Goal: Task Accomplishment & Management: Manage account settings

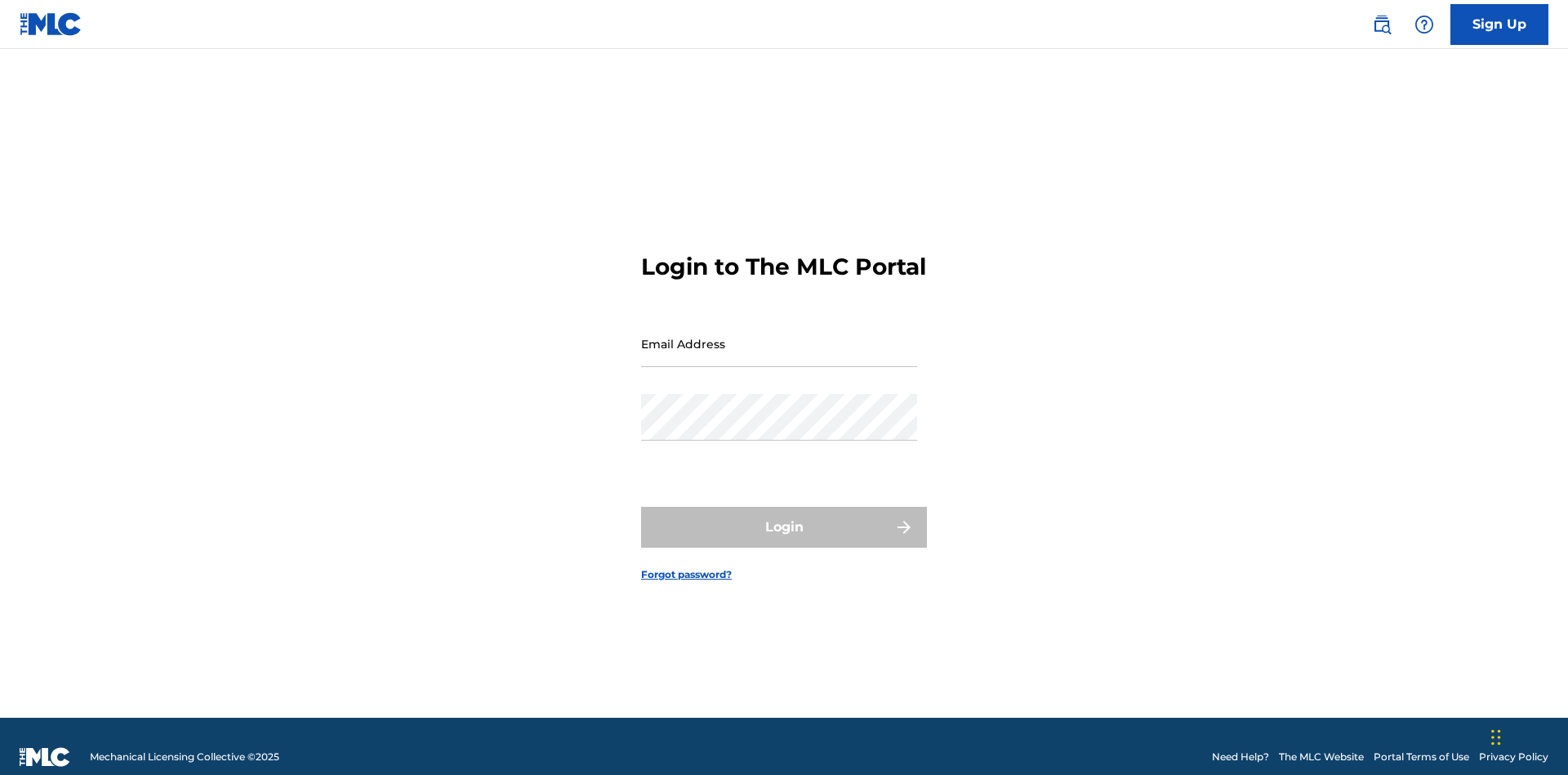
scroll to position [21, 0]
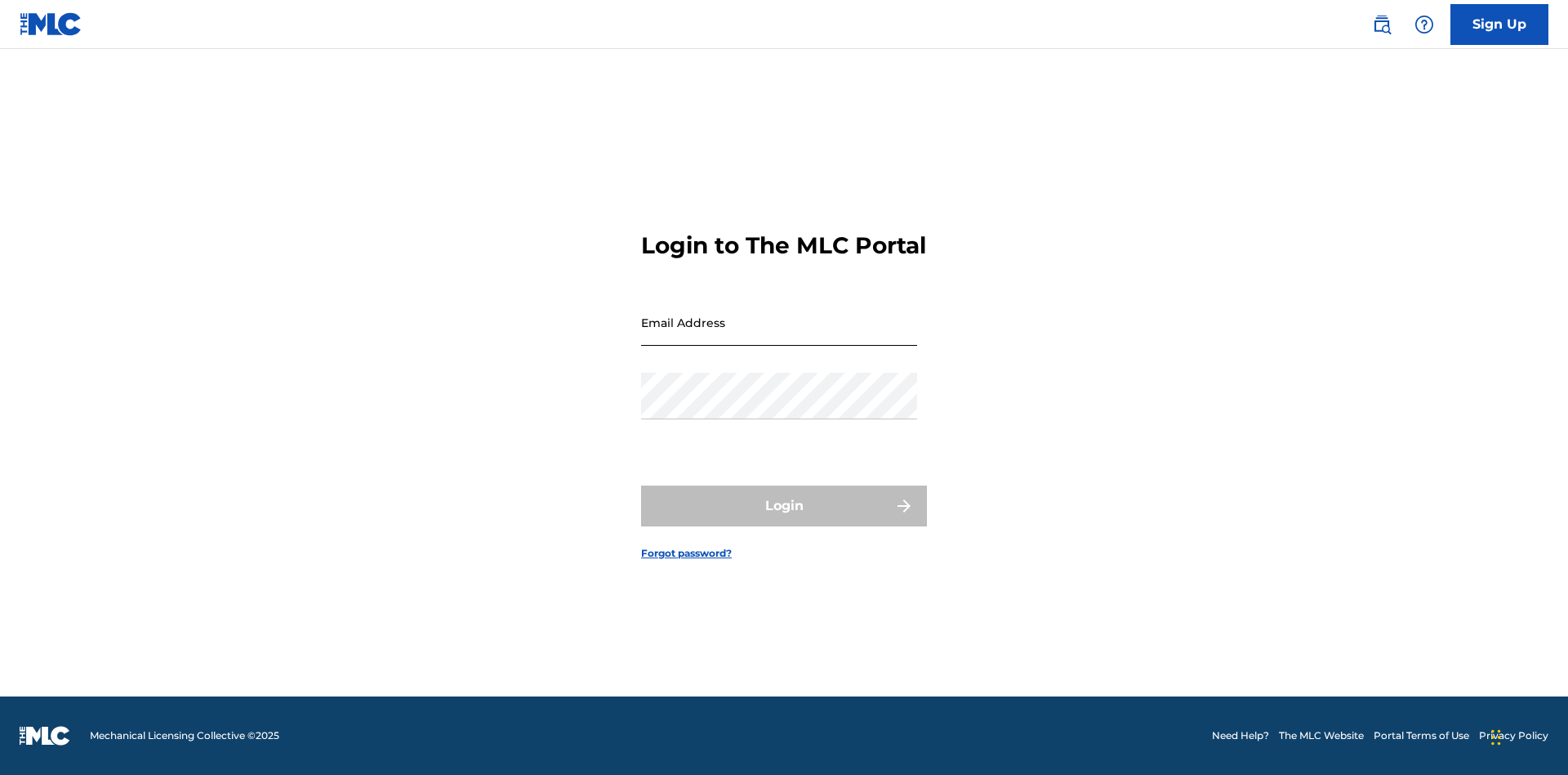
click at [780, 336] on input "Email Address" at bounding box center [780, 322] width 276 height 47
type input "Duke.McTesterson@gmail.com"
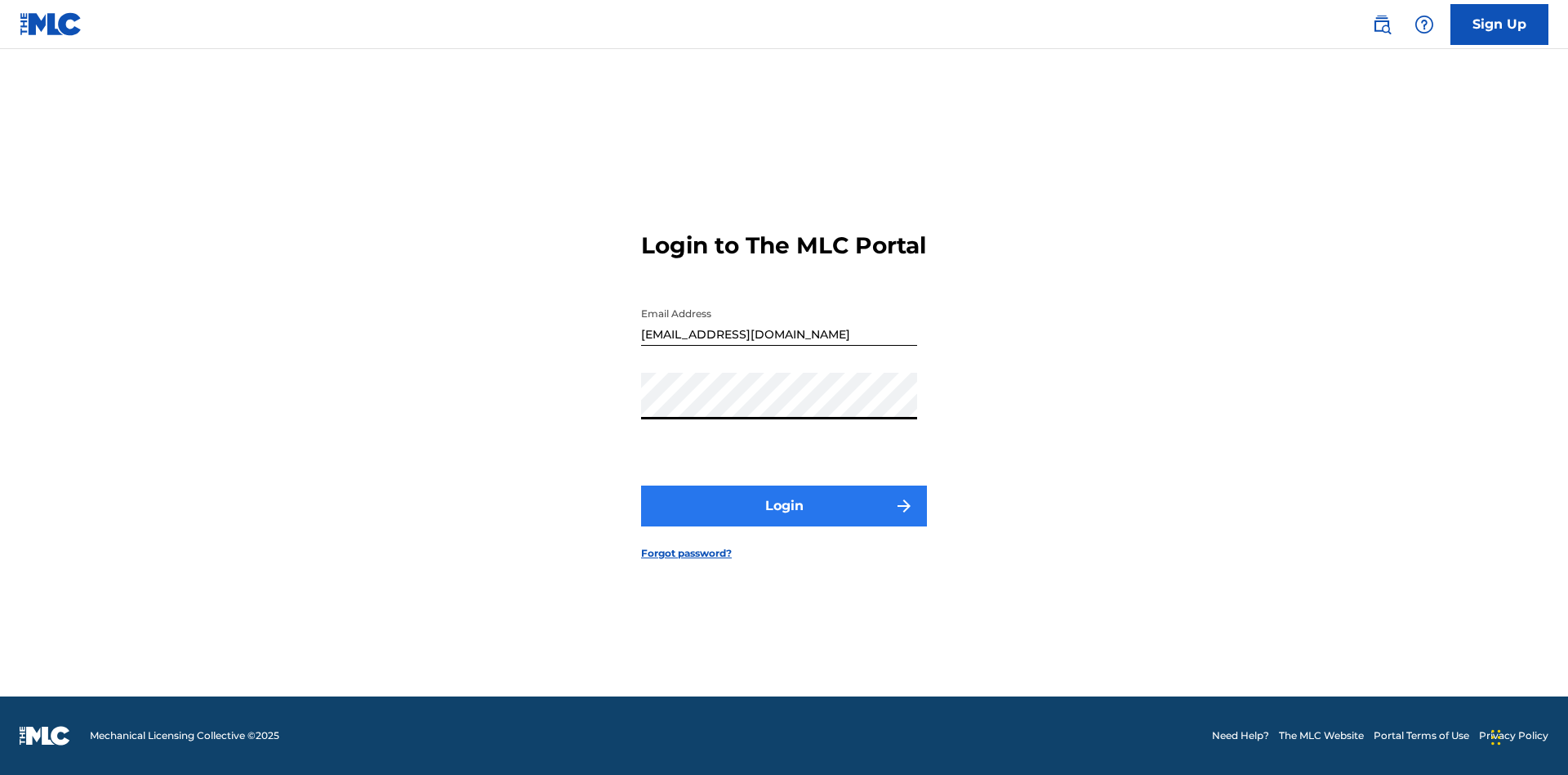
click at [784, 520] on button "Login" at bounding box center [784, 505] width 286 height 41
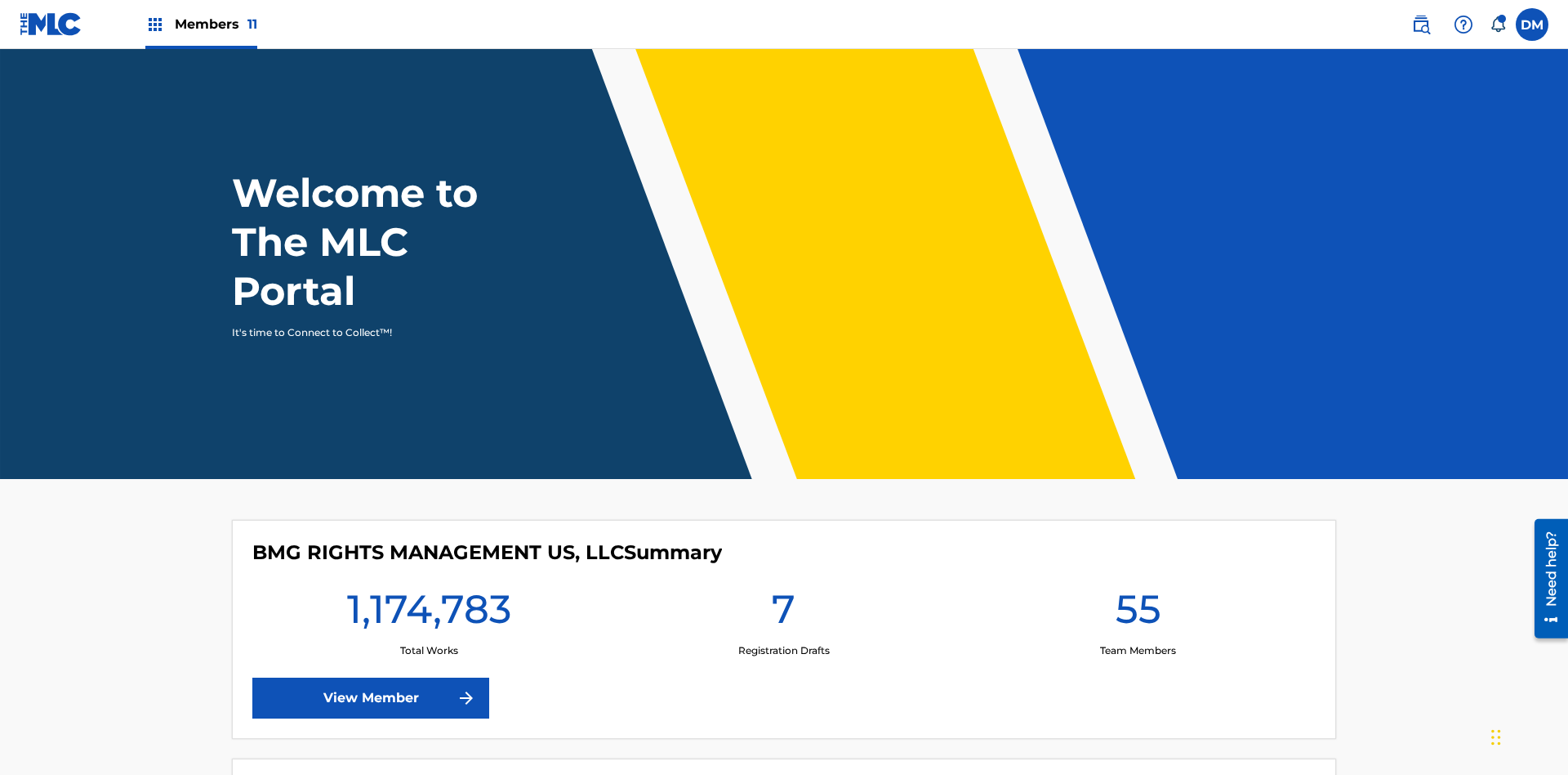
click at [201, 24] on span "Members 11" at bounding box center [216, 24] width 83 height 19
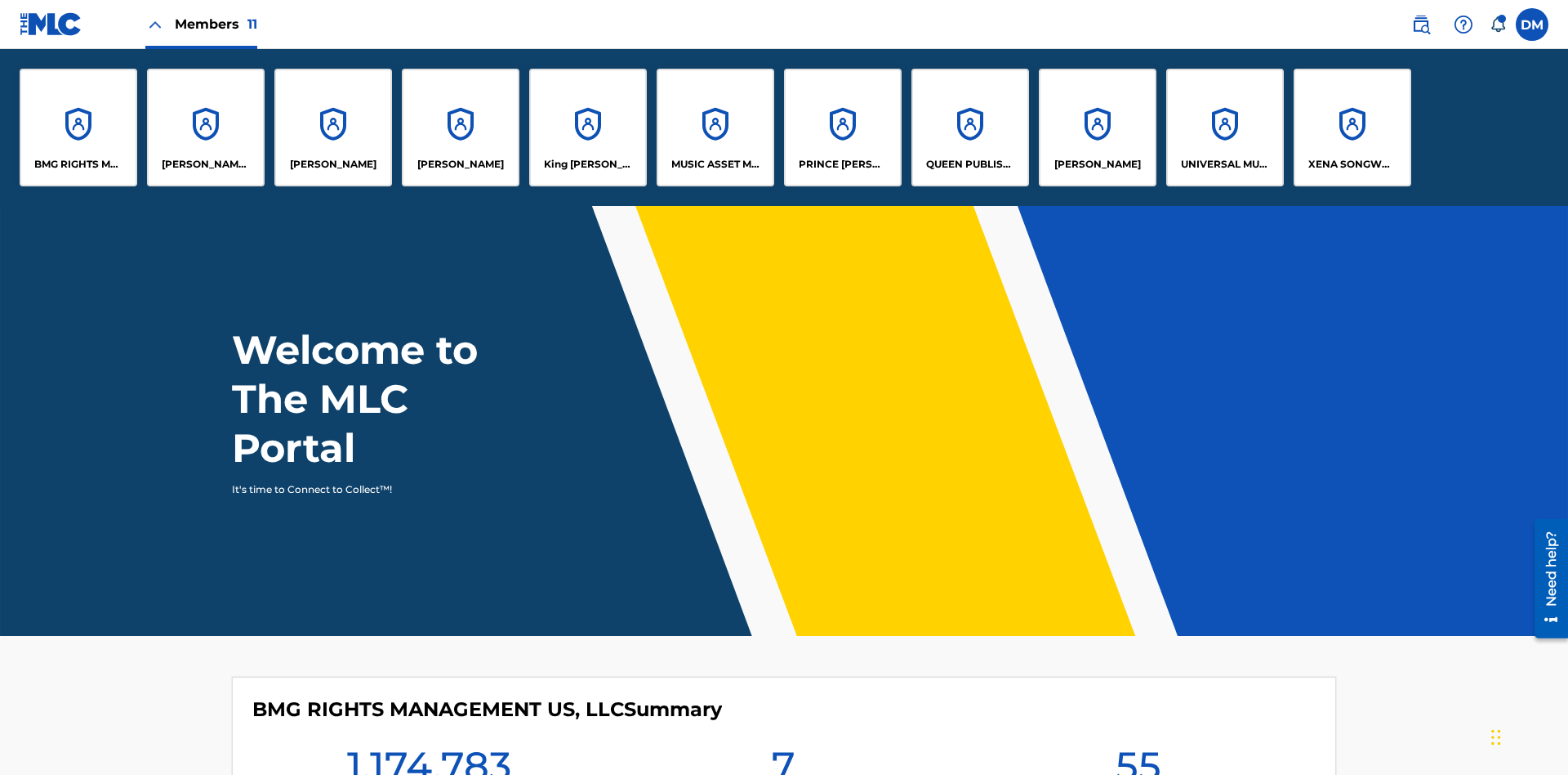
scroll to position [59, 0]
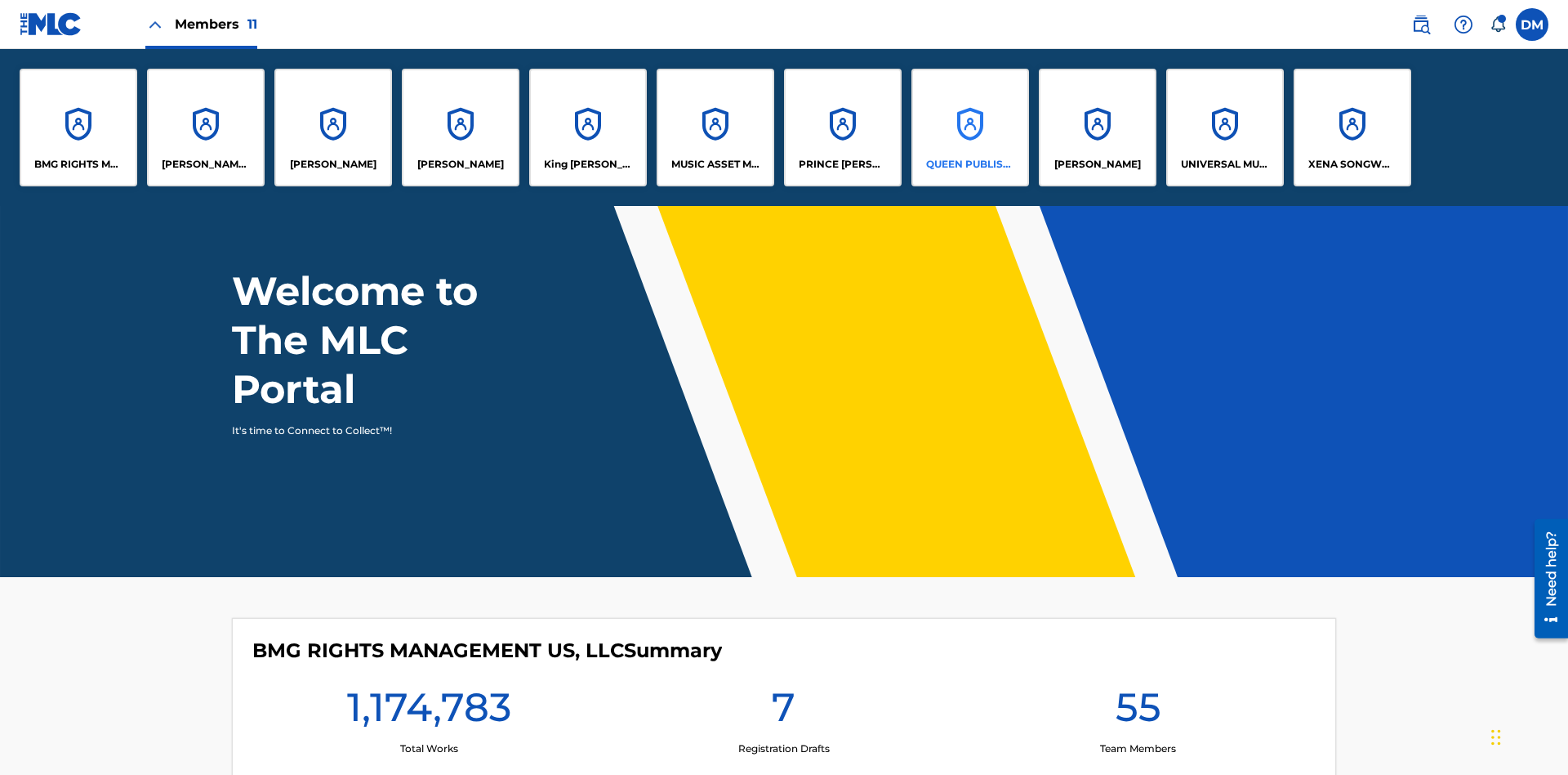
click at [969, 164] on p "QUEEN PUBLISHA" at bounding box center [970, 164] width 89 height 15
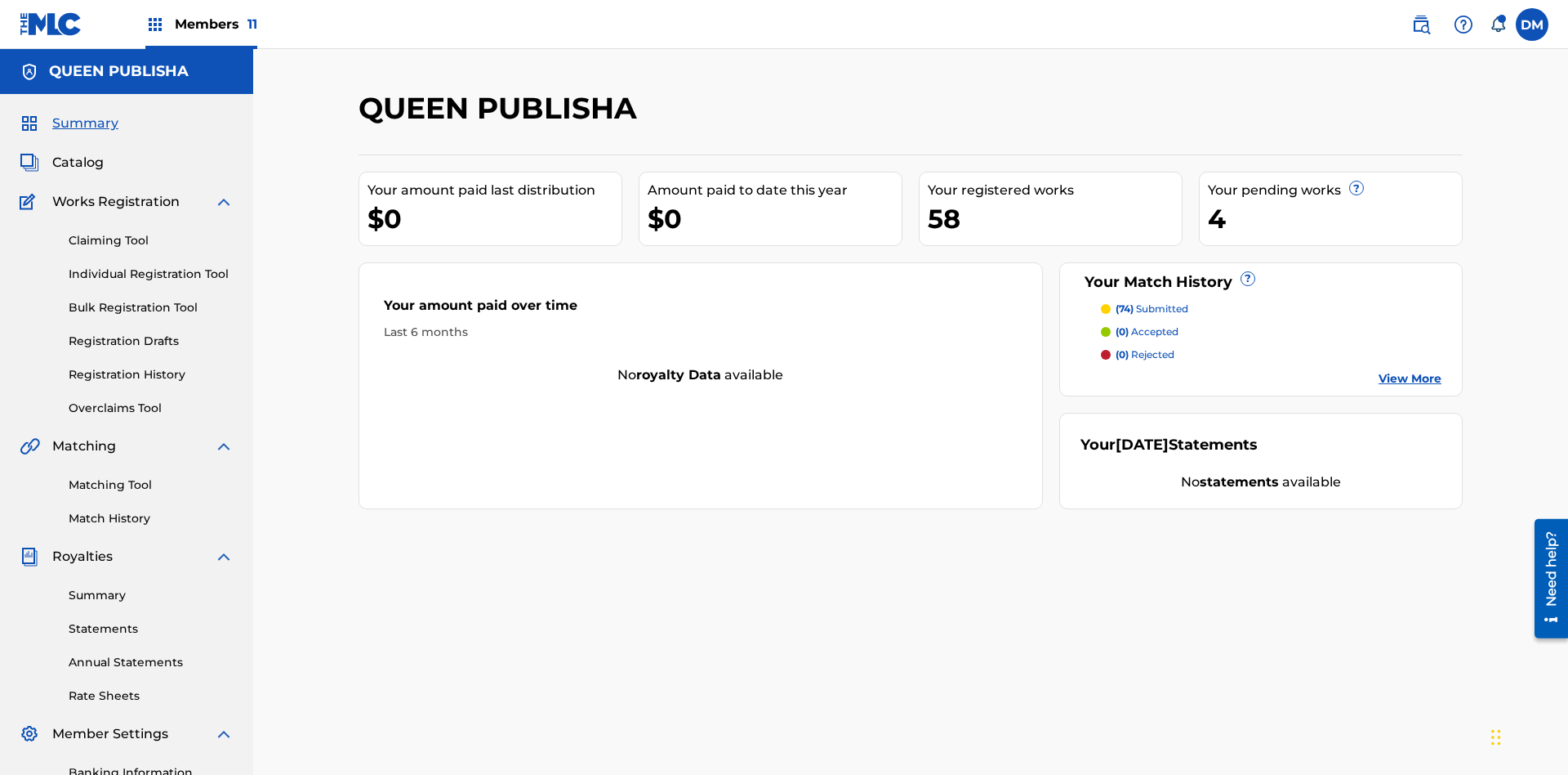
scroll to position [239, 0]
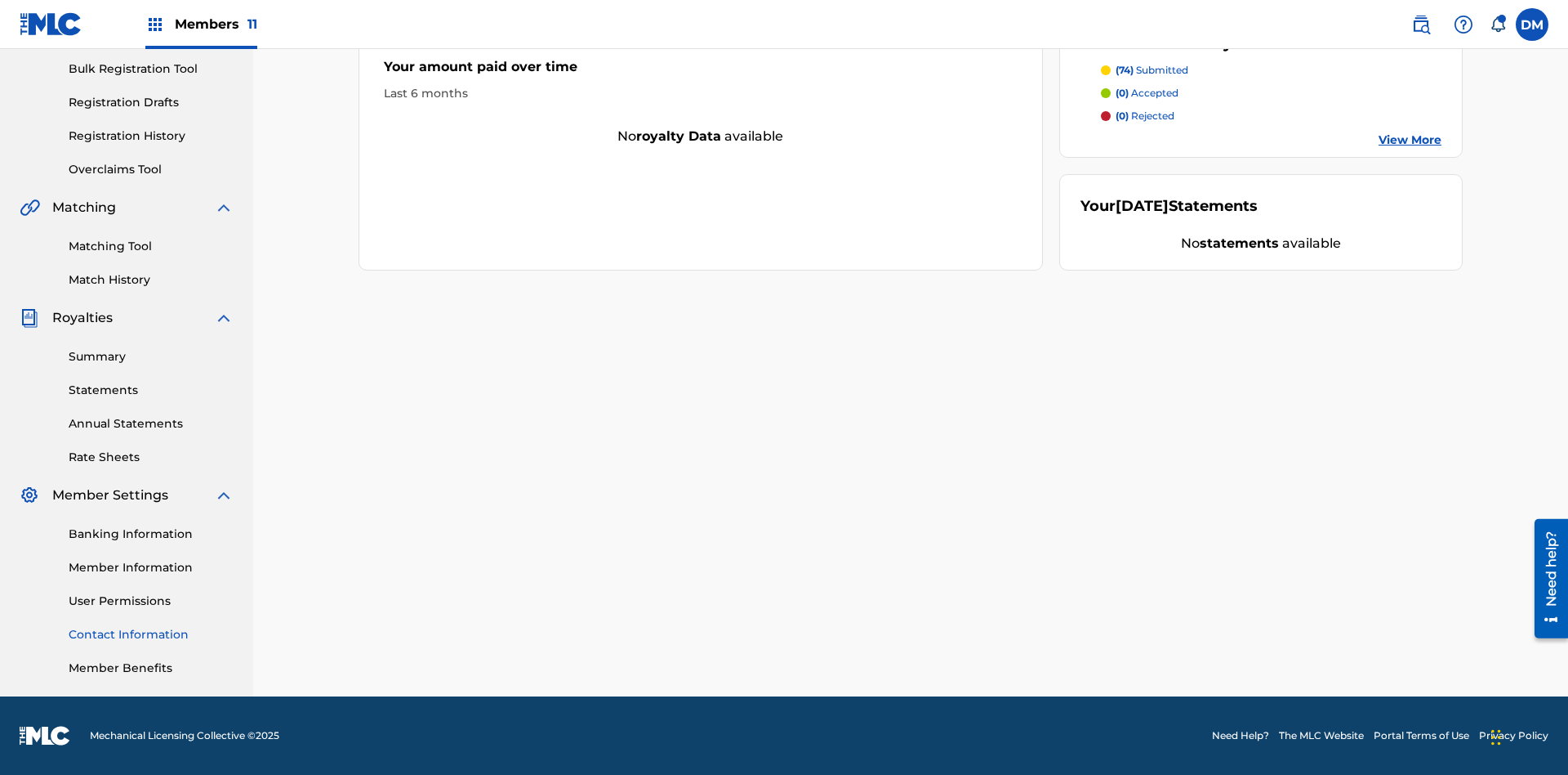
click at [151, 634] on link "Contact Information" at bounding box center [151, 634] width 165 height 17
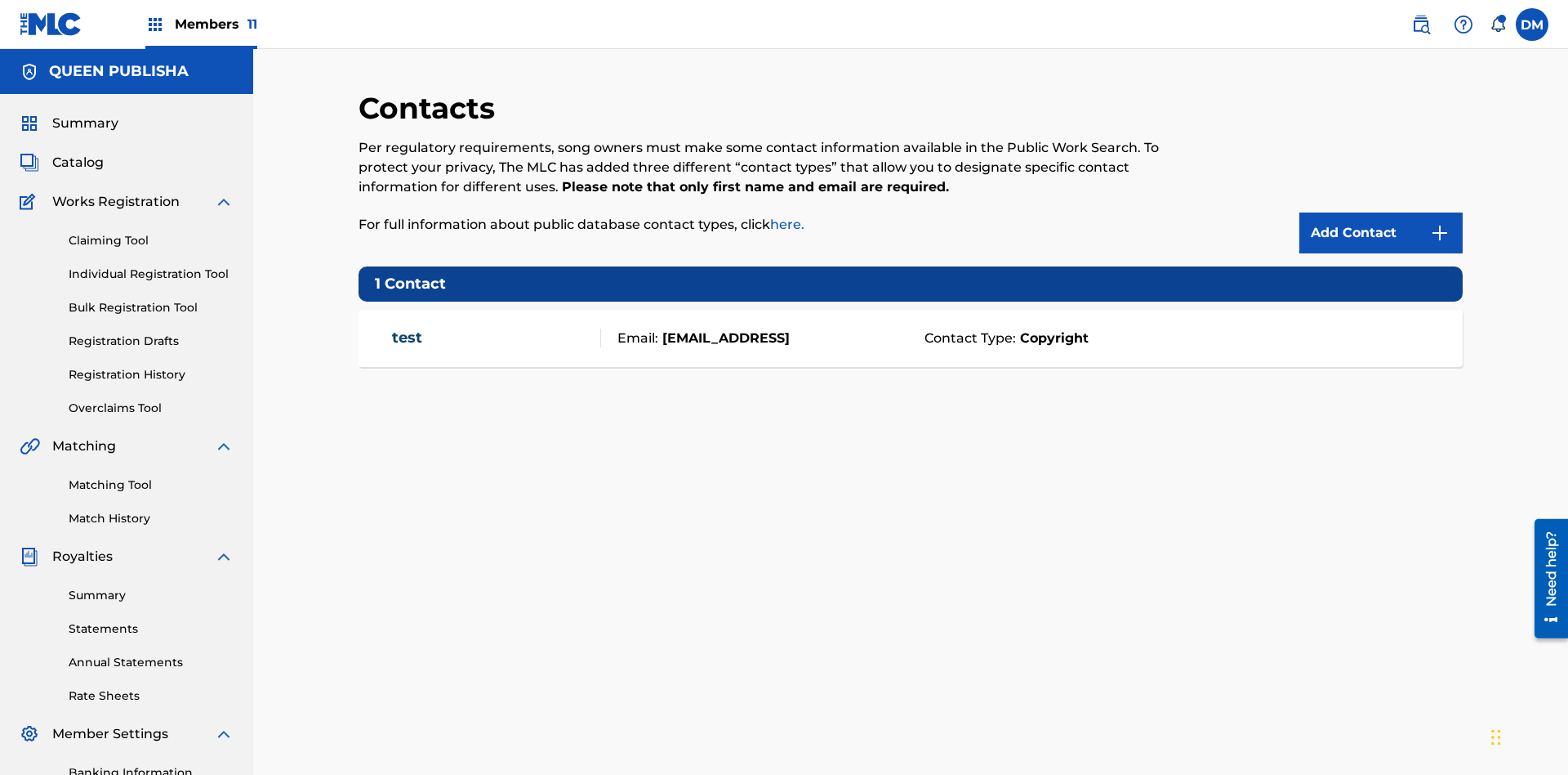
click at [201, 24] on span "Members 11" at bounding box center [216, 24] width 83 height 19
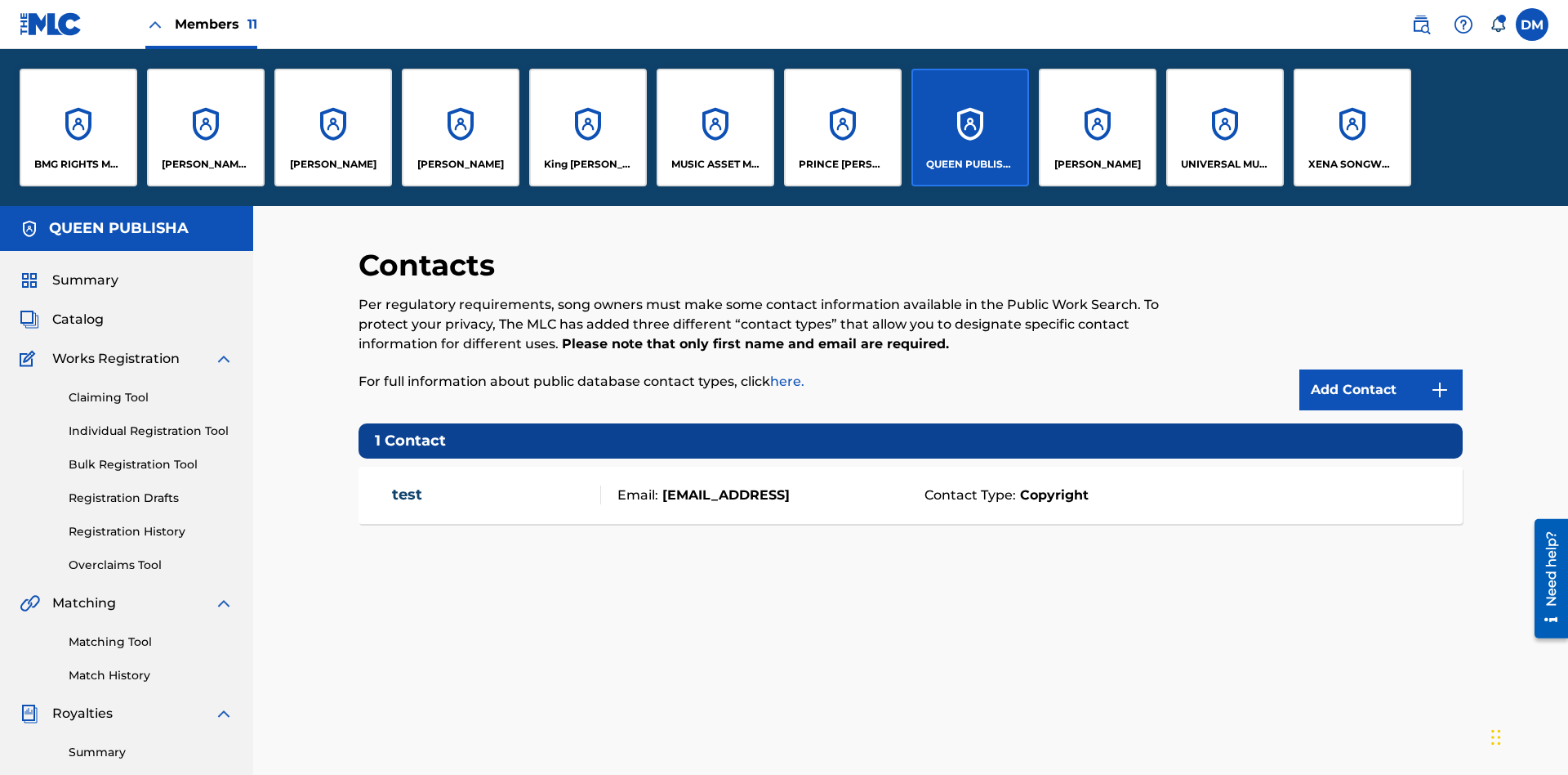
scroll to position [59, 0]
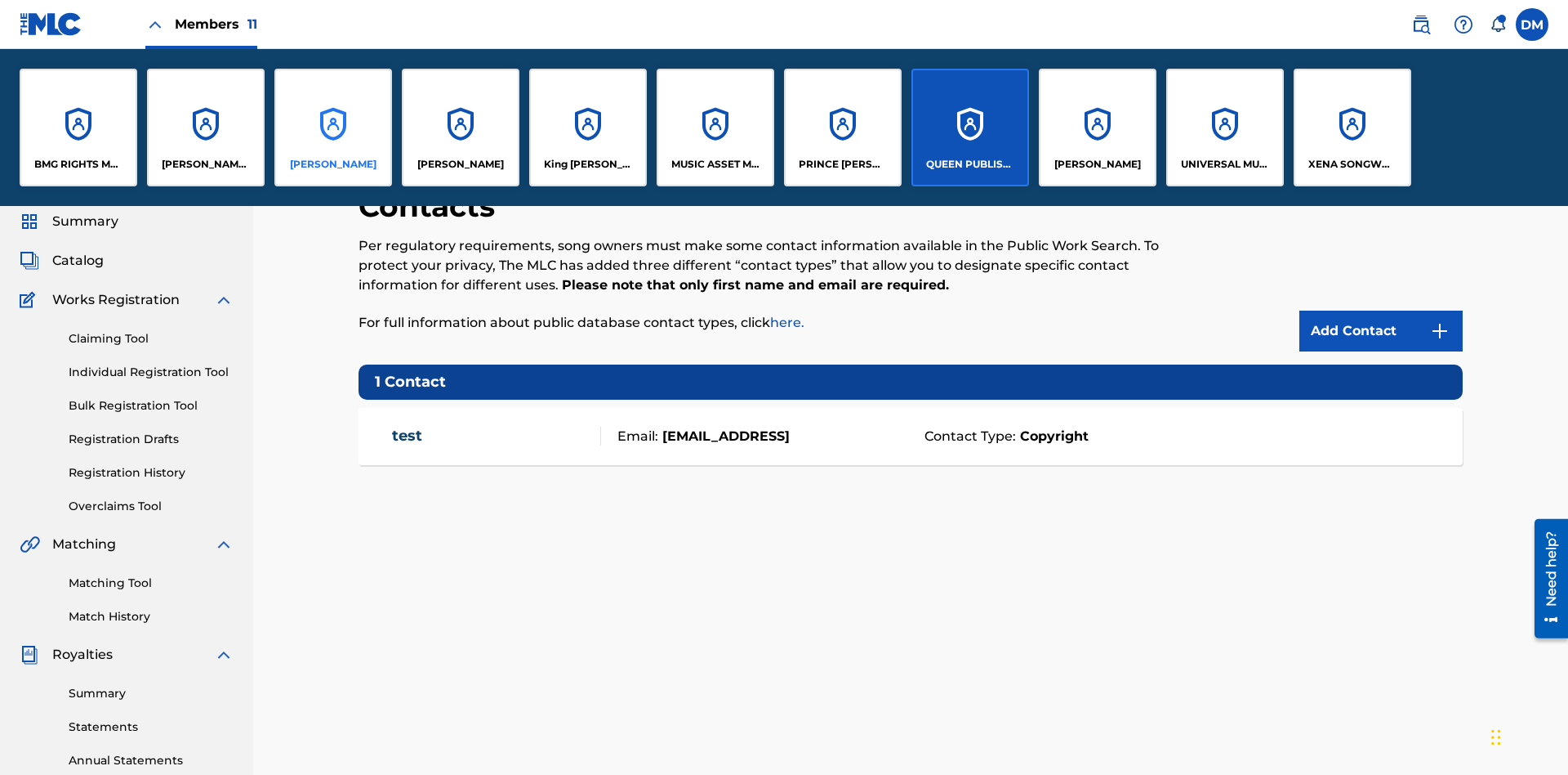
click at [333, 164] on p "ELVIS COSTELLO" at bounding box center [333, 164] width 87 height 15
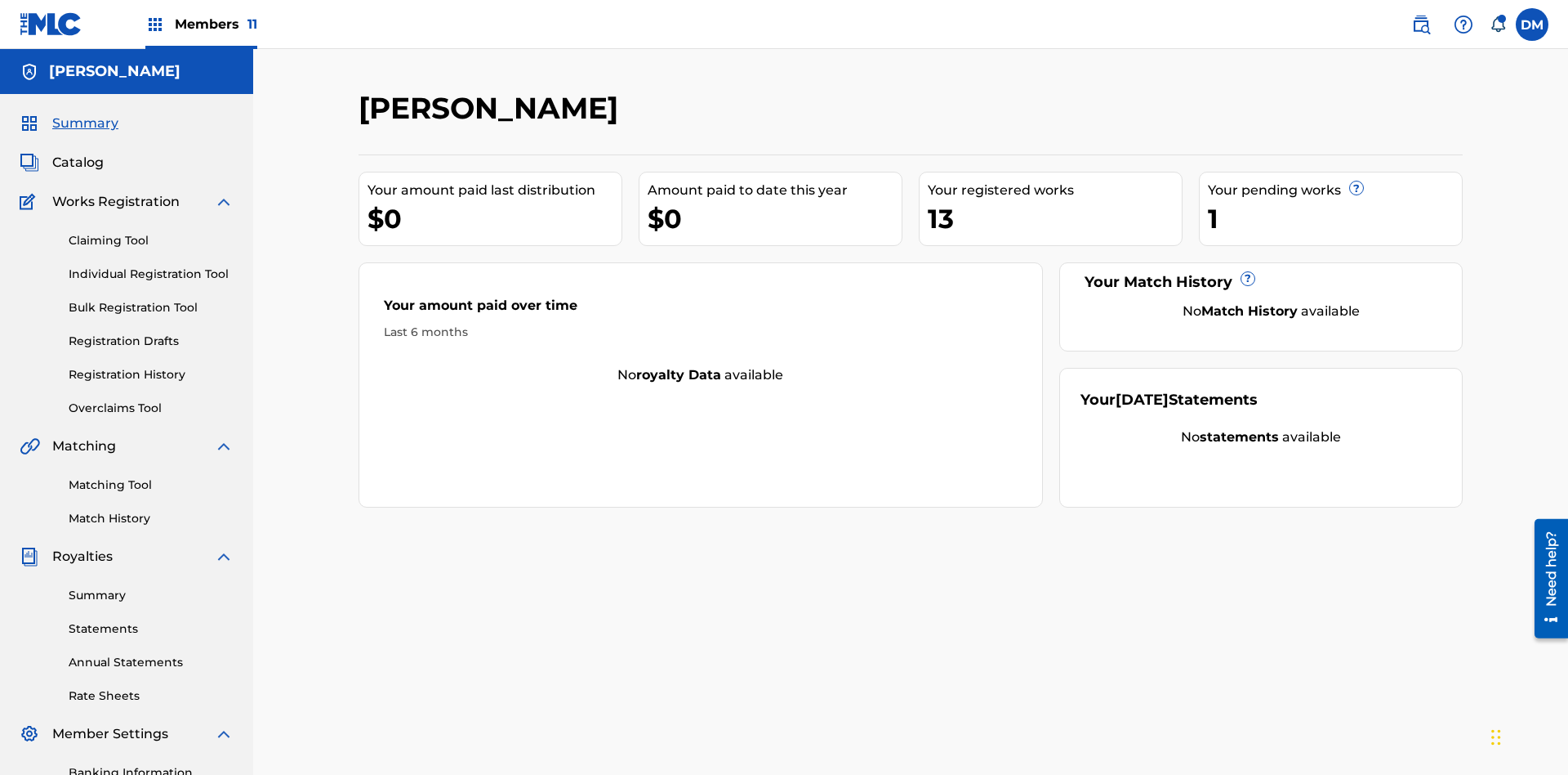
scroll to position [239, 0]
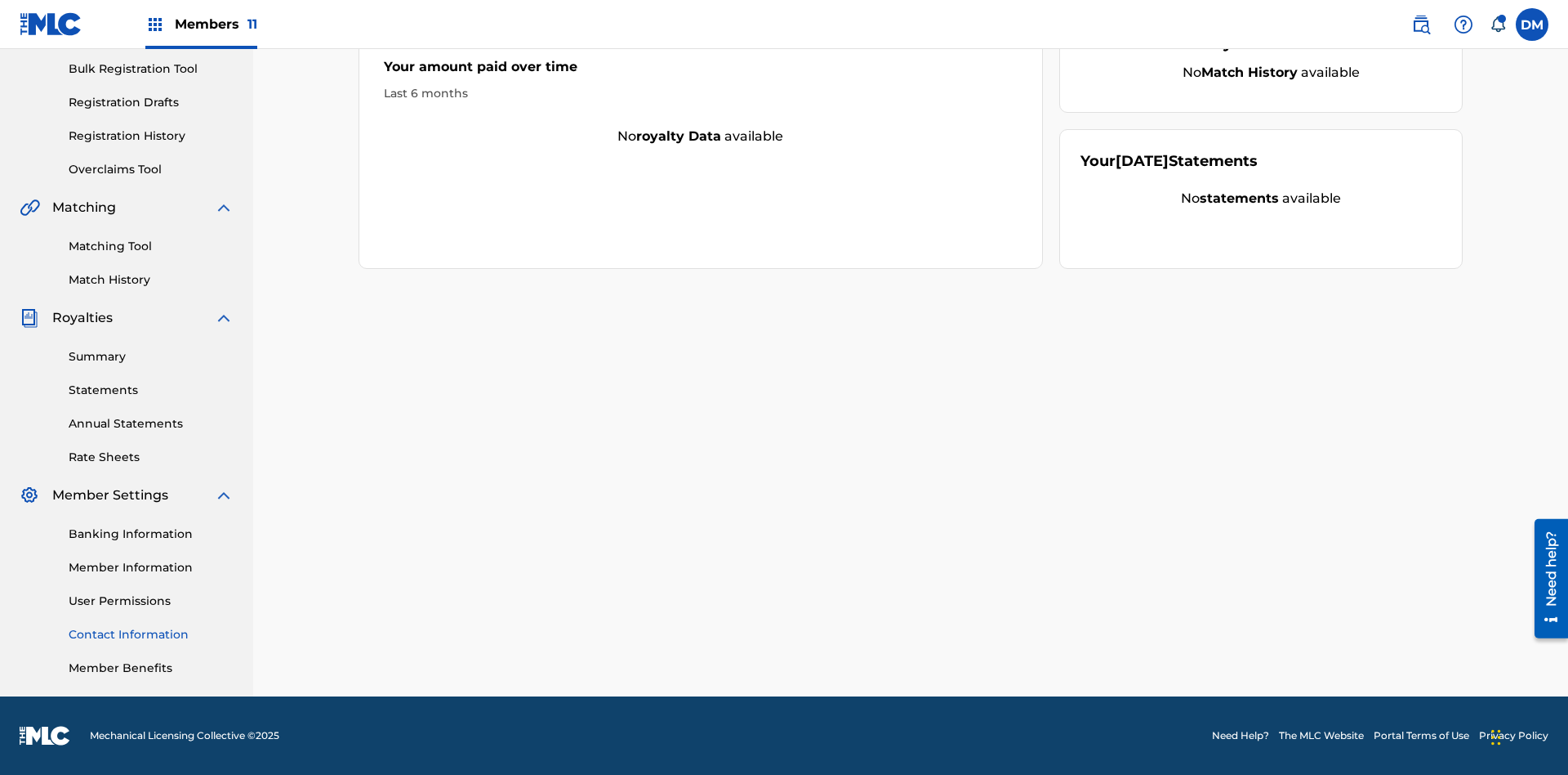
click at [151, 634] on link "Contact Information" at bounding box center [151, 634] width 165 height 17
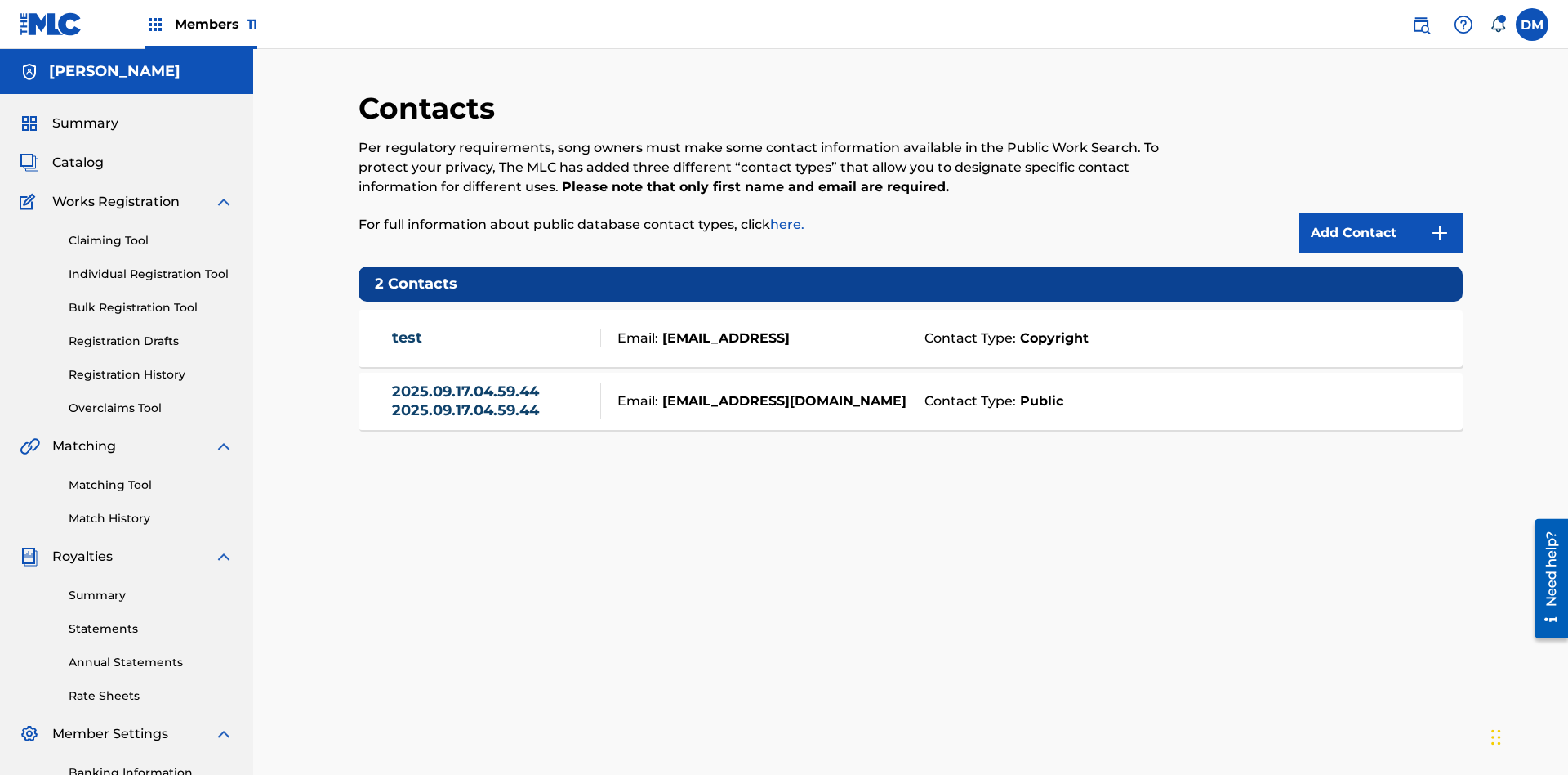
scroll to position [239, 0]
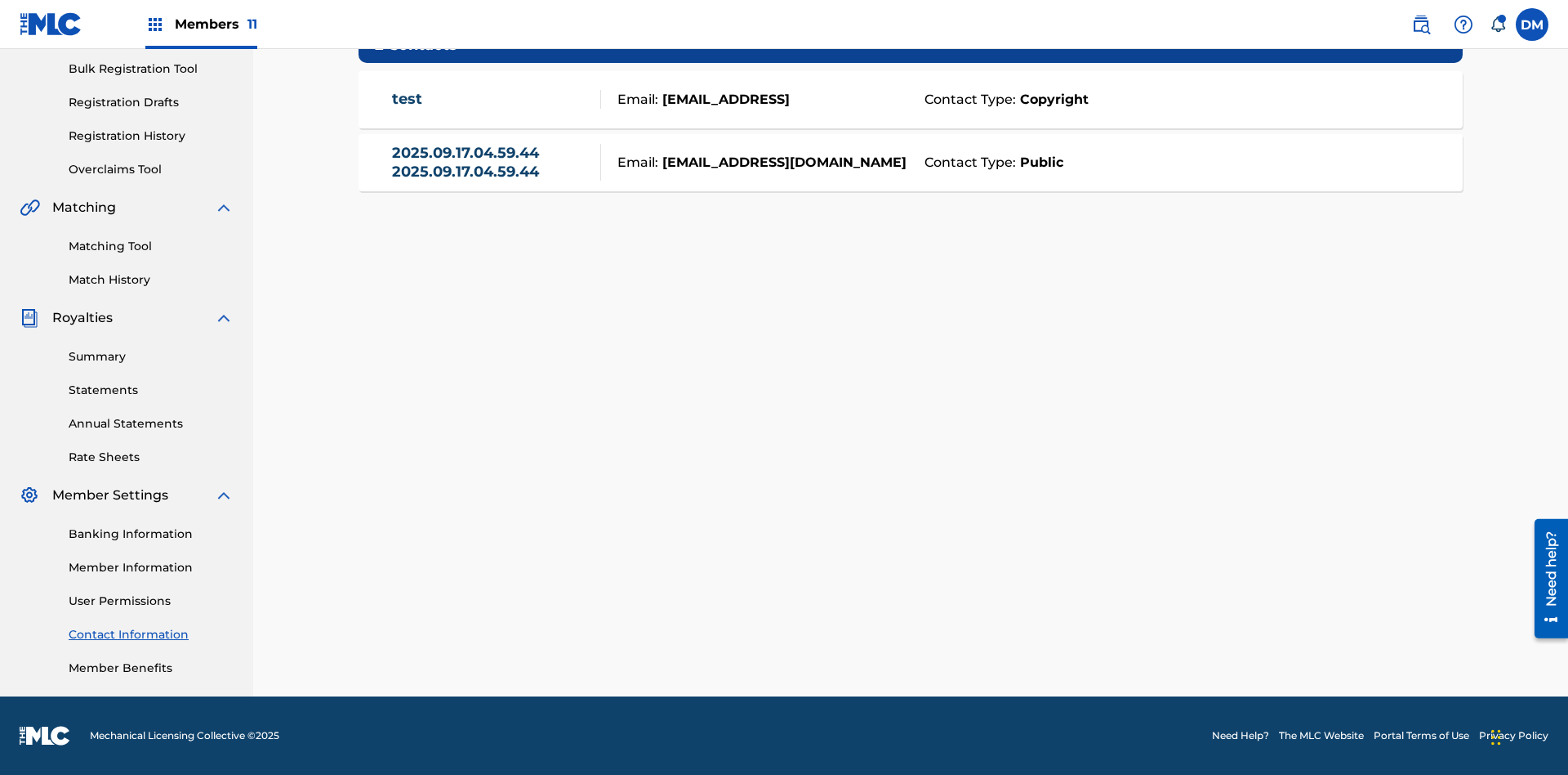
click at [1038, 162] on strong "Public" at bounding box center [1039, 163] width 47 height 20
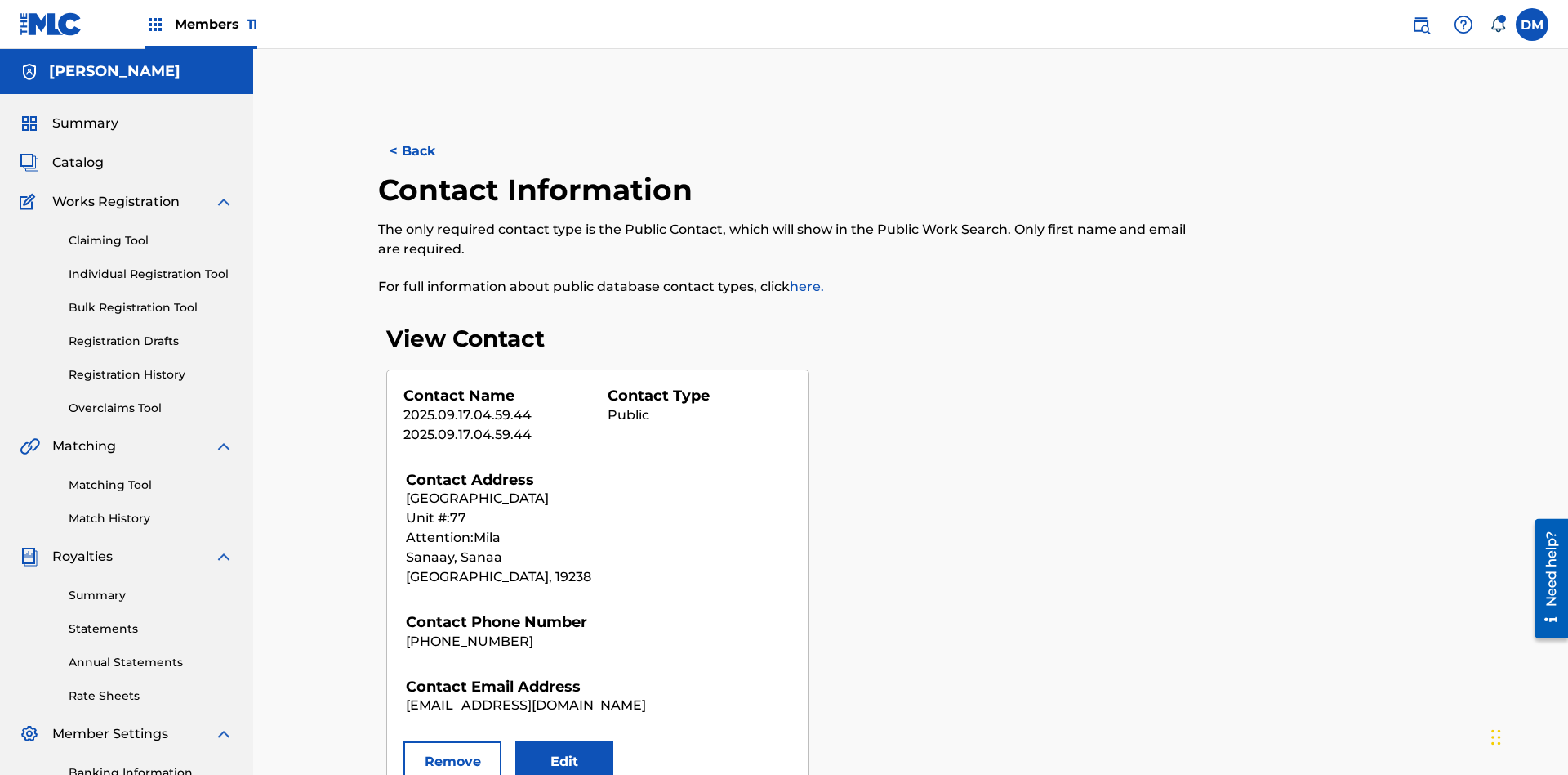
scroll to position [239, 0]
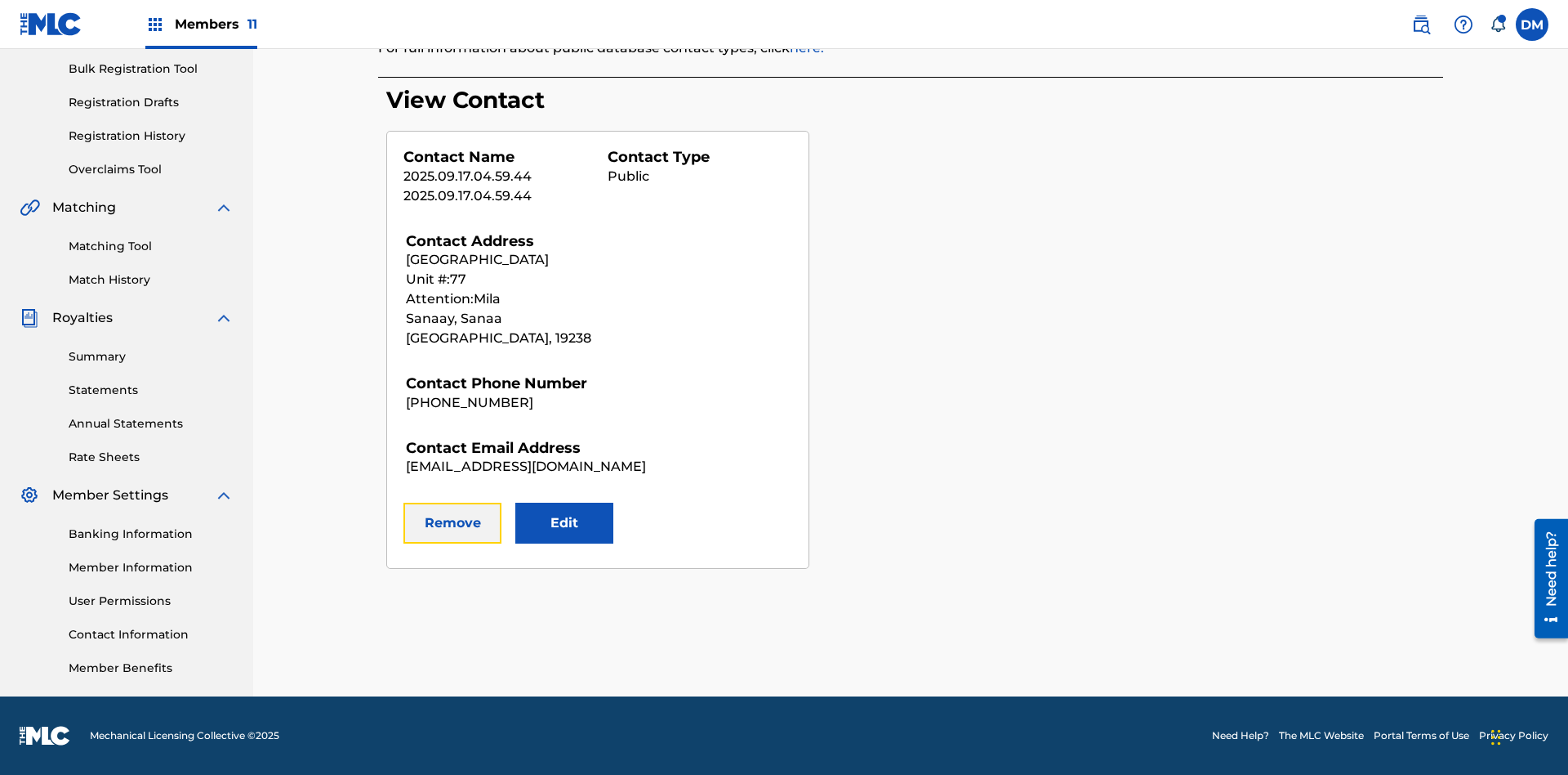
click at [453, 523] on button "Remove" at bounding box center [453, 523] width 98 height 41
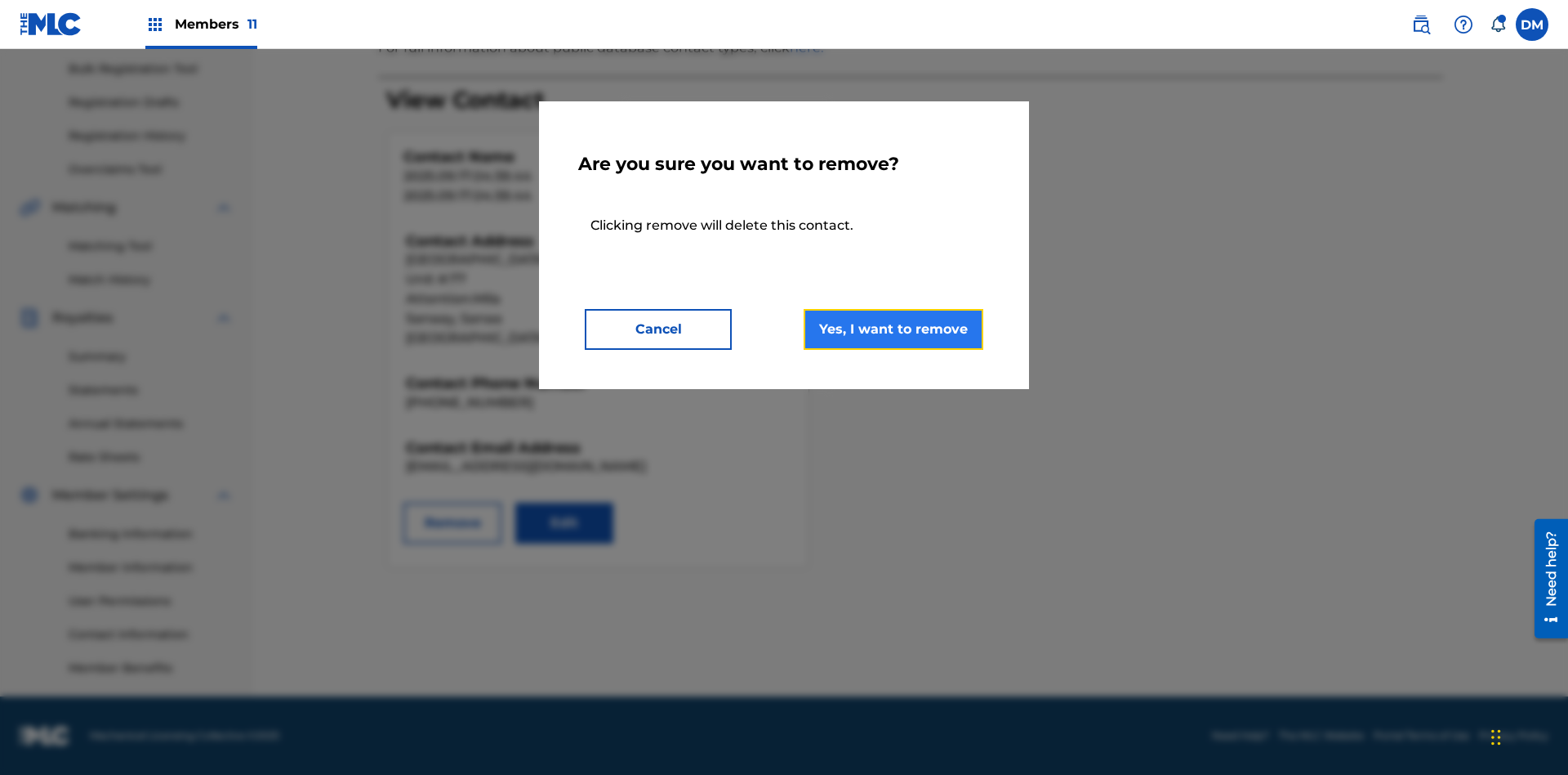
click at [893, 329] on button "Yes, I want to remove" at bounding box center [893, 329] width 180 height 41
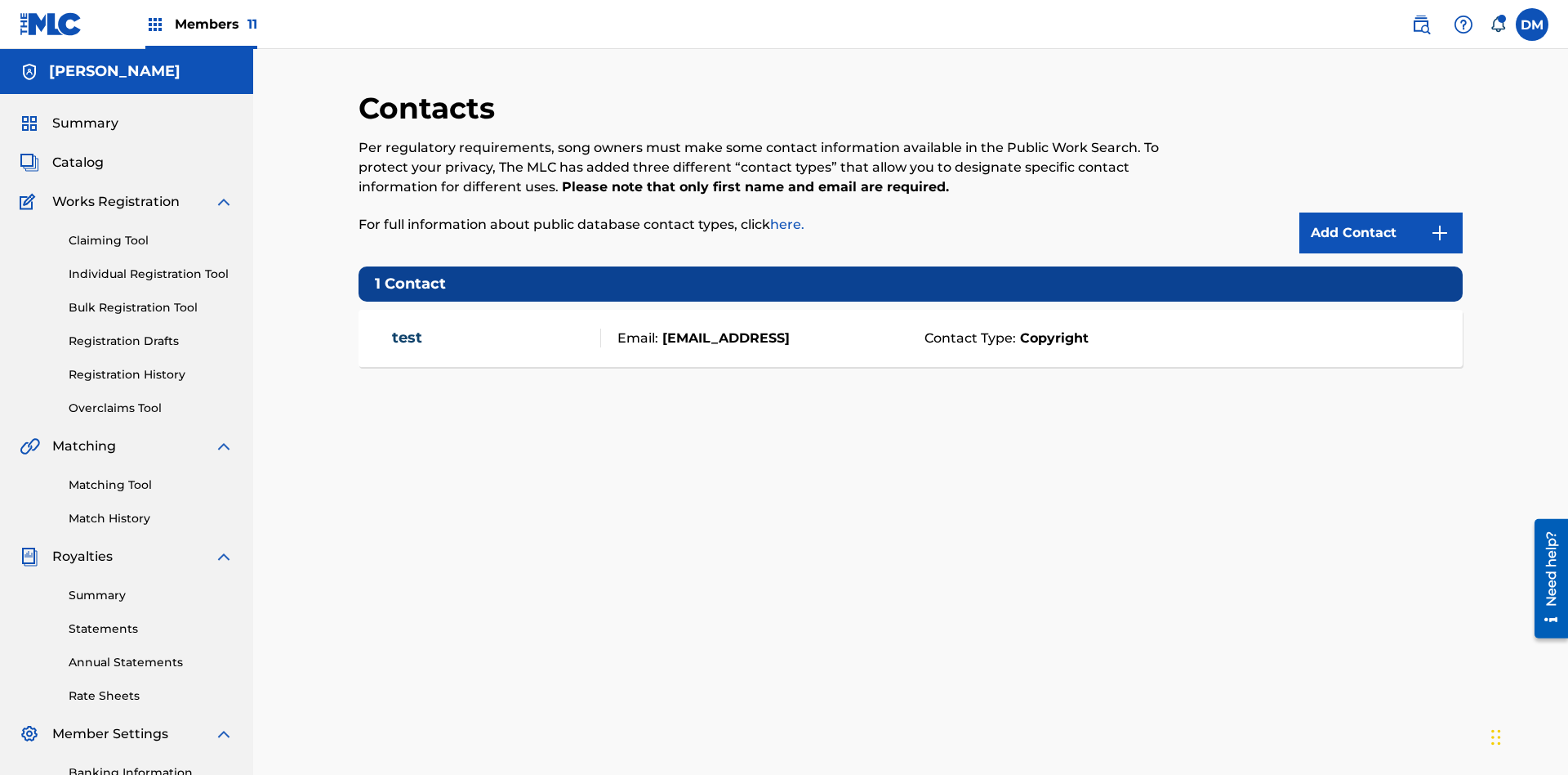
click at [201, 24] on span "Members 11" at bounding box center [216, 24] width 83 height 19
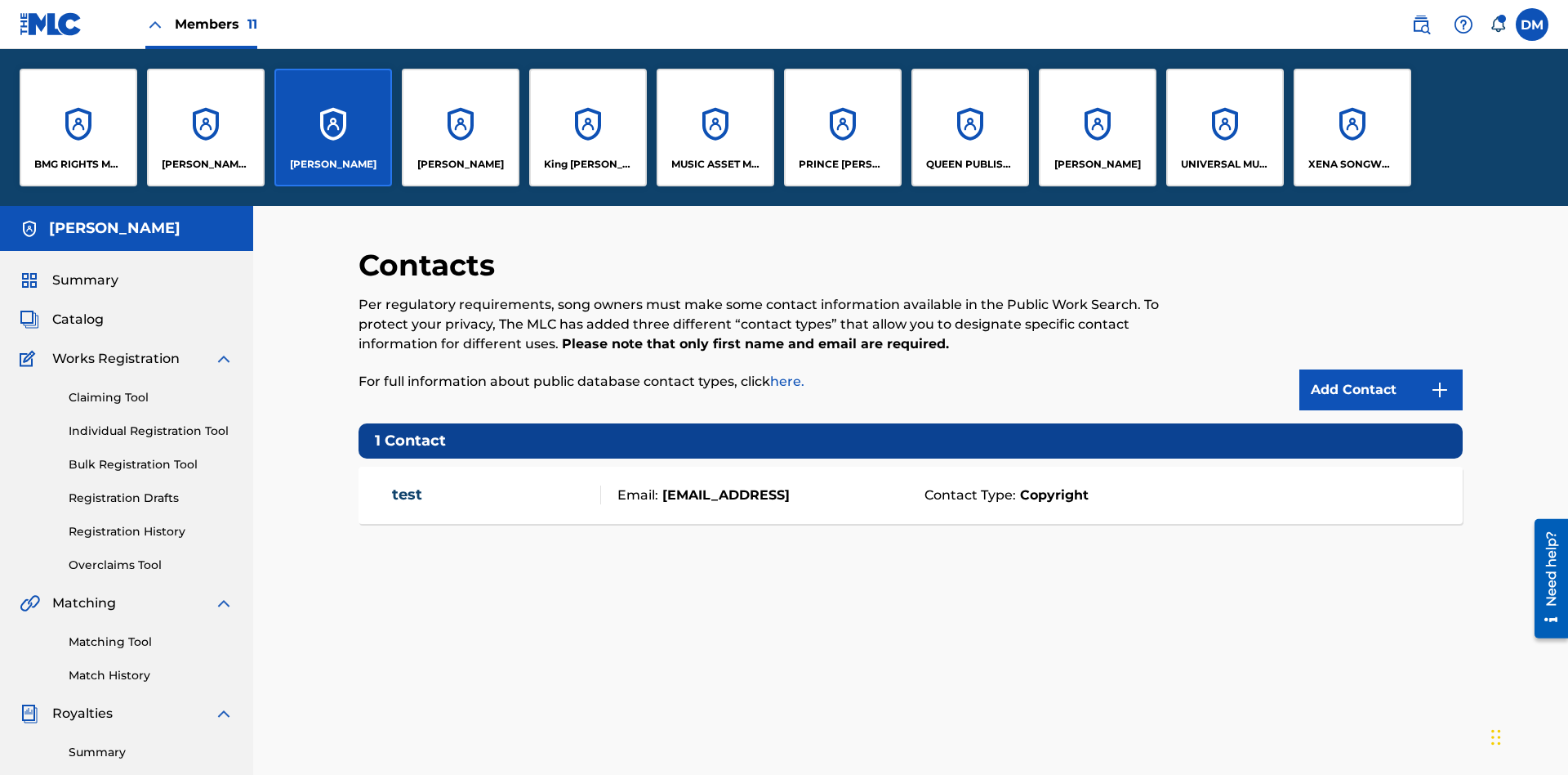
scroll to position [59, 0]
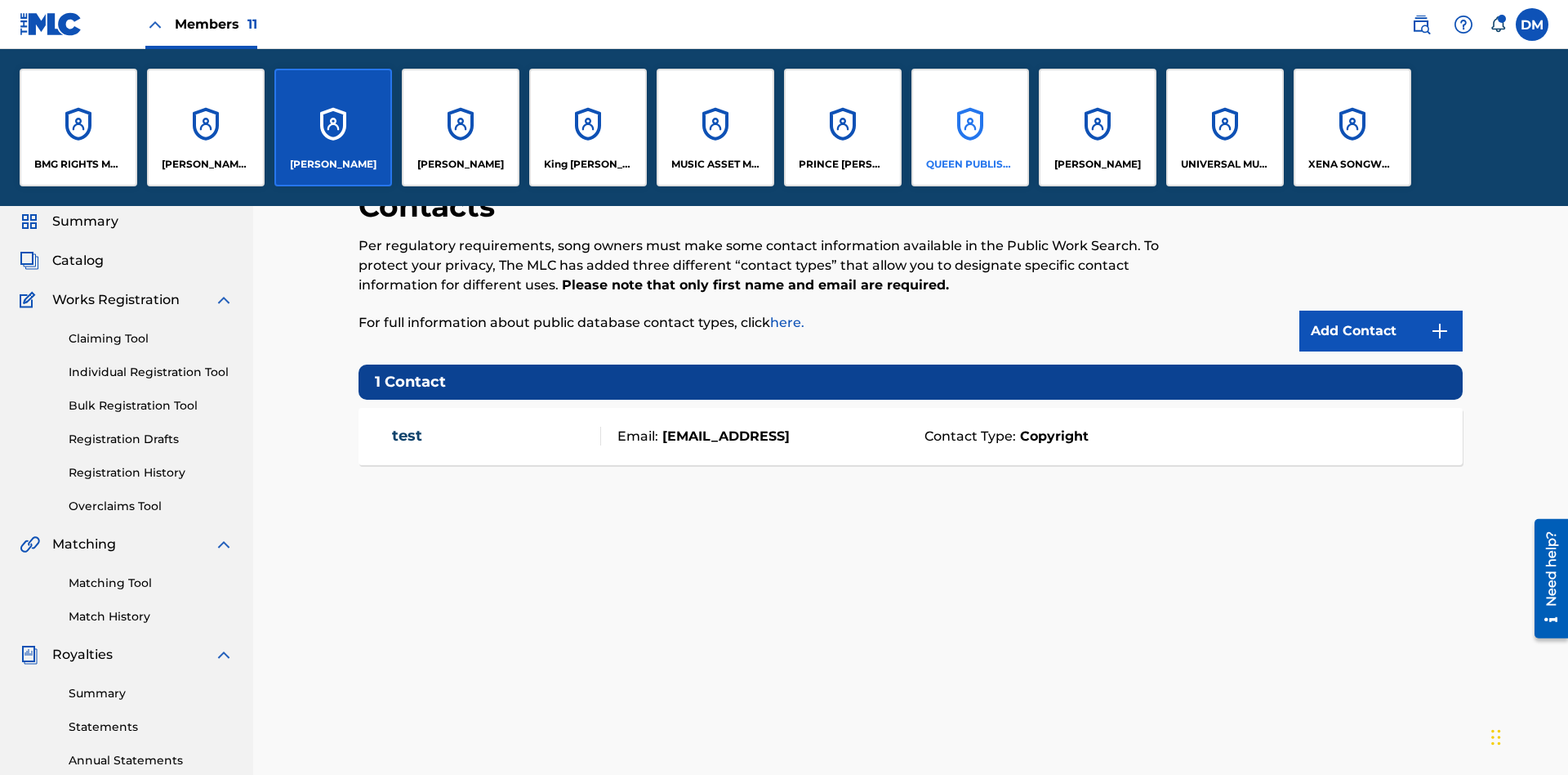
click at [969, 164] on p "QUEEN PUBLISHA" at bounding box center [970, 164] width 89 height 15
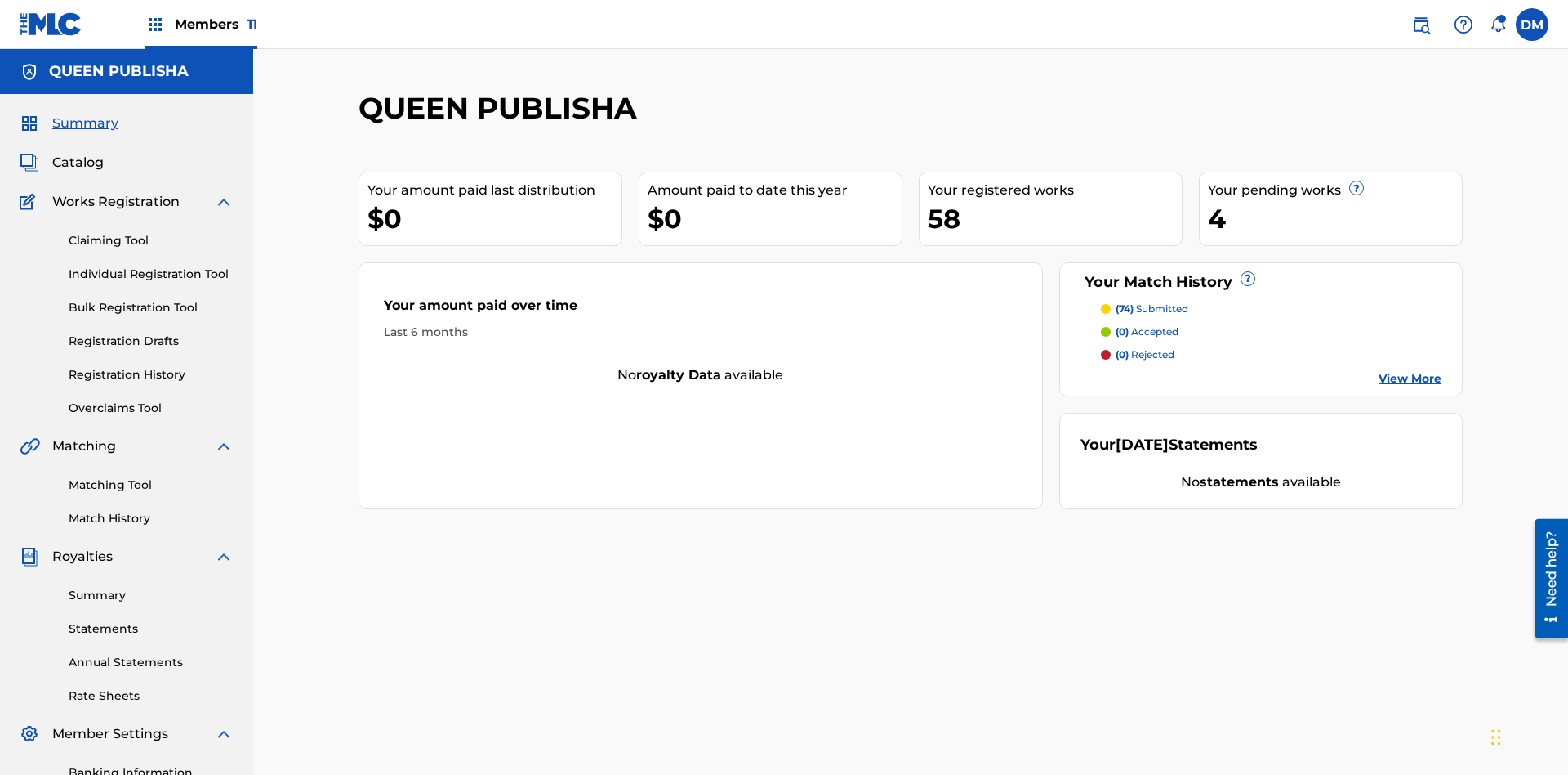
scroll to position [55, 0]
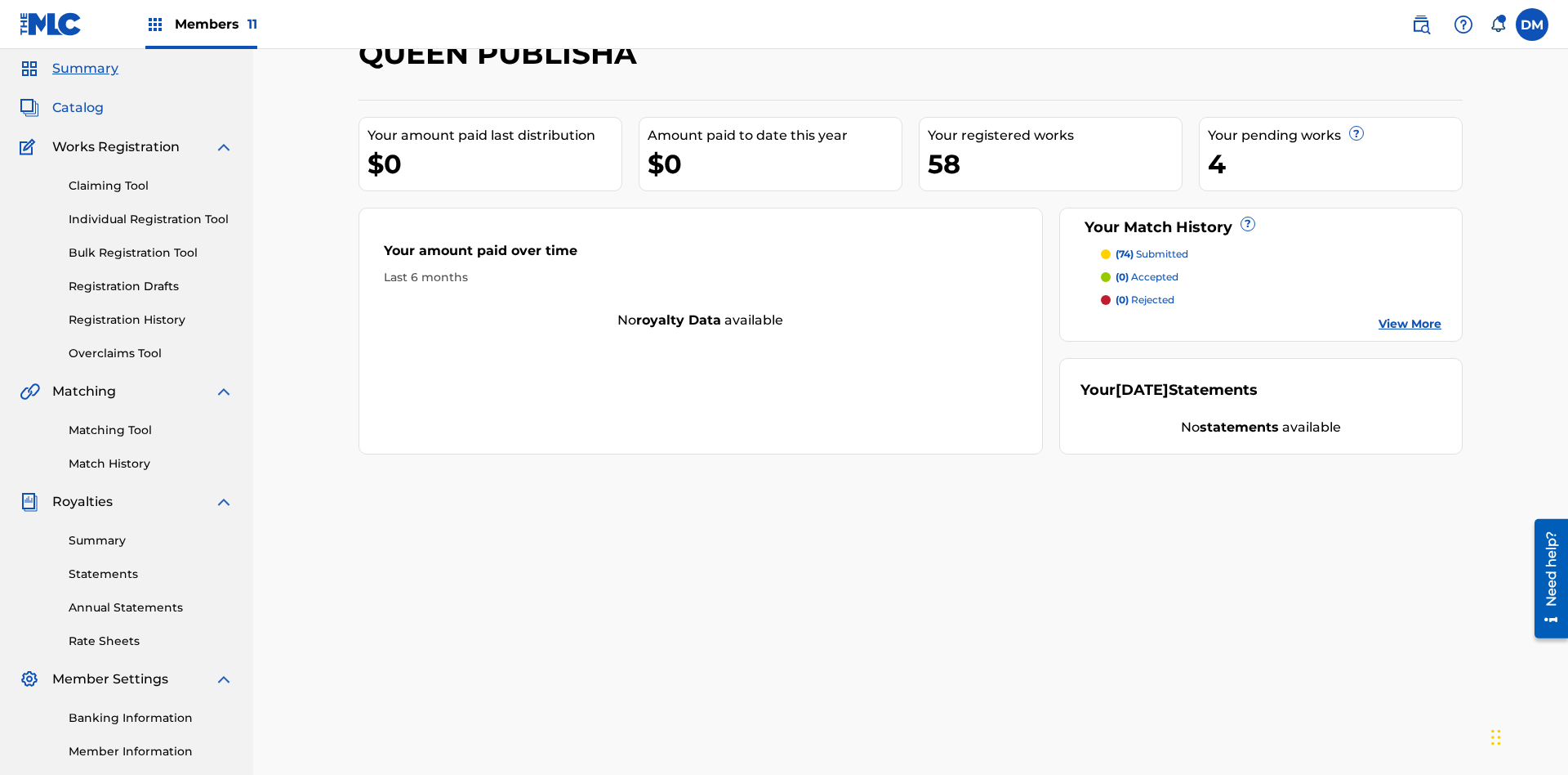
click at [78, 108] on span "Catalog" at bounding box center [77, 108] width 51 height 20
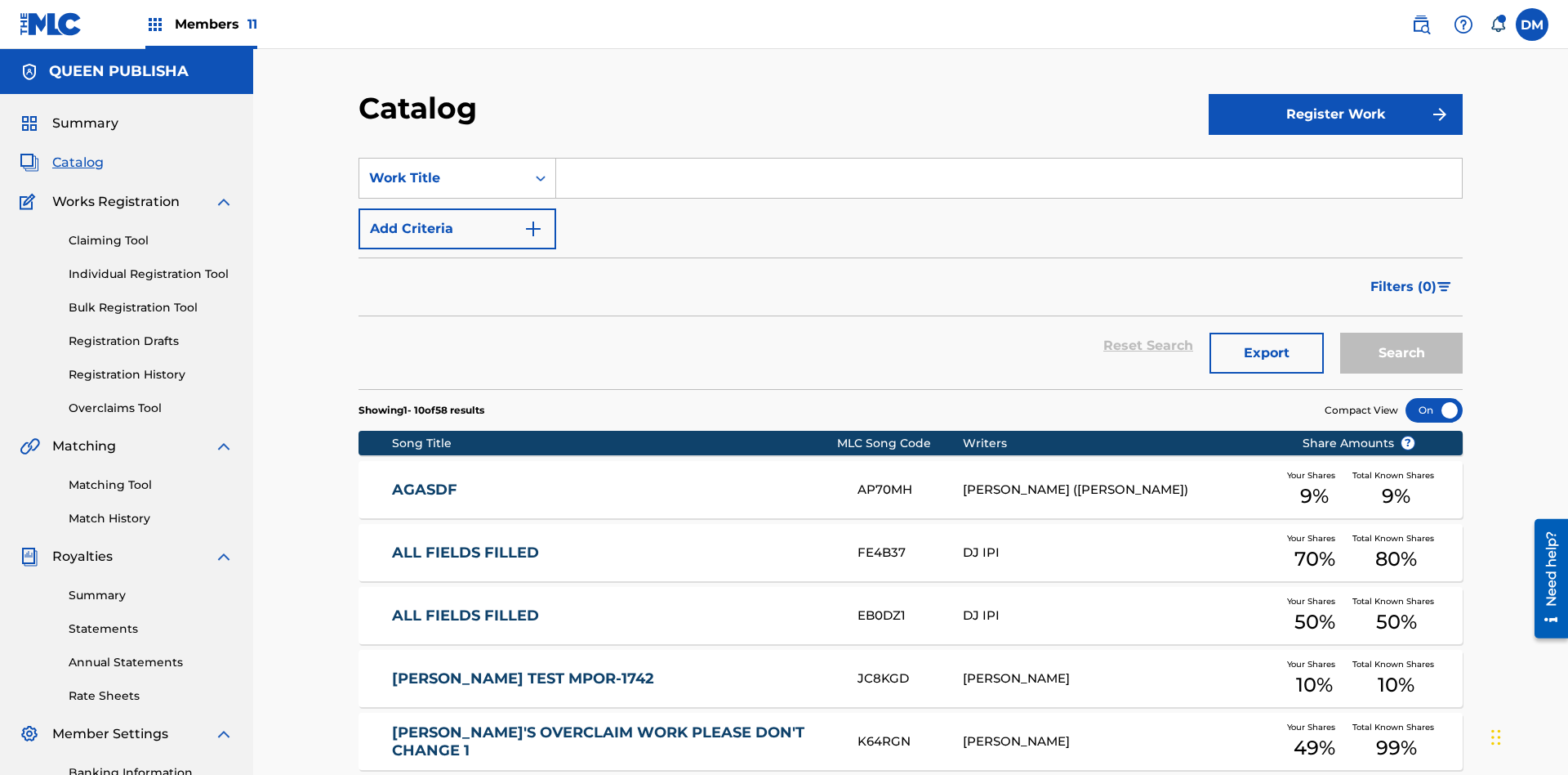
scroll to position [300, 0]
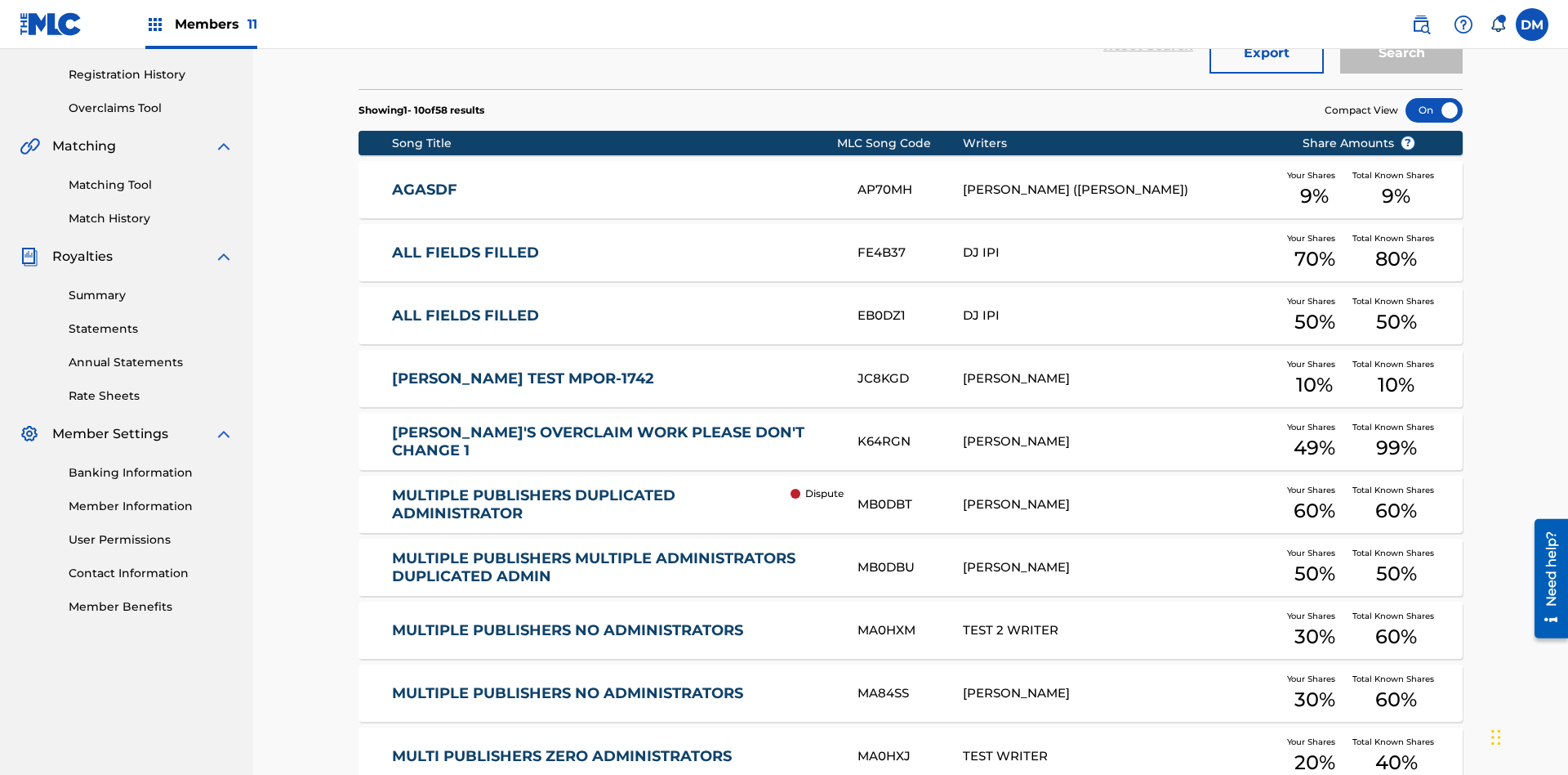
click at [1434, 110] on div at bounding box center [1433, 110] width 57 height 25
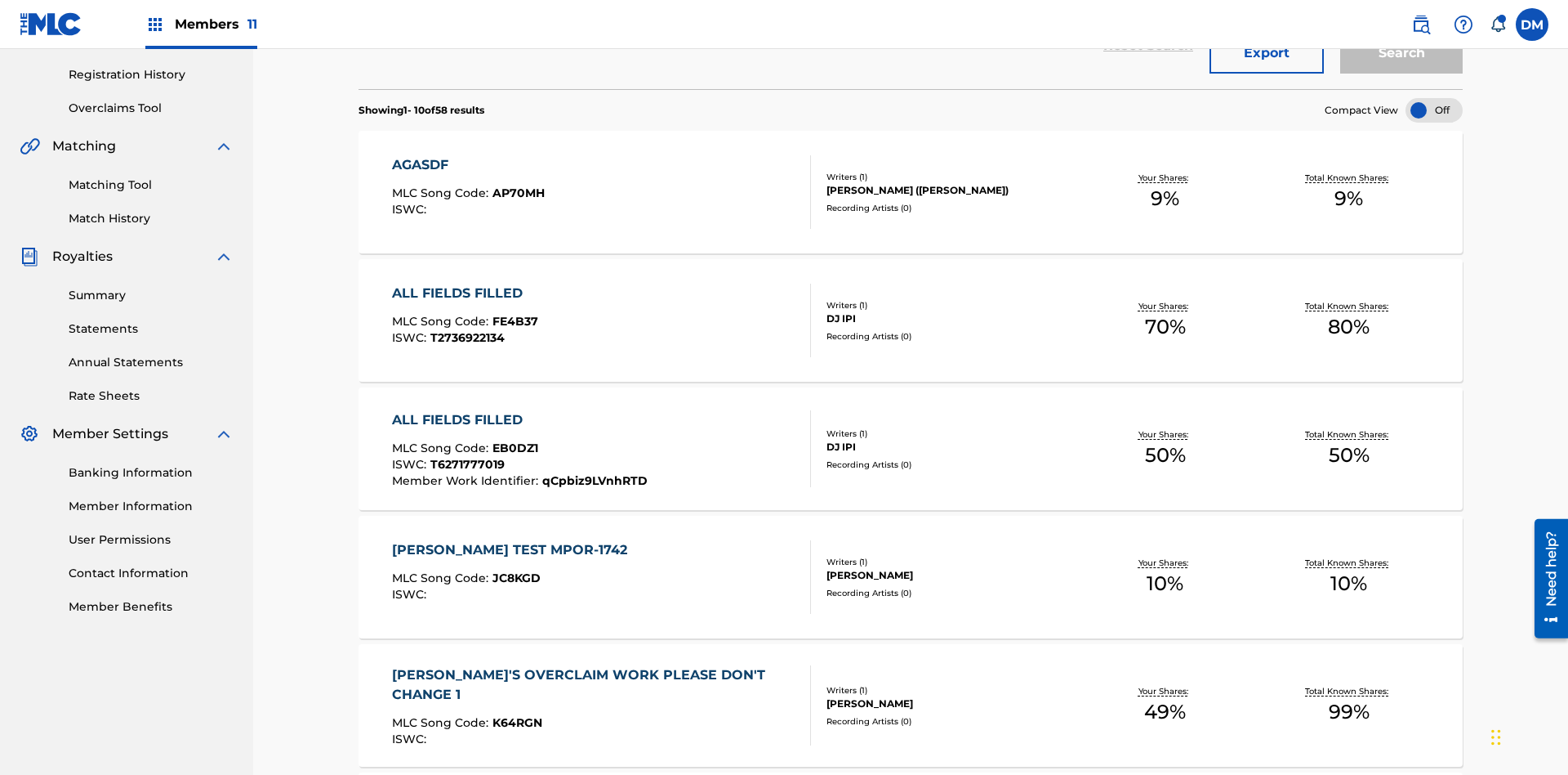
scroll to position [60, 0]
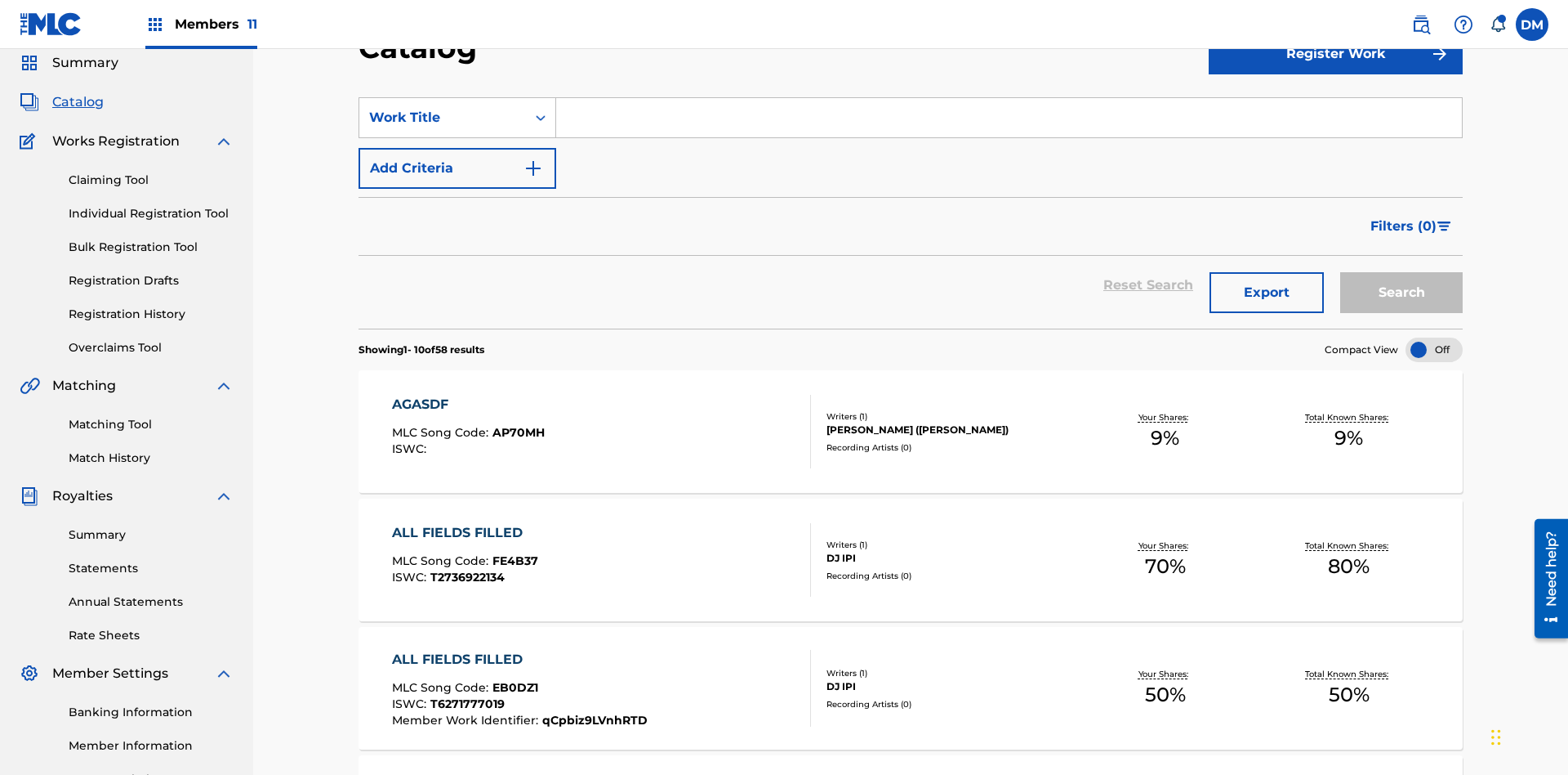
click at [1008, 118] on input "Search Form" at bounding box center [1009, 117] width 905 height 39
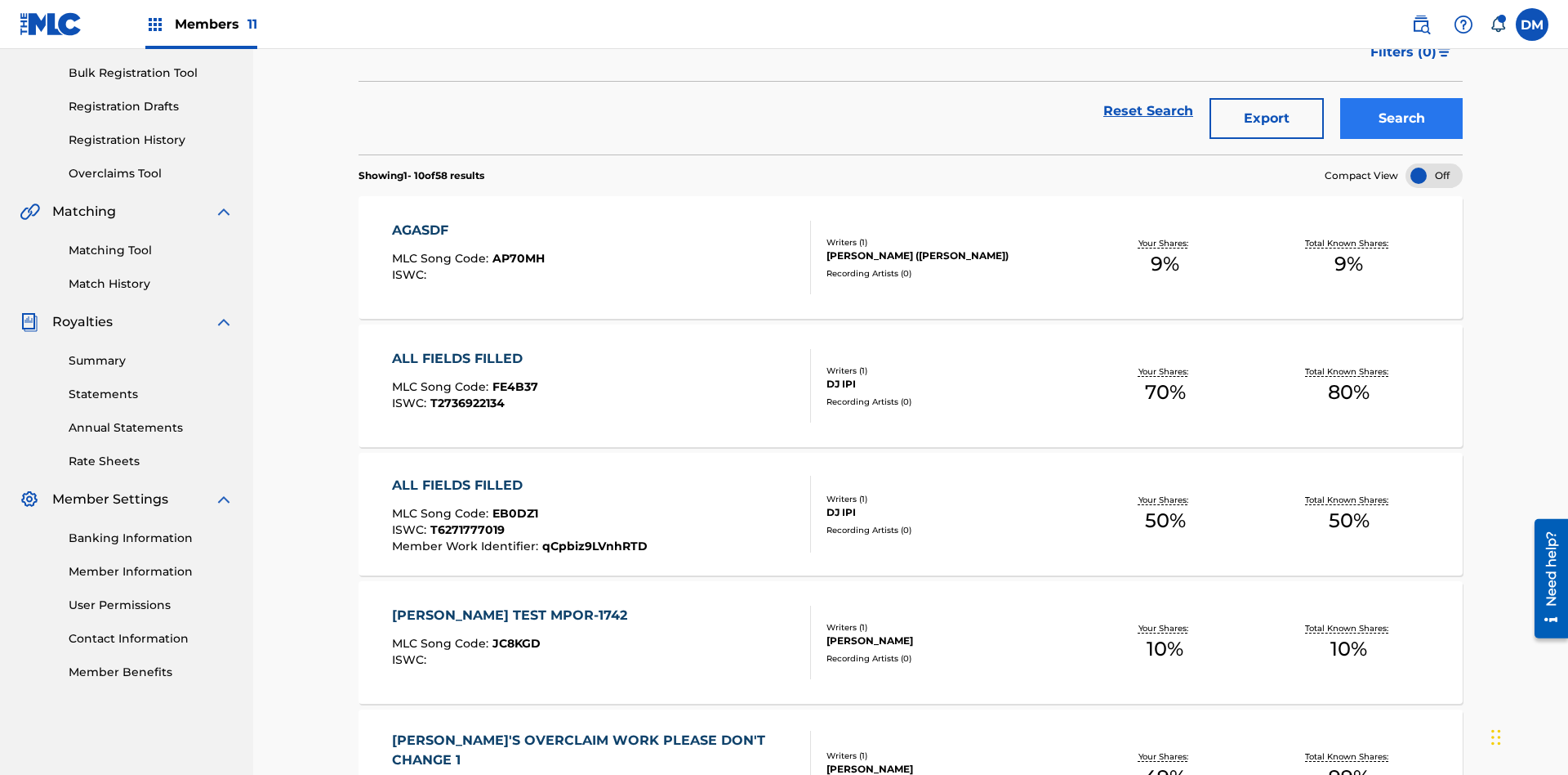
type input "MULTIPLE PUBLISHERS NO ADMINISTRATORS"
click at [1401, 118] on button "Search" at bounding box center [1401, 118] width 123 height 41
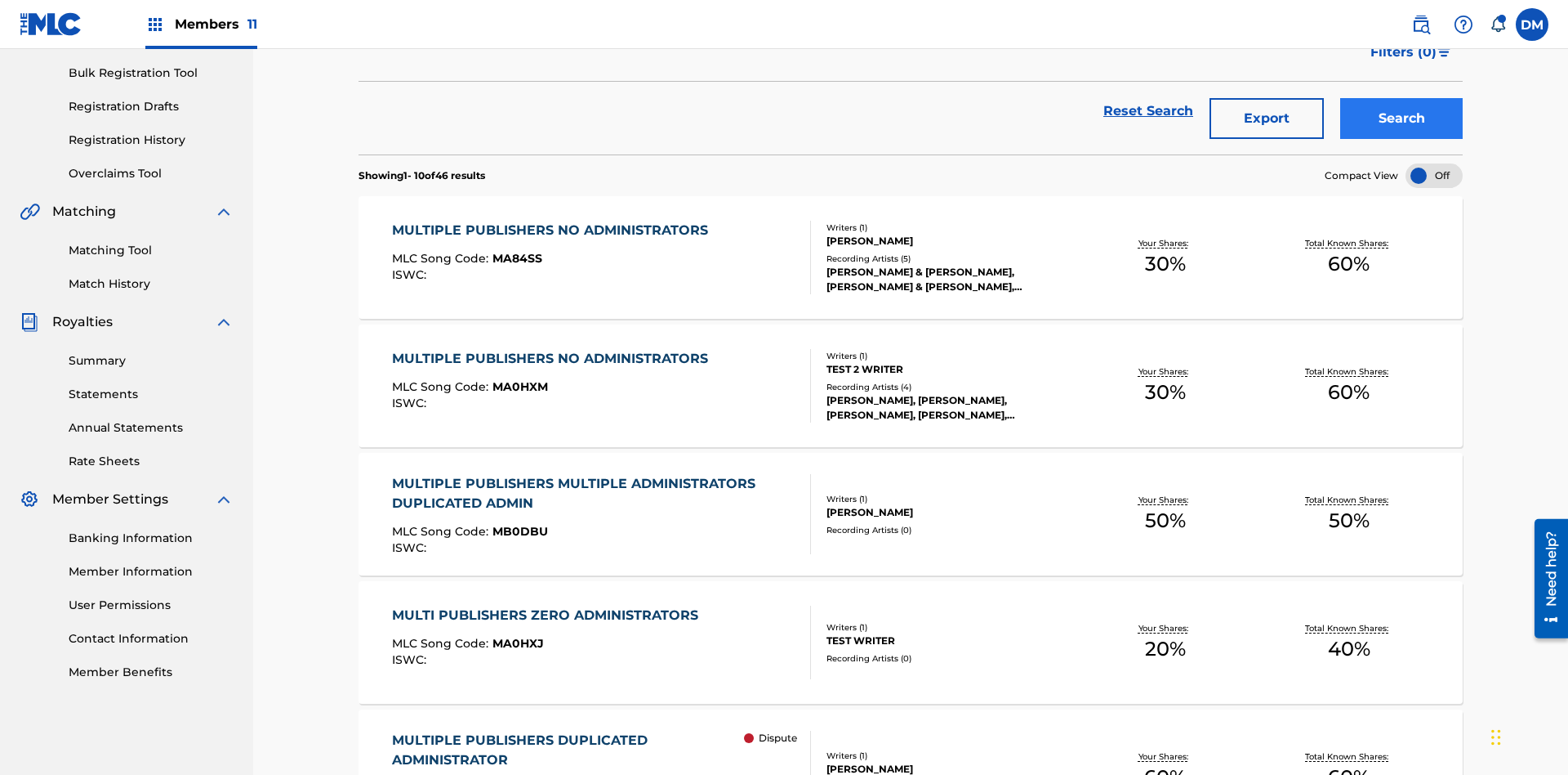
scroll to position [387, 0]
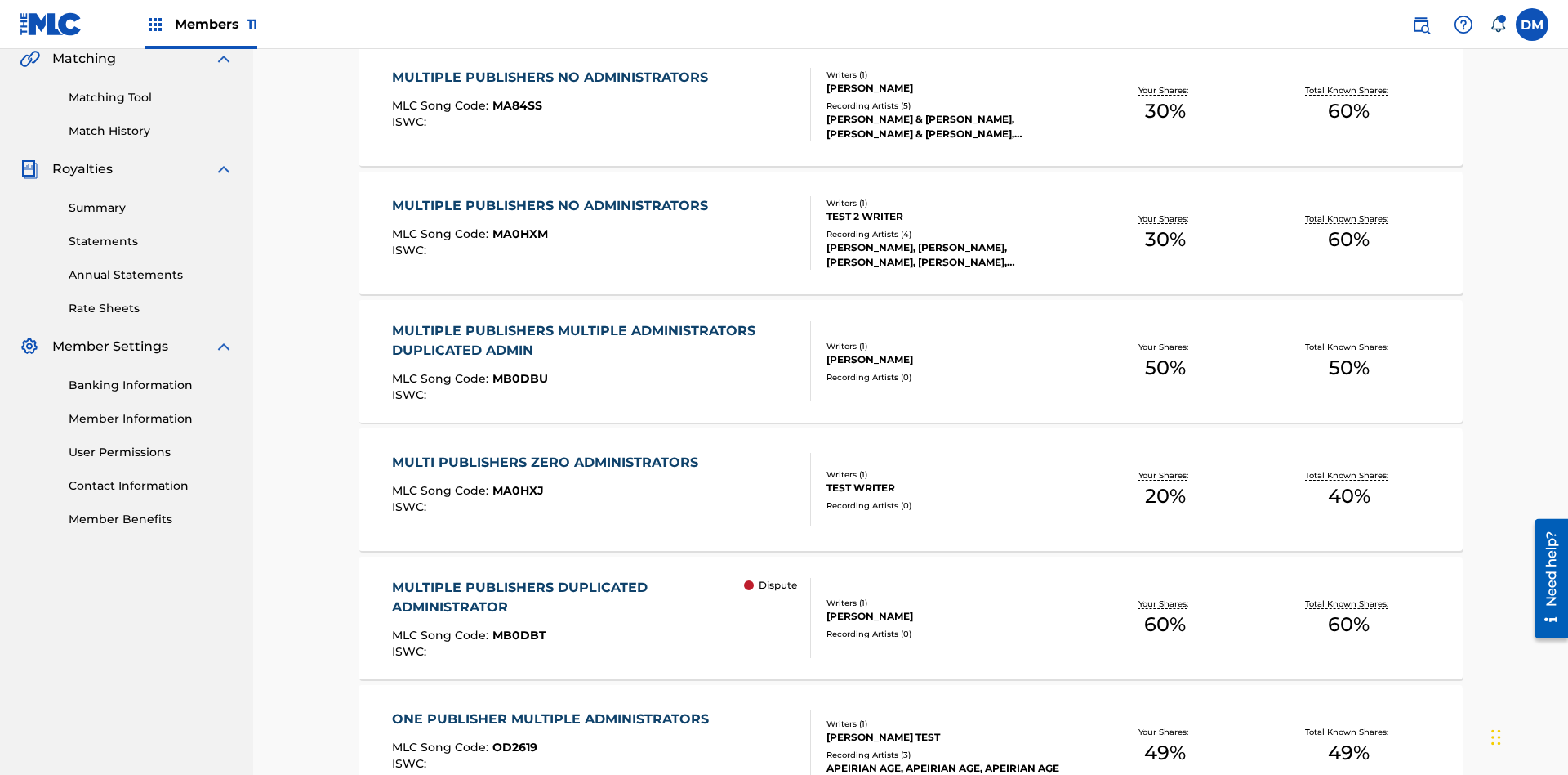
click at [515, 105] on span "MA84SS" at bounding box center [518, 105] width 50 height 15
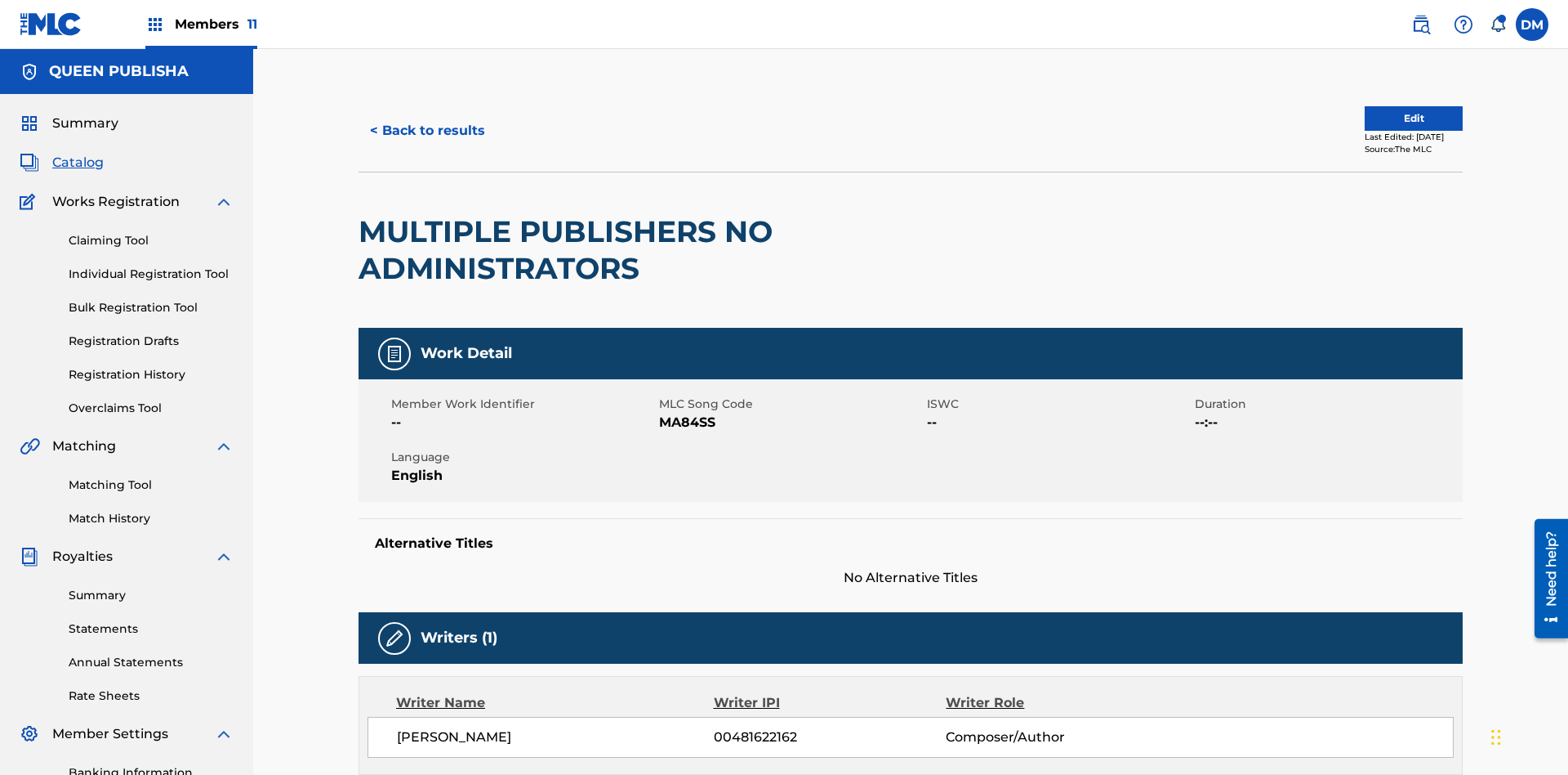
scroll to position [798, 0]
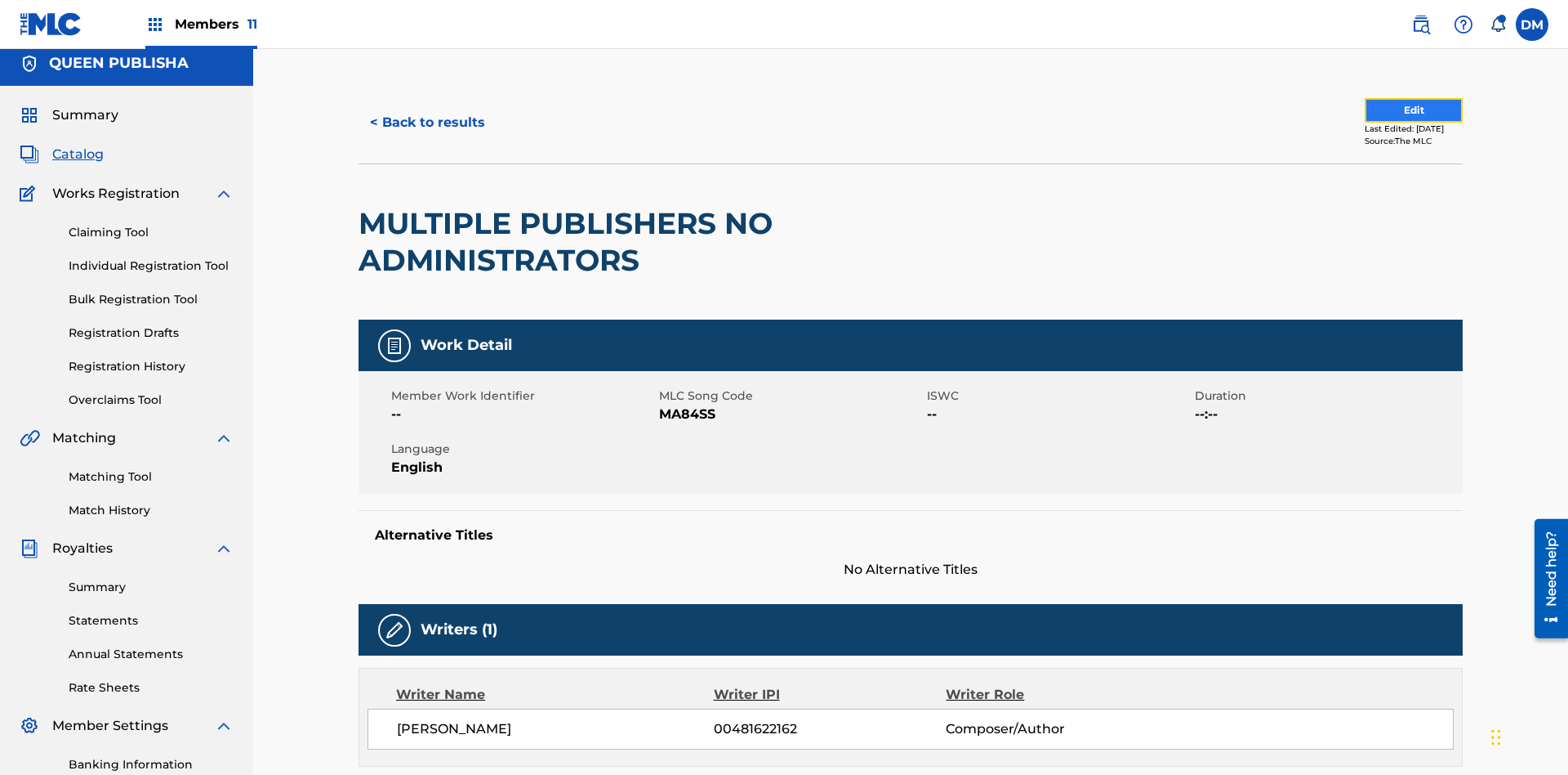
click at [1395, 110] on button "Edit" at bounding box center [1414, 110] width 98 height 25
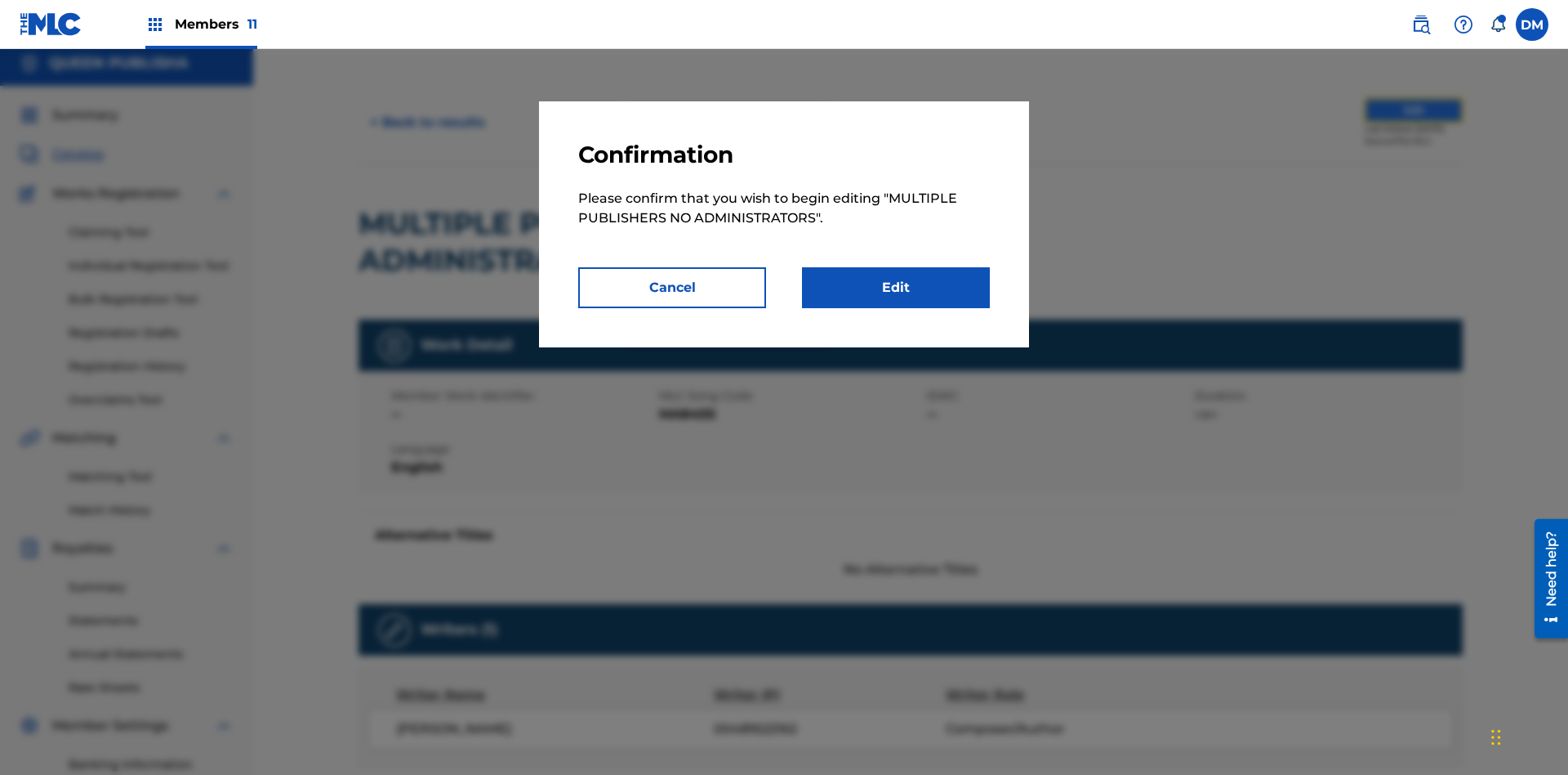
scroll to position [177, 0]
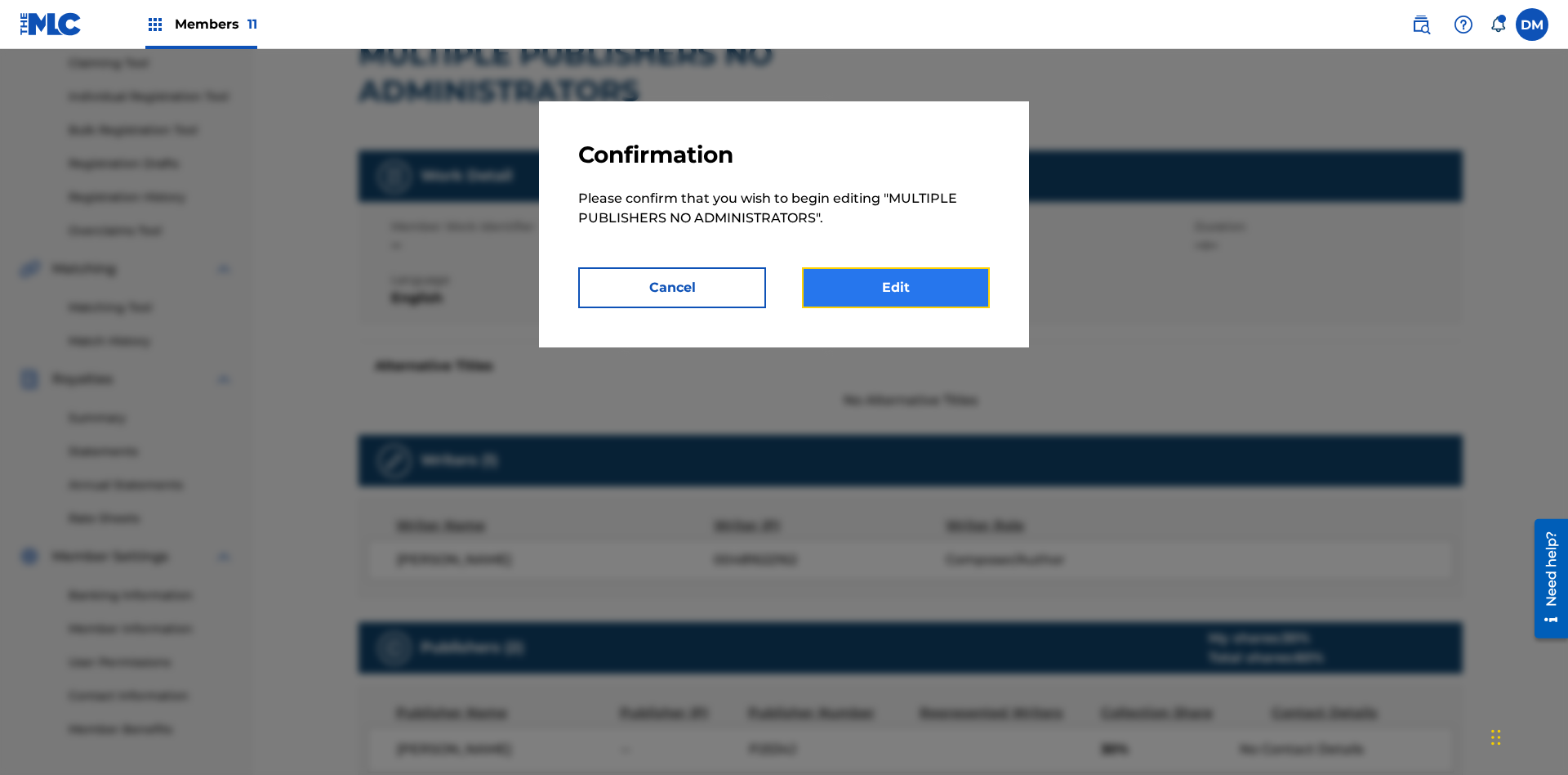
click at [895, 288] on link "Edit" at bounding box center [896, 287] width 188 height 41
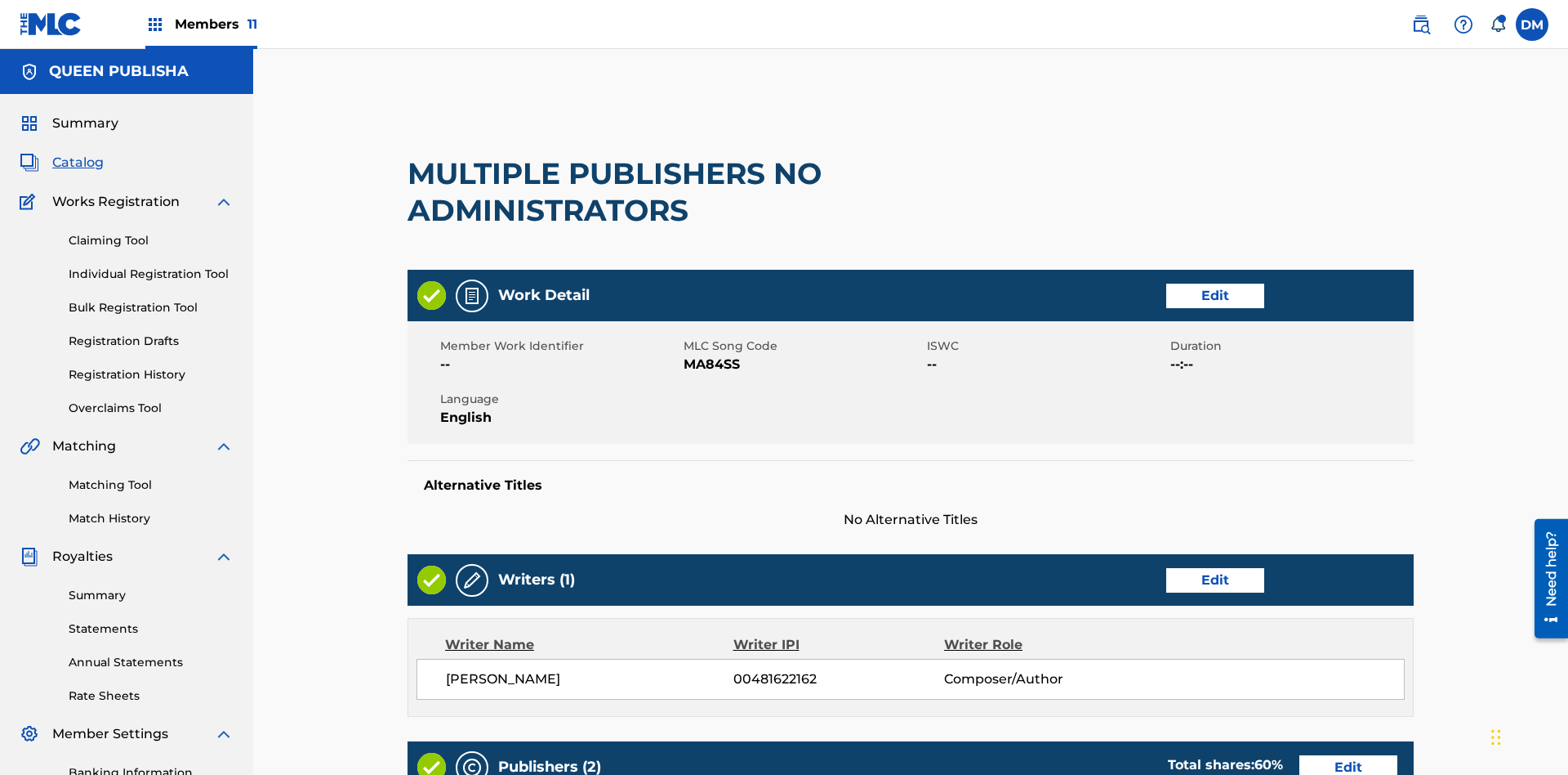
scroll to position [563, 408]
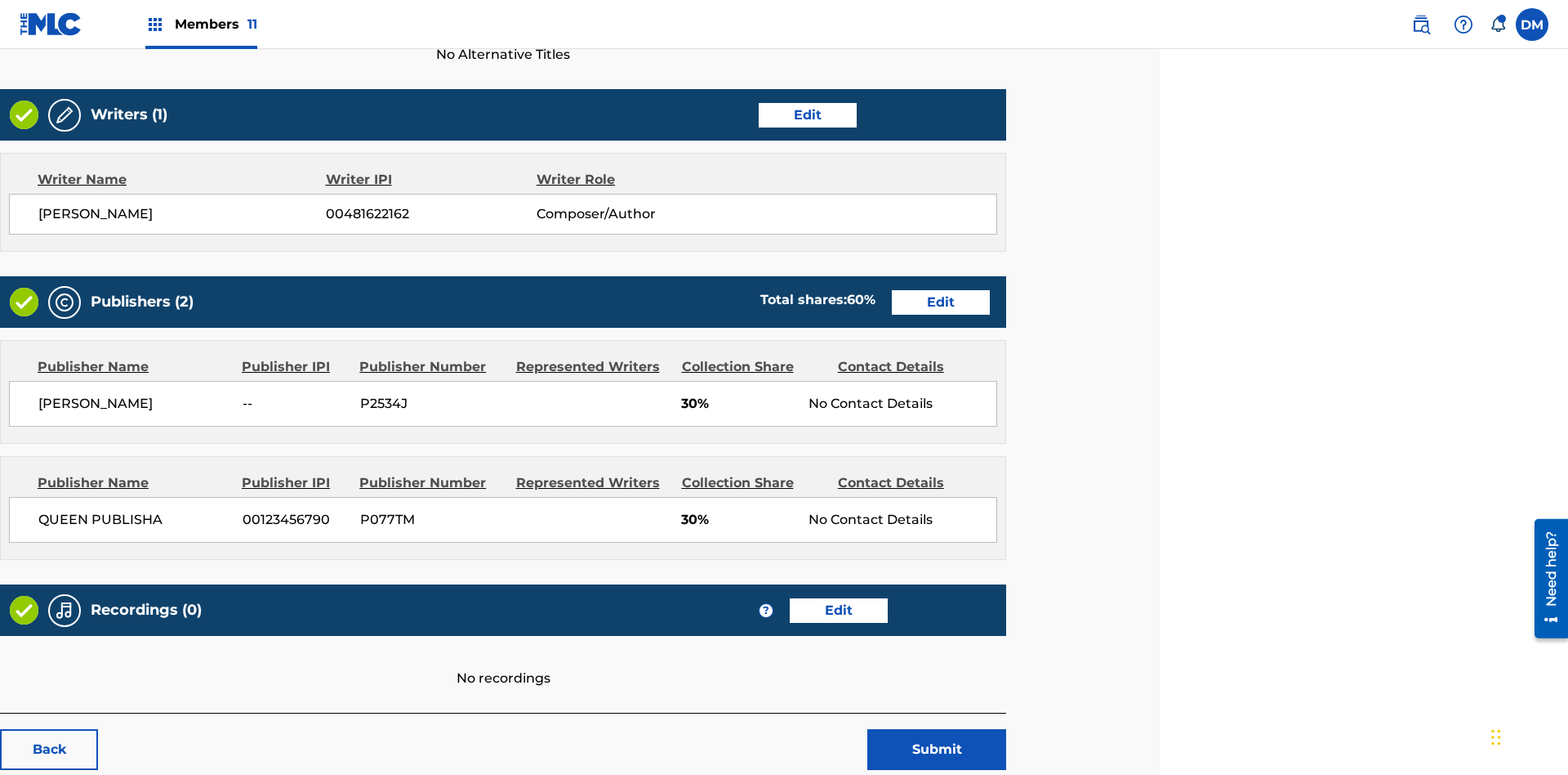
click at [201, 24] on span "Members 11" at bounding box center [216, 24] width 83 height 19
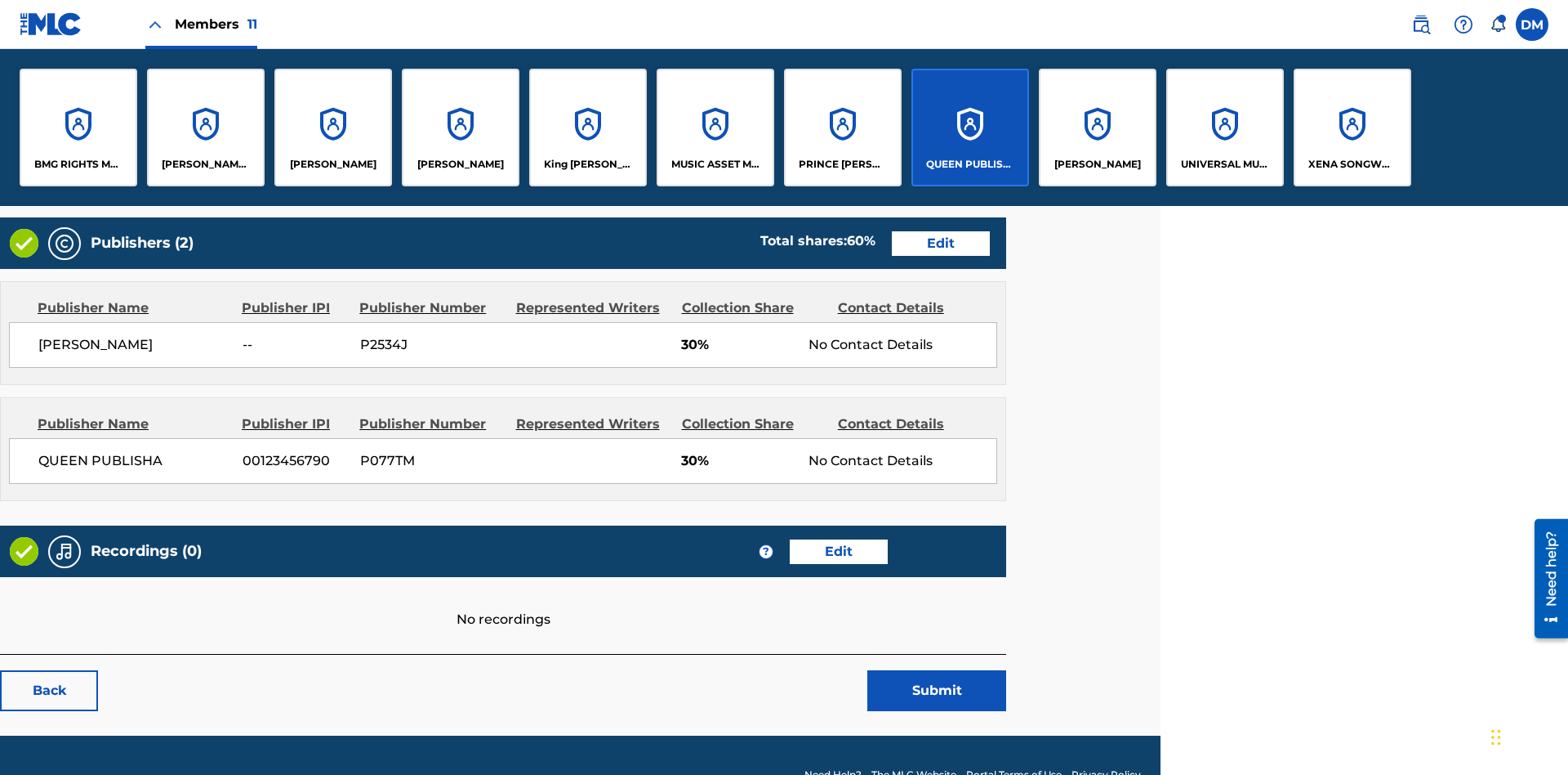
click at [969, 164] on p "QUEEN PUBLISHA" at bounding box center [970, 164] width 89 height 15
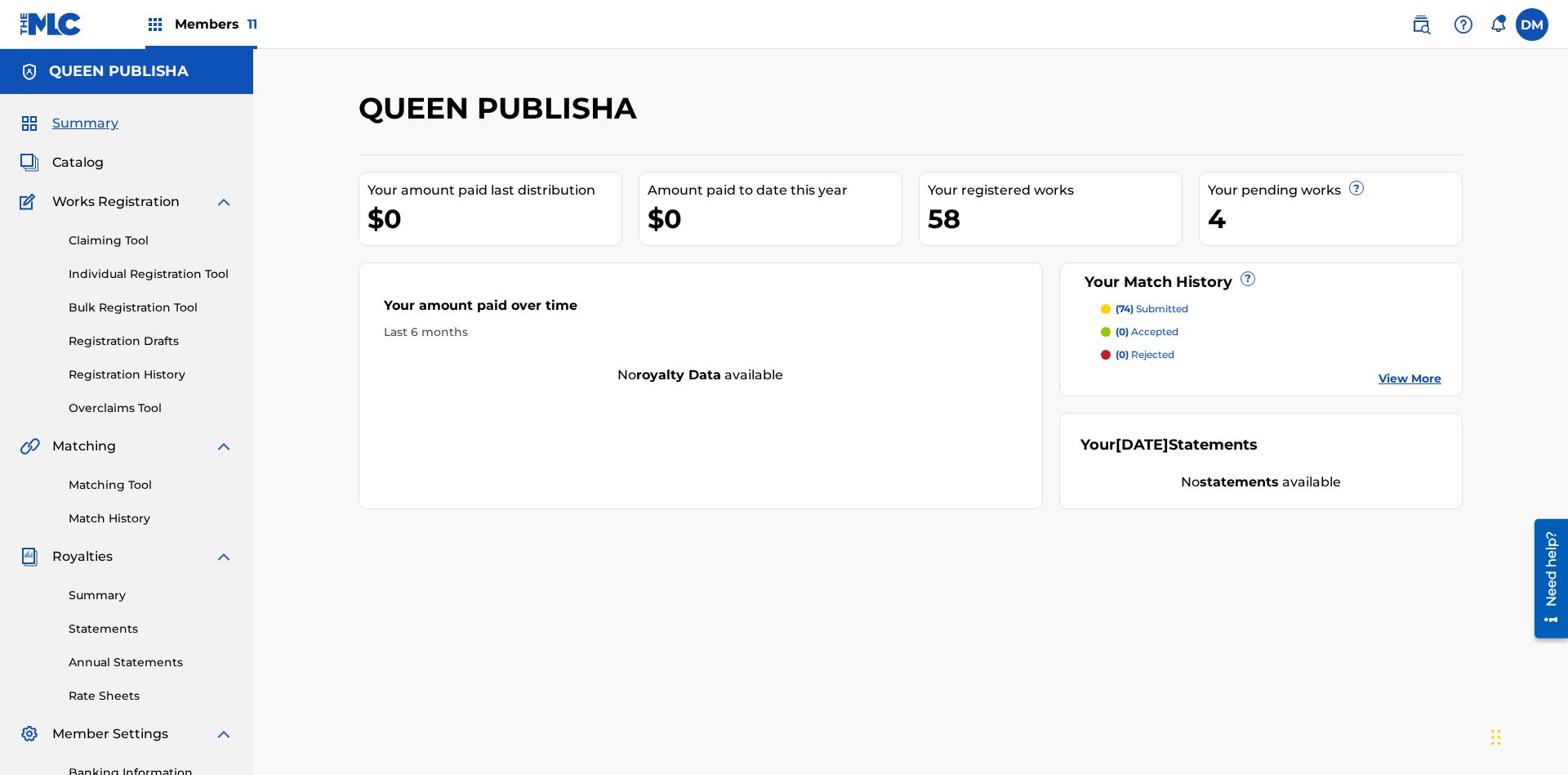
scroll to position [239, 0]
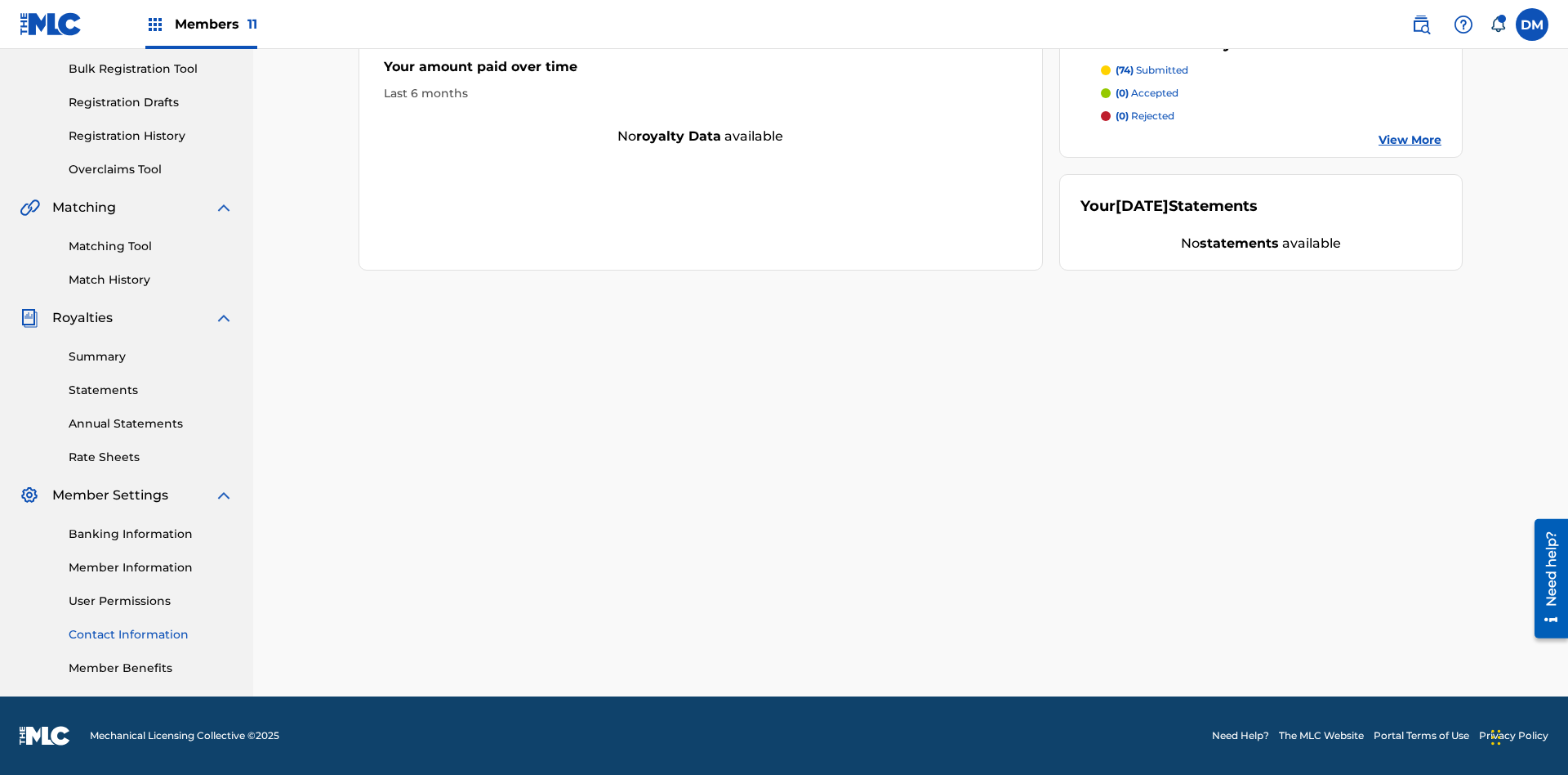
click at [151, 634] on link "Contact Information" at bounding box center [151, 634] width 165 height 17
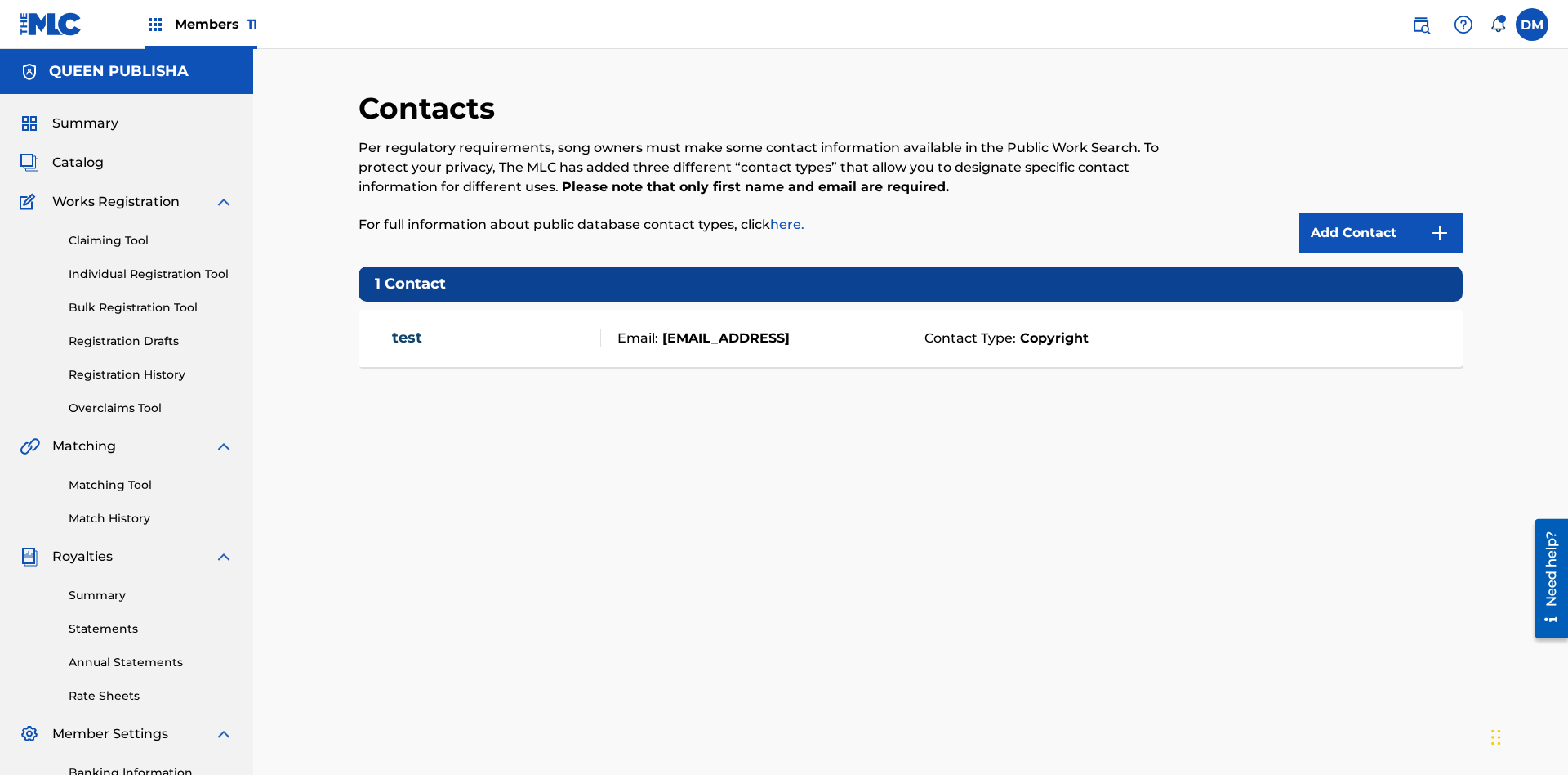
scroll to position [125, 0]
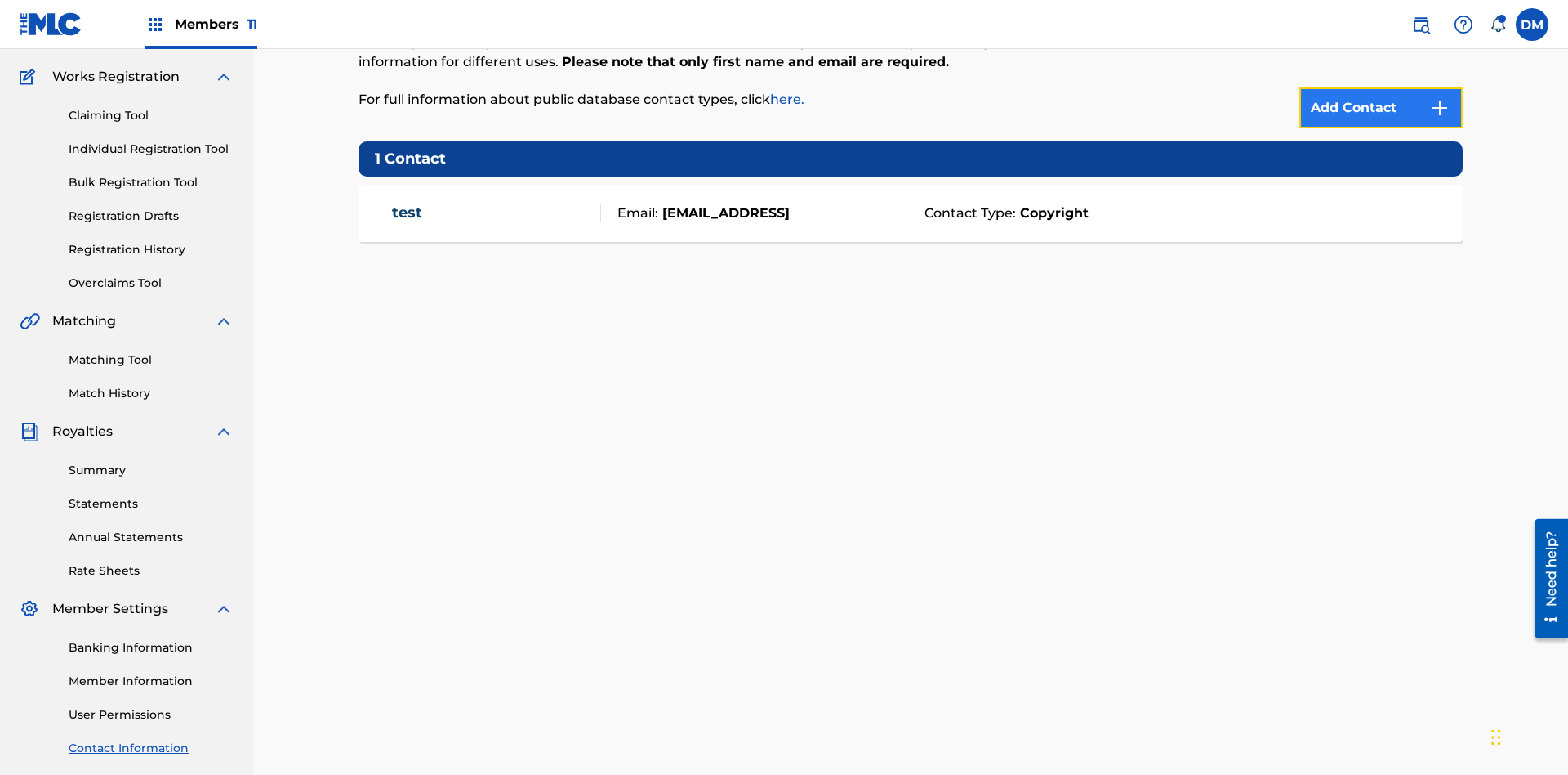
click at [1440, 108] on img at bounding box center [1440, 108] width 20 height 20
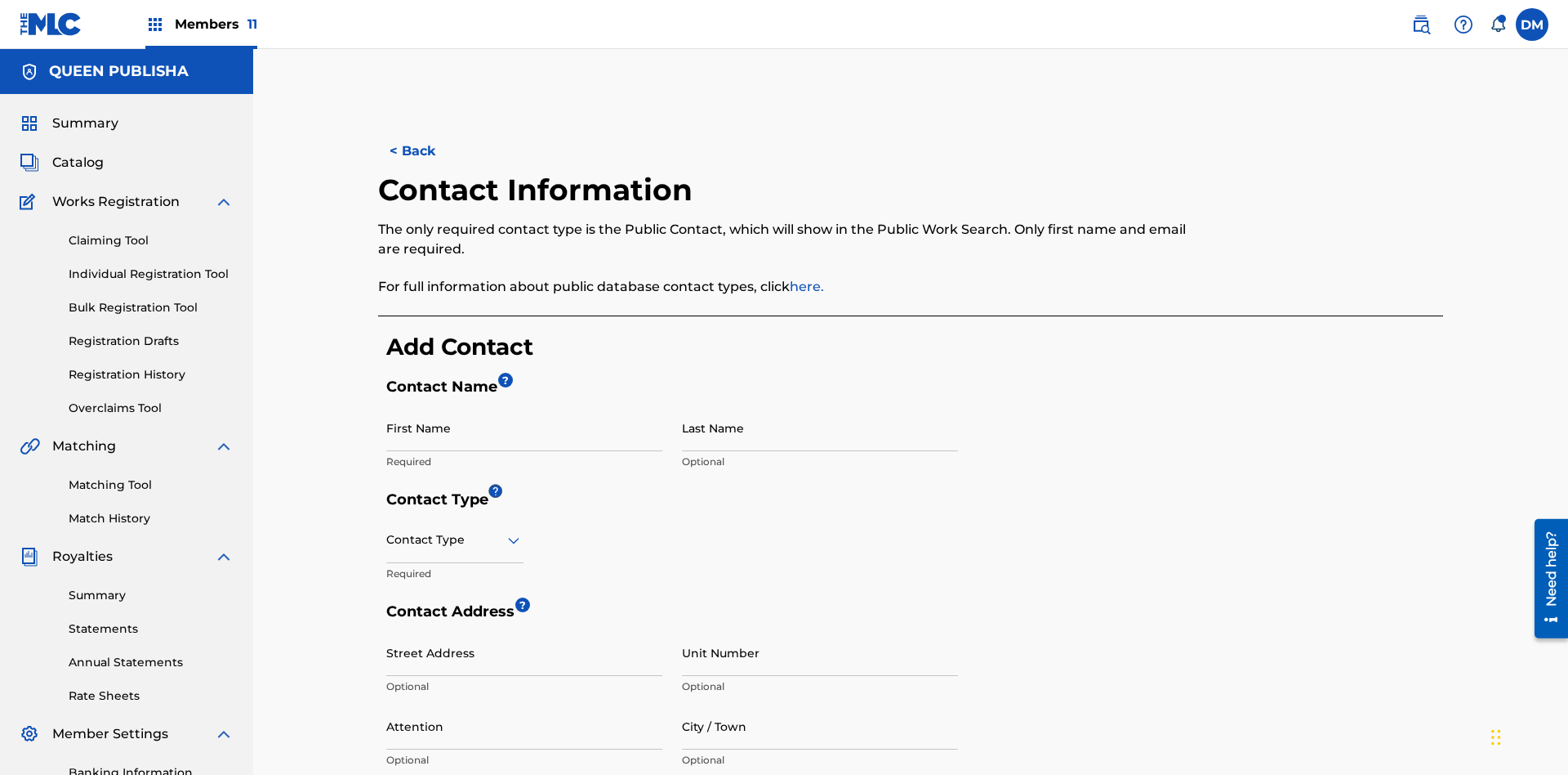
scroll to position [306, 0]
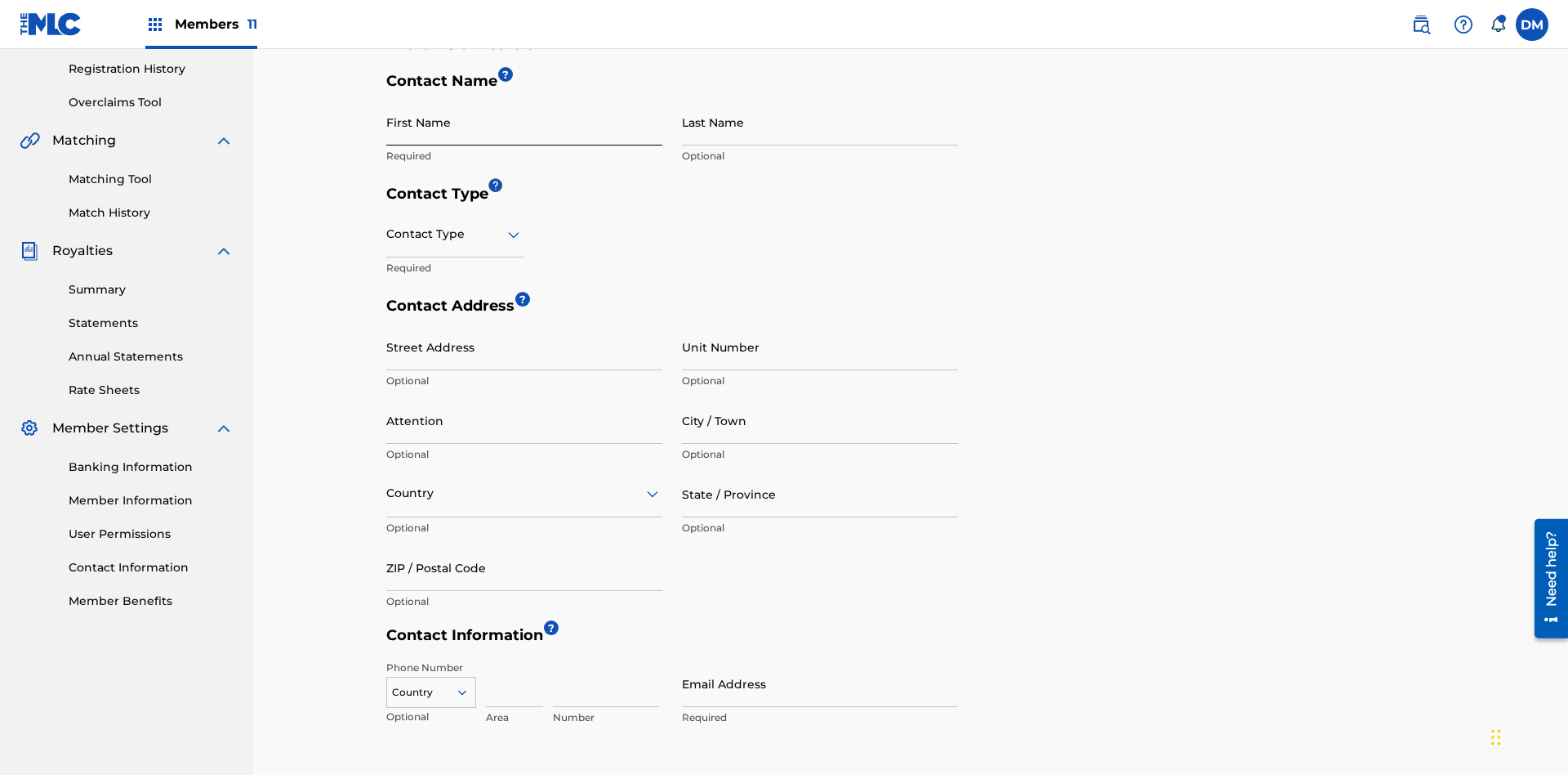
click at [525, 122] on input "First Name" at bounding box center [525, 122] width 276 height 47
type input "2025.09.18.05.23.18"
click at [819, 122] on input "Last Name" at bounding box center [819, 122] width 276 height 47
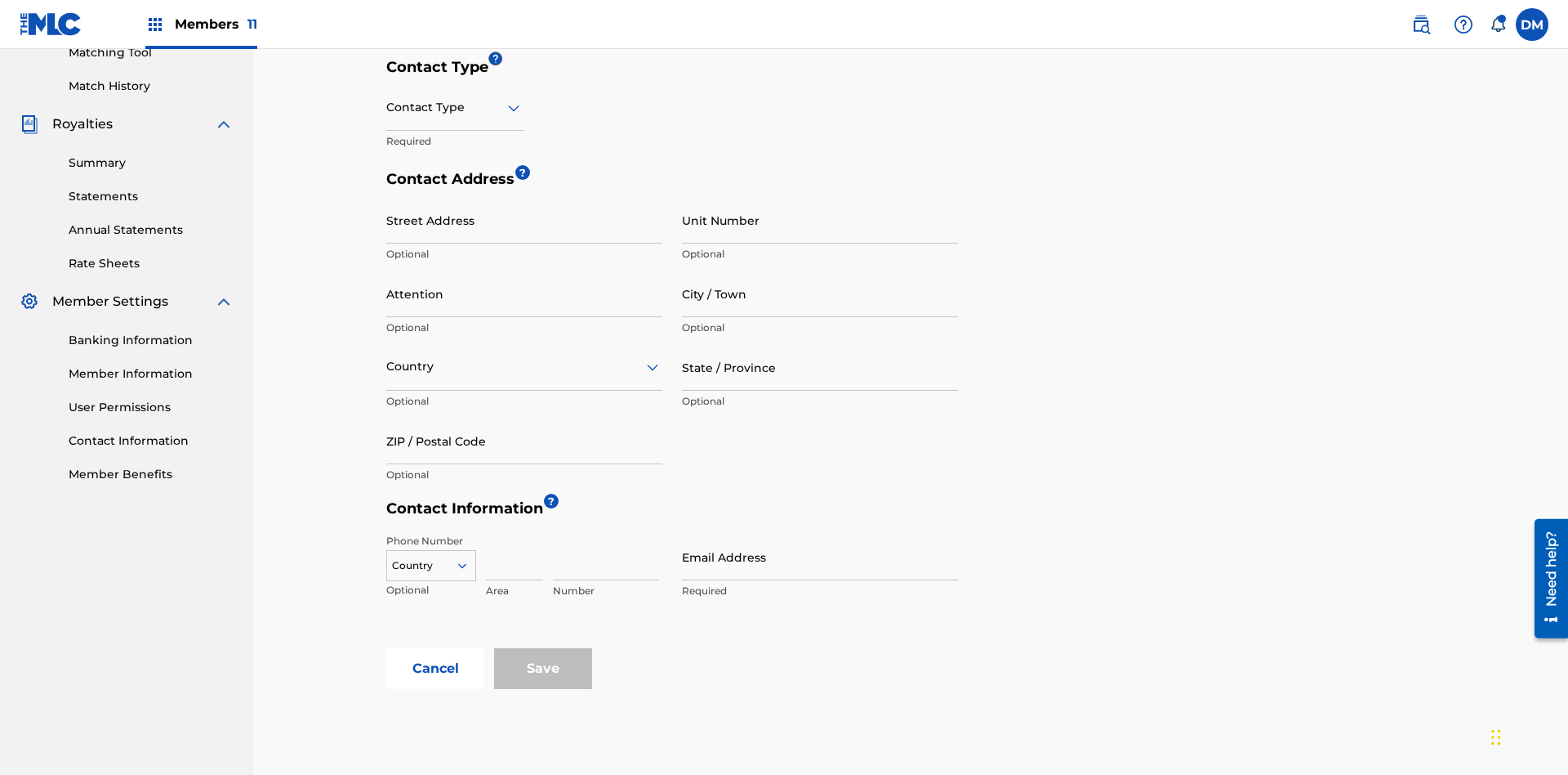
type input "2025.09.18.05.23.18"
click at [387, 107] on input "text" at bounding box center [388, 107] width 3 height 17
click at [455, 149] on div "Public" at bounding box center [455, 149] width 136 height 37
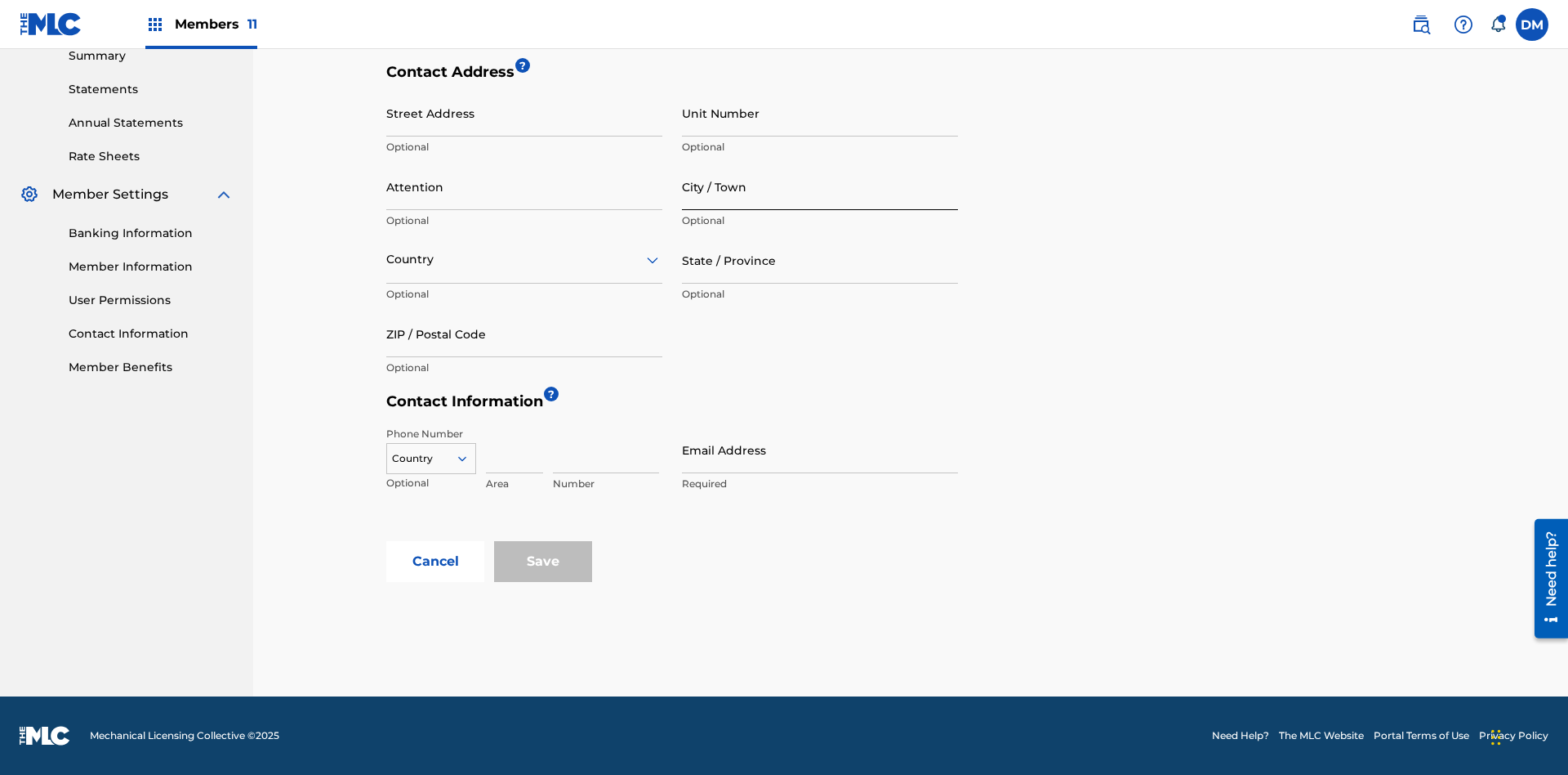
click at [819, 186] on input "City / Town" at bounding box center [819, 186] width 276 height 47
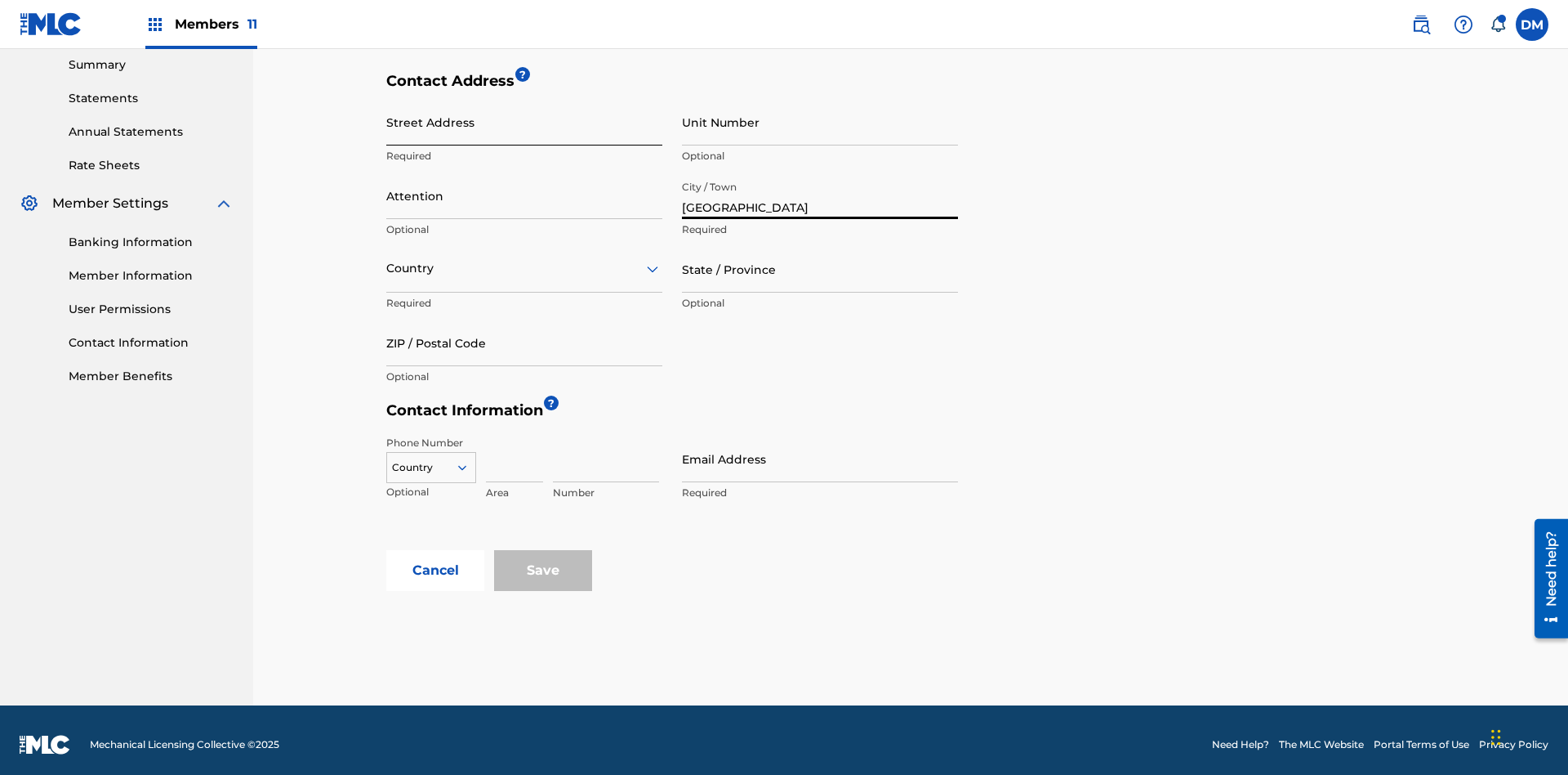
type input "Oaxaca"
click at [525, 122] on input "Street Address" at bounding box center [525, 122] width 276 height 47
type input "MATAMOROS 13"
click at [819, 122] on input "Unit Number" at bounding box center [819, 122] width 276 height 47
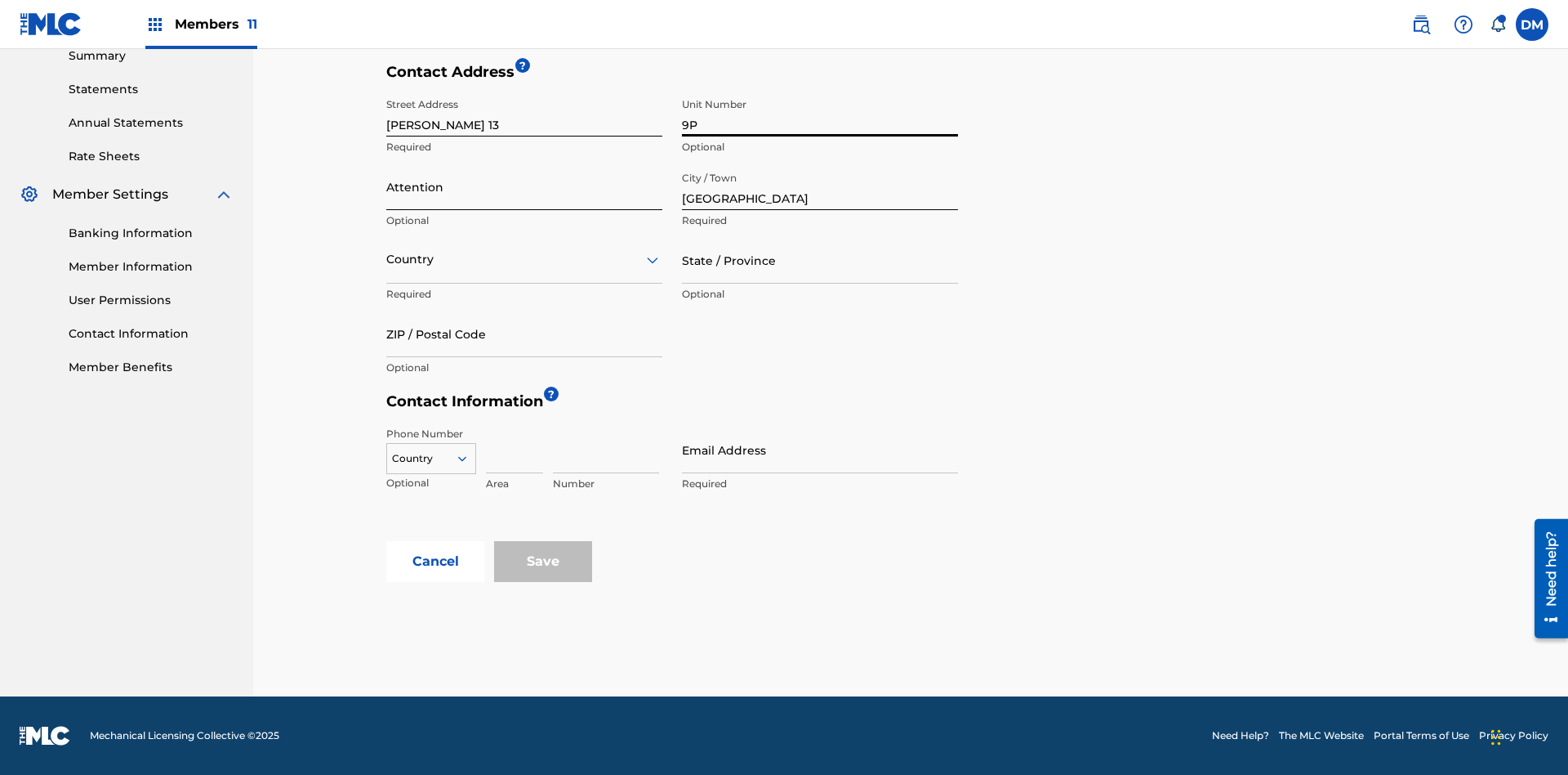
type input "9P"
click at [525, 186] on input "Attention" at bounding box center [525, 186] width 276 height 47
type input "Jose"
click at [387, 259] on input "text" at bounding box center [388, 259] width 3 height 17
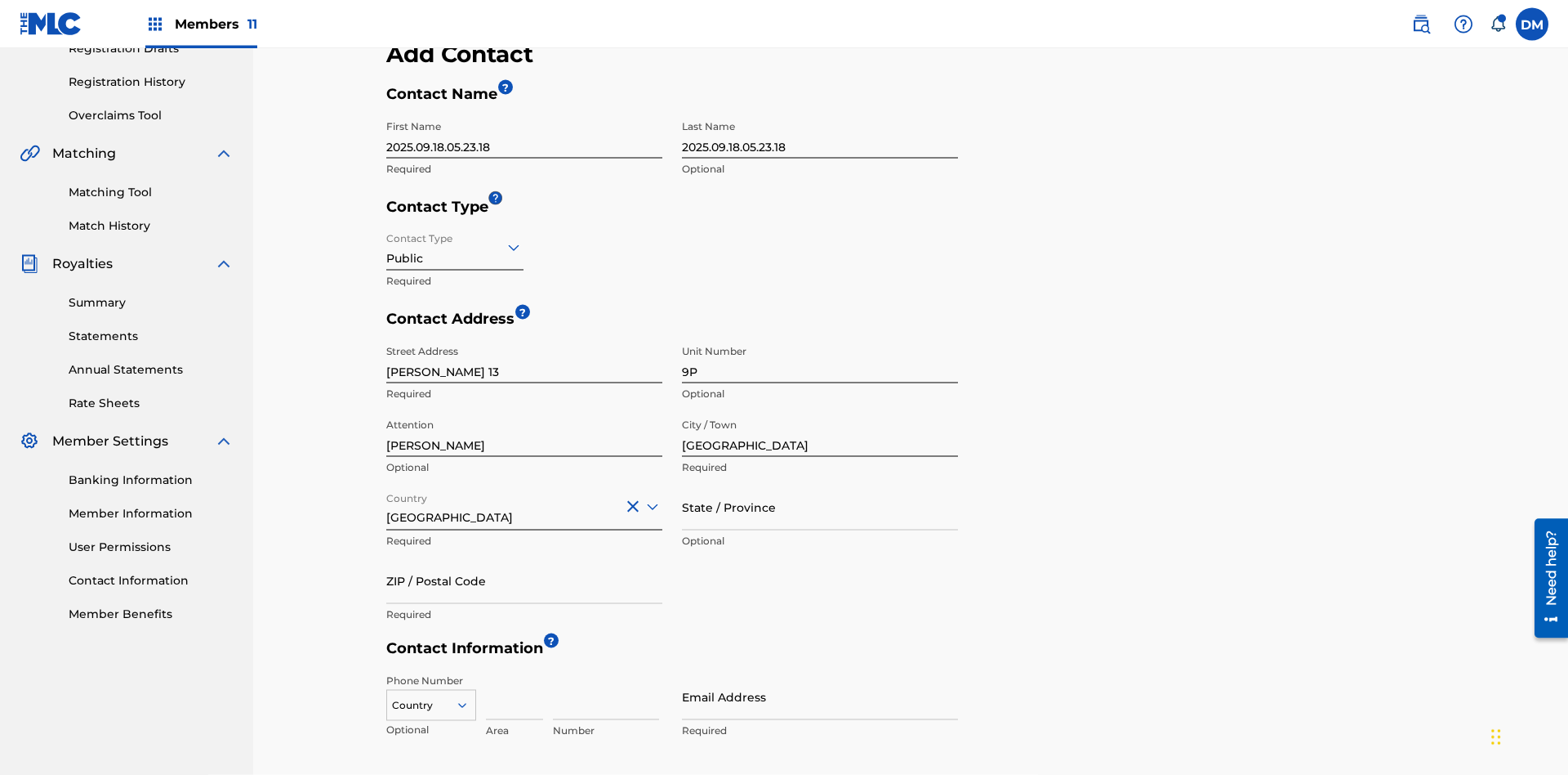
scroll to position [539, 0]
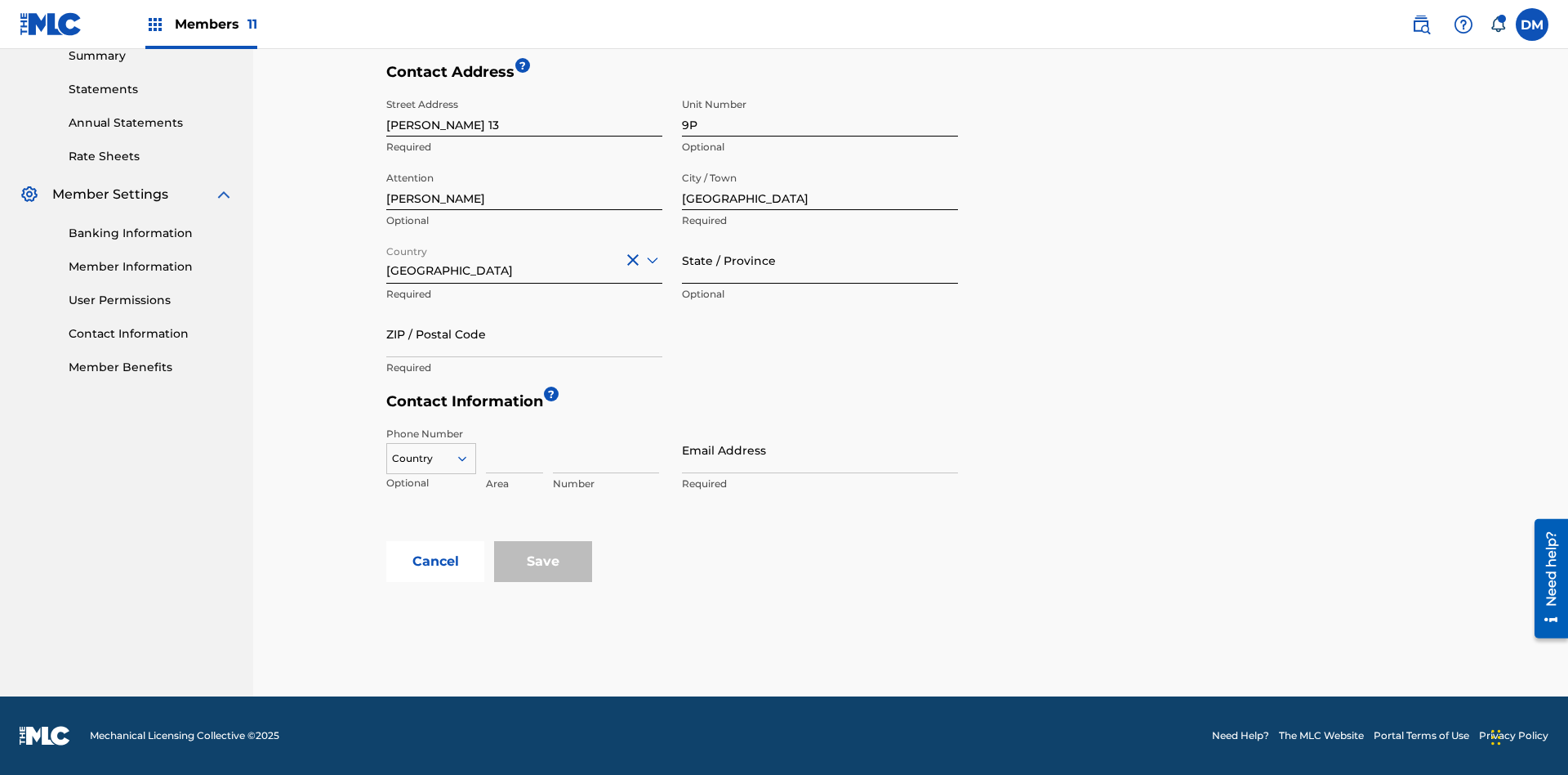
click at [819, 260] on input "State / Province" at bounding box center [819, 260] width 276 height 47
type input "Oaxaca"
click at [525, 333] on input "ZIP / Postal Code" at bounding box center [525, 334] width 276 height 47
type input "68080"
click at [469, 458] on icon at bounding box center [462, 458] width 15 height 15
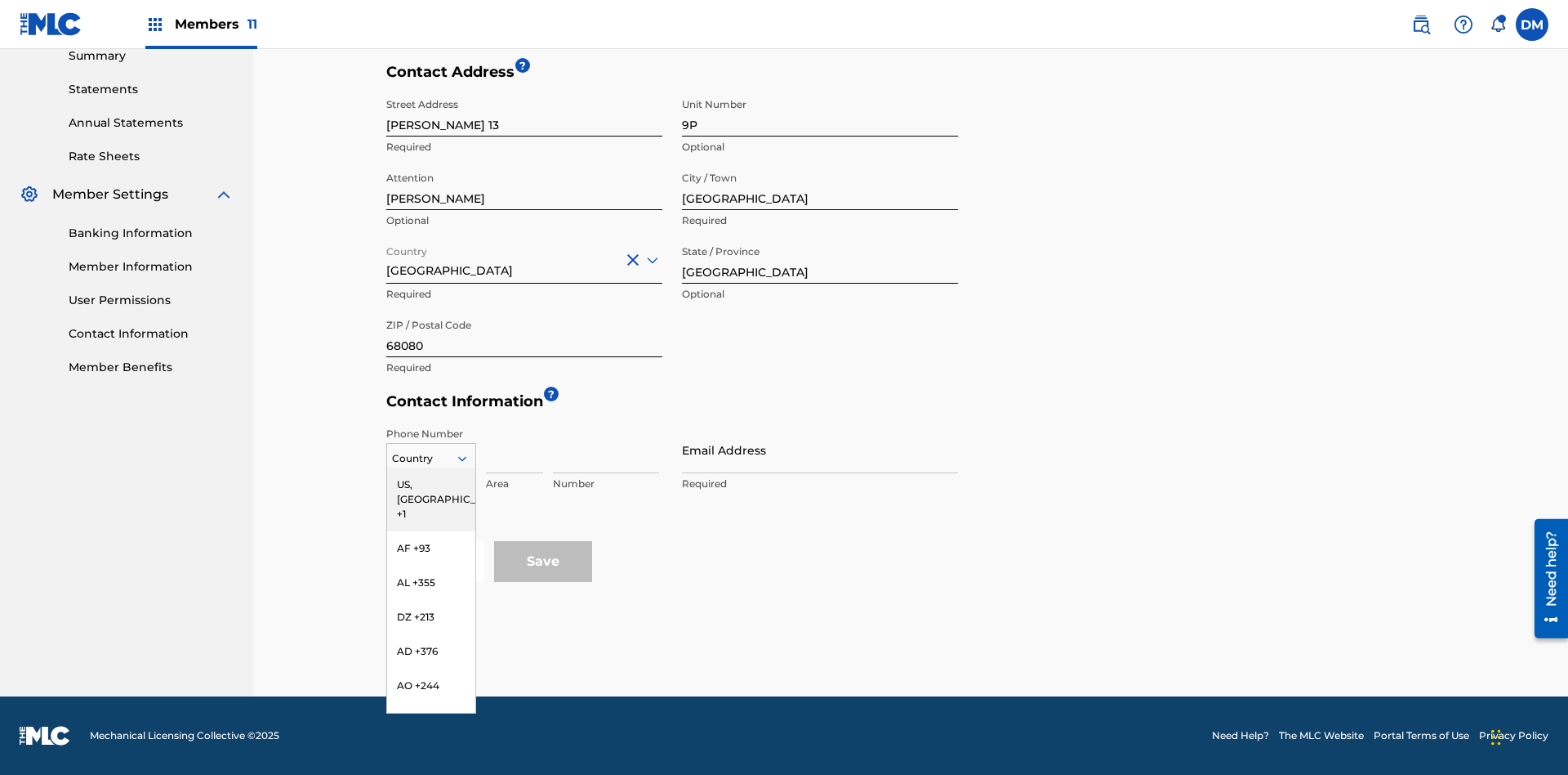
click at [515, 449] on input at bounding box center [514, 450] width 57 height 47
type input "951"
click at [606, 449] on input at bounding box center [606, 450] width 106 height 47
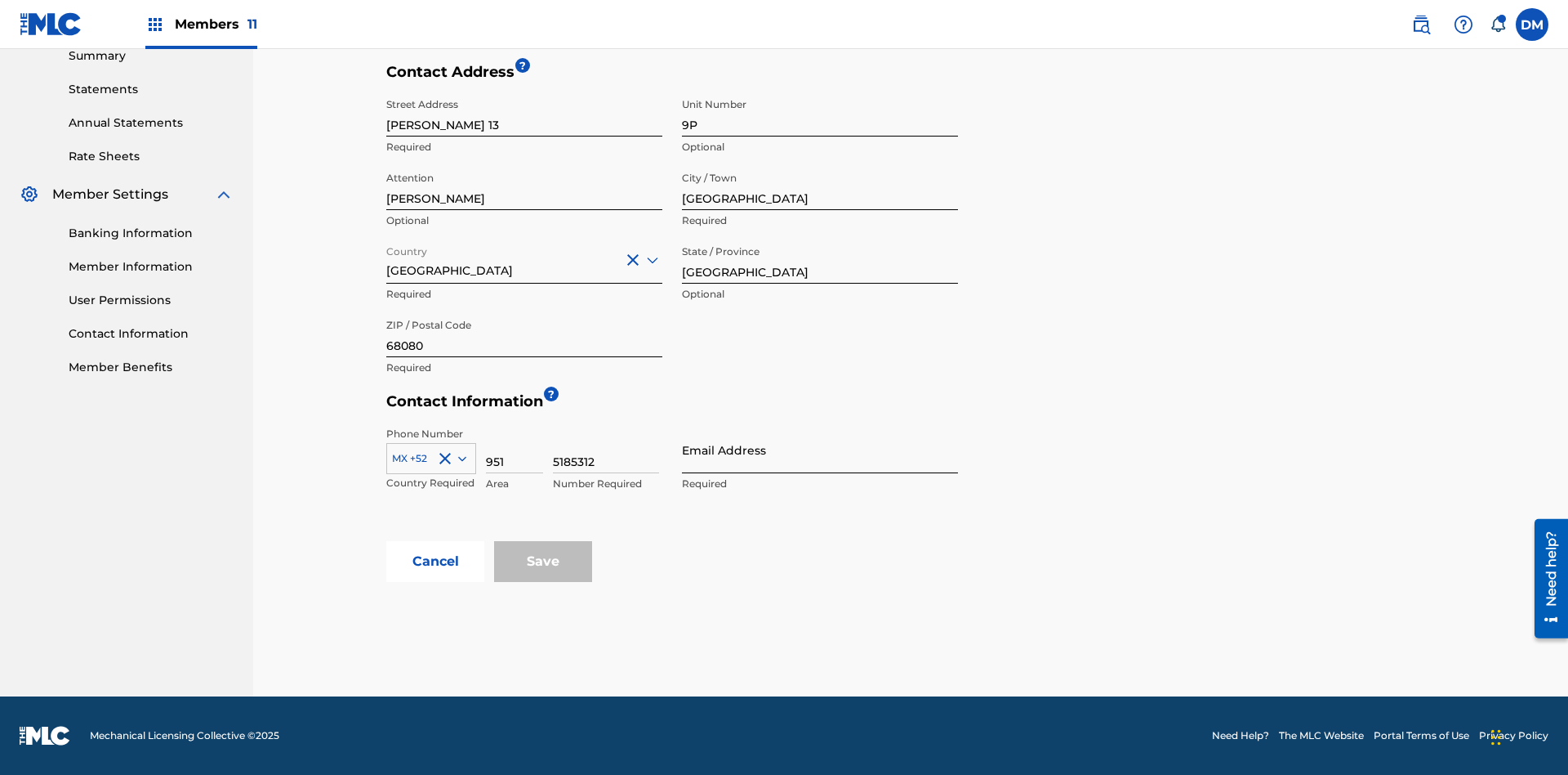
type input "5185312"
click at [819, 449] on input "Email Address" at bounding box center [819, 450] width 276 height 47
type input "espanol@email.com"
click at [543, 561] on input "Save" at bounding box center [543, 561] width 98 height 41
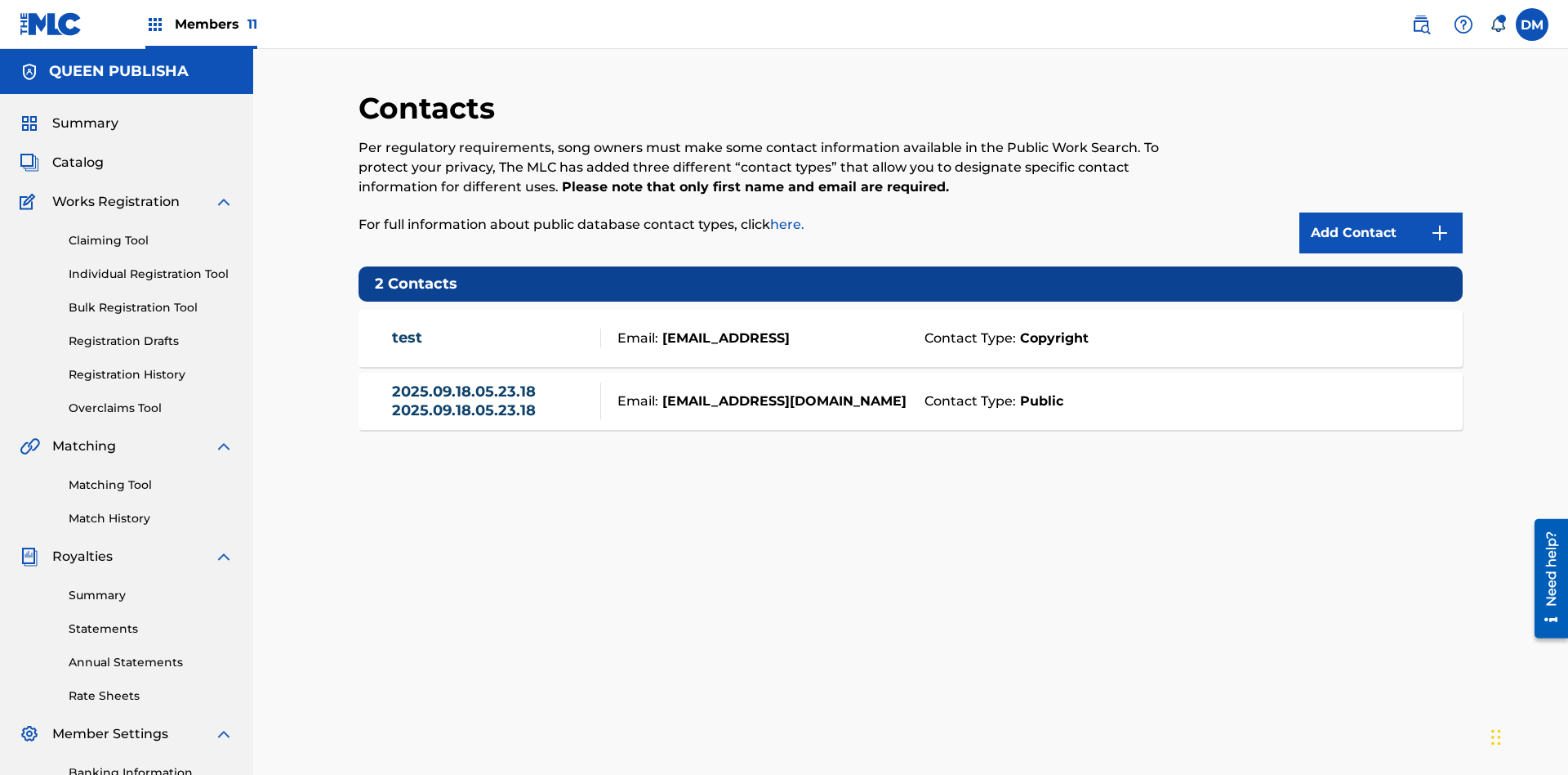
click at [201, 24] on span "Members 11" at bounding box center [216, 24] width 83 height 19
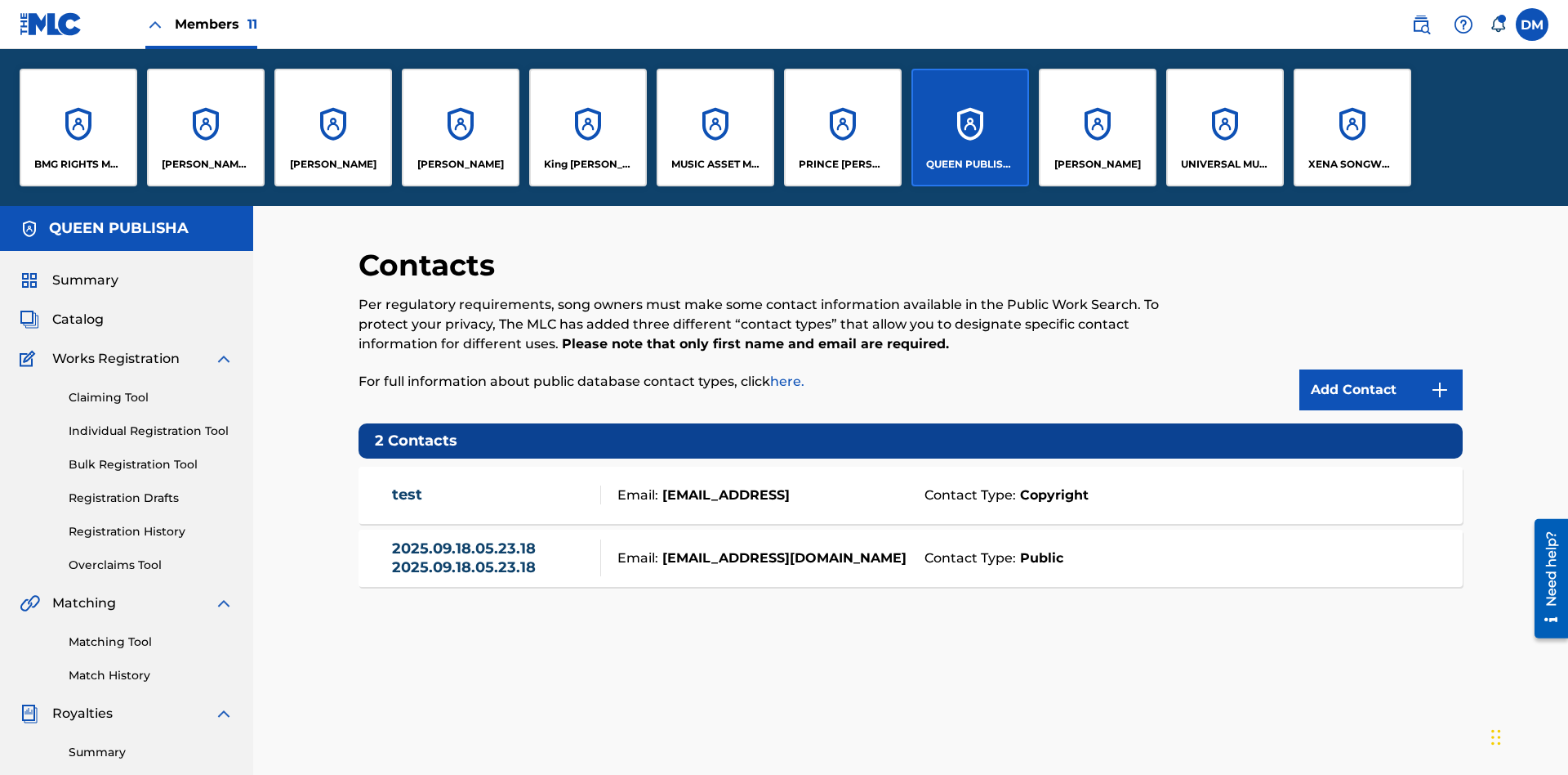
scroll to position [59, 0]
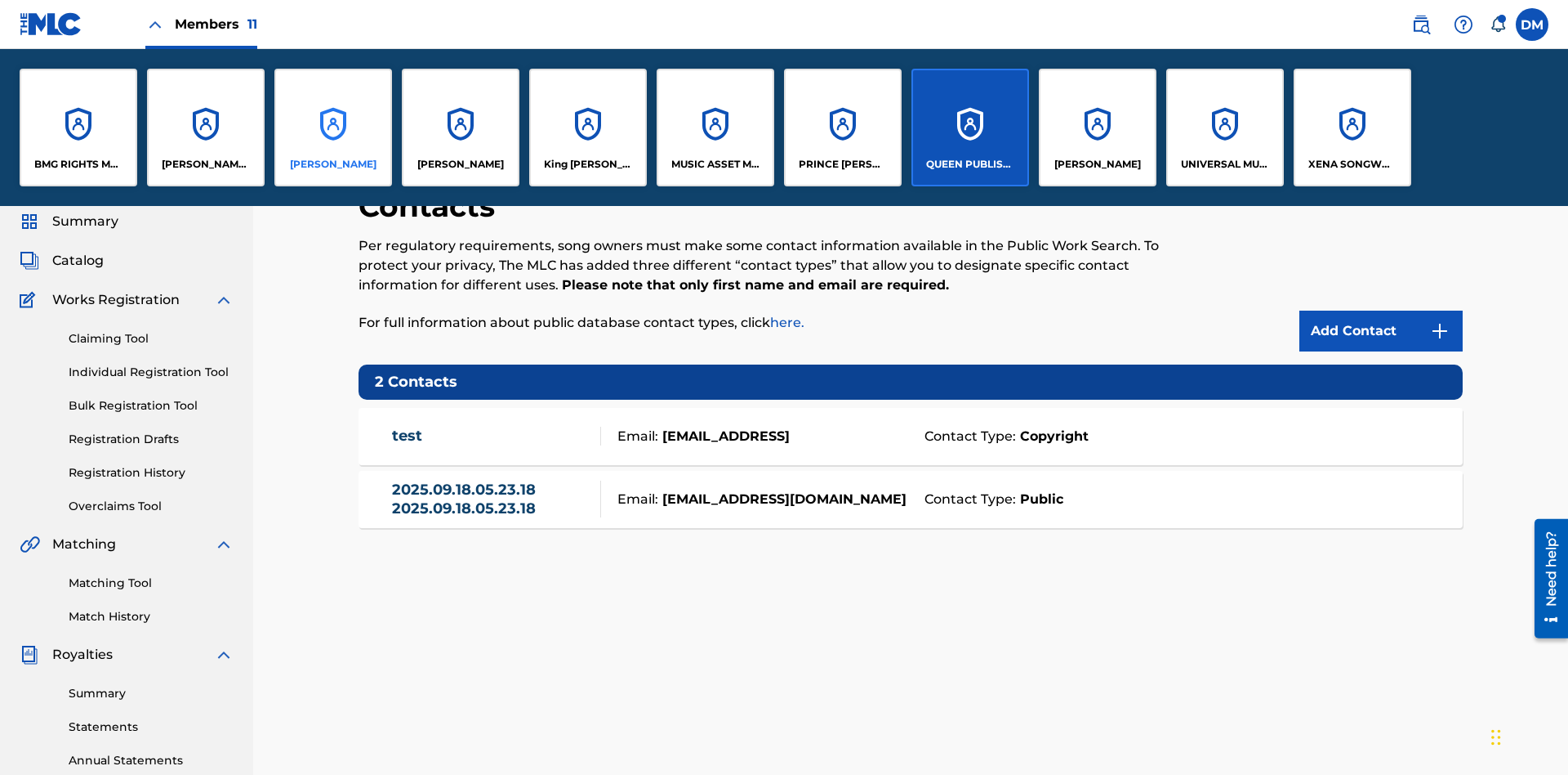
click at [333, 164] on p "ELVIS COSTELLO" at bounding box center [333, 164] width 87 height 15
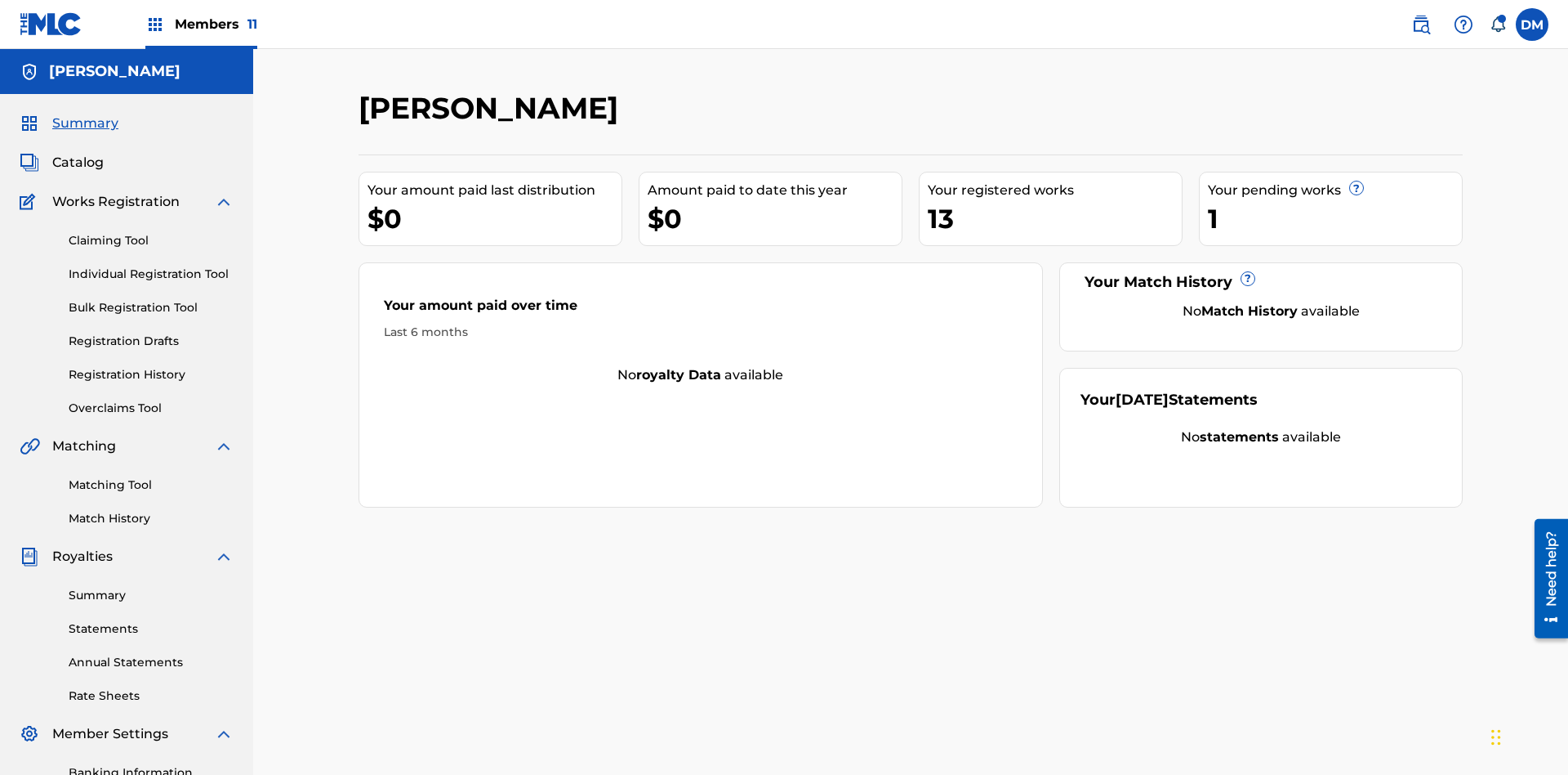
scroll to position [239, 0]
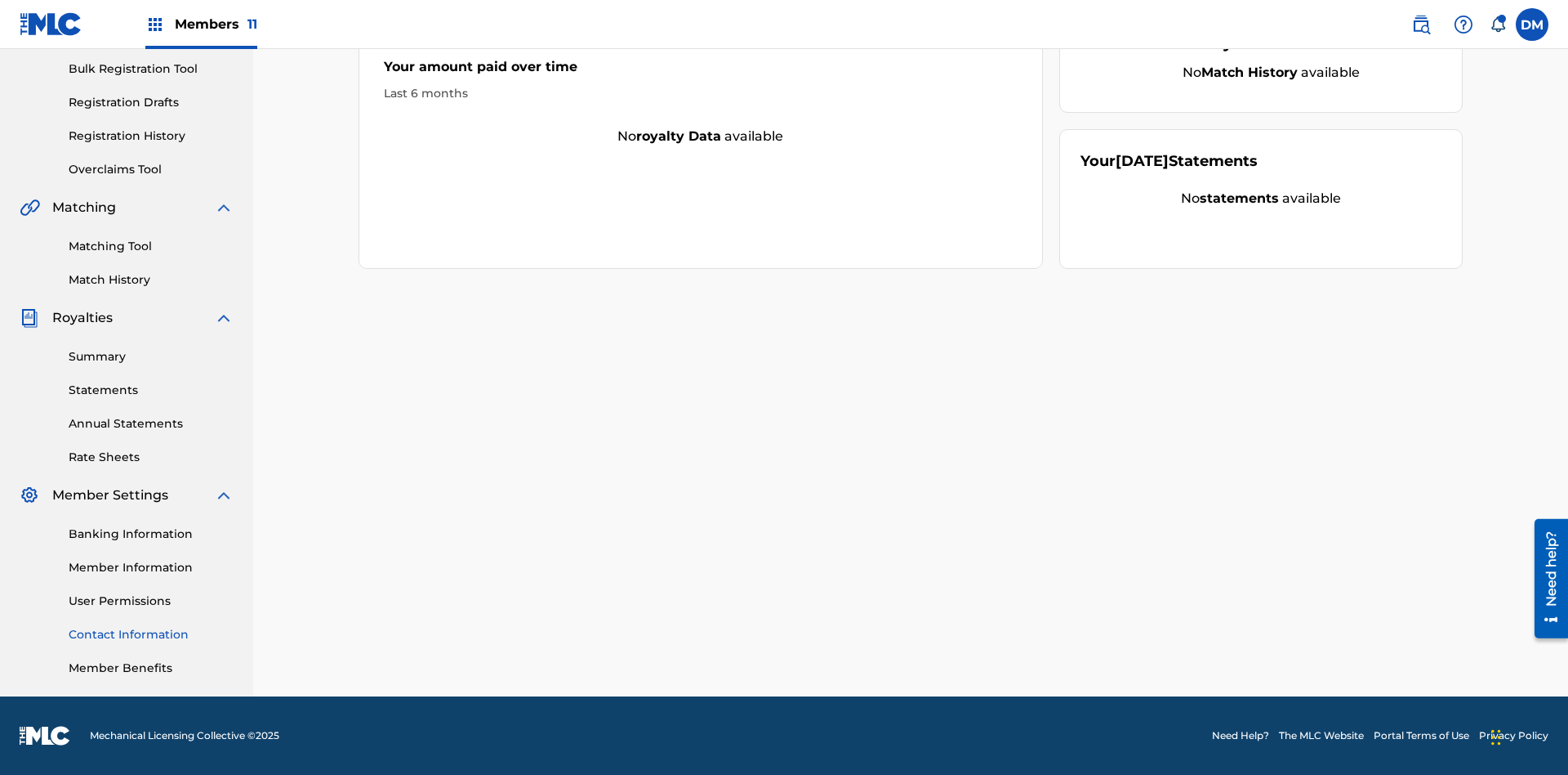
click at [151, 634] on link "Contact Information" at bounding box center [151, 634] width 165 height 17
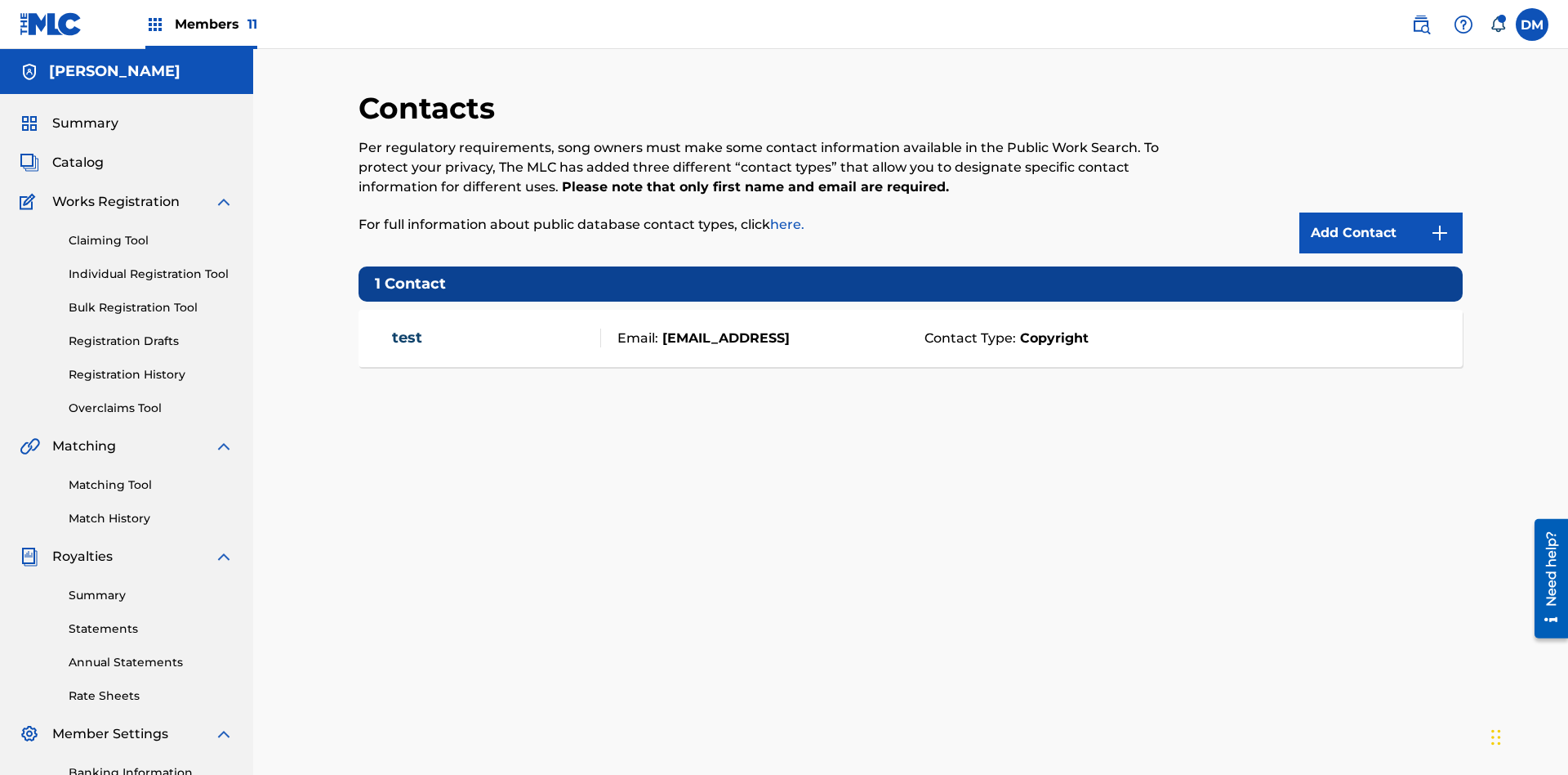
scroll to position [125, 0]
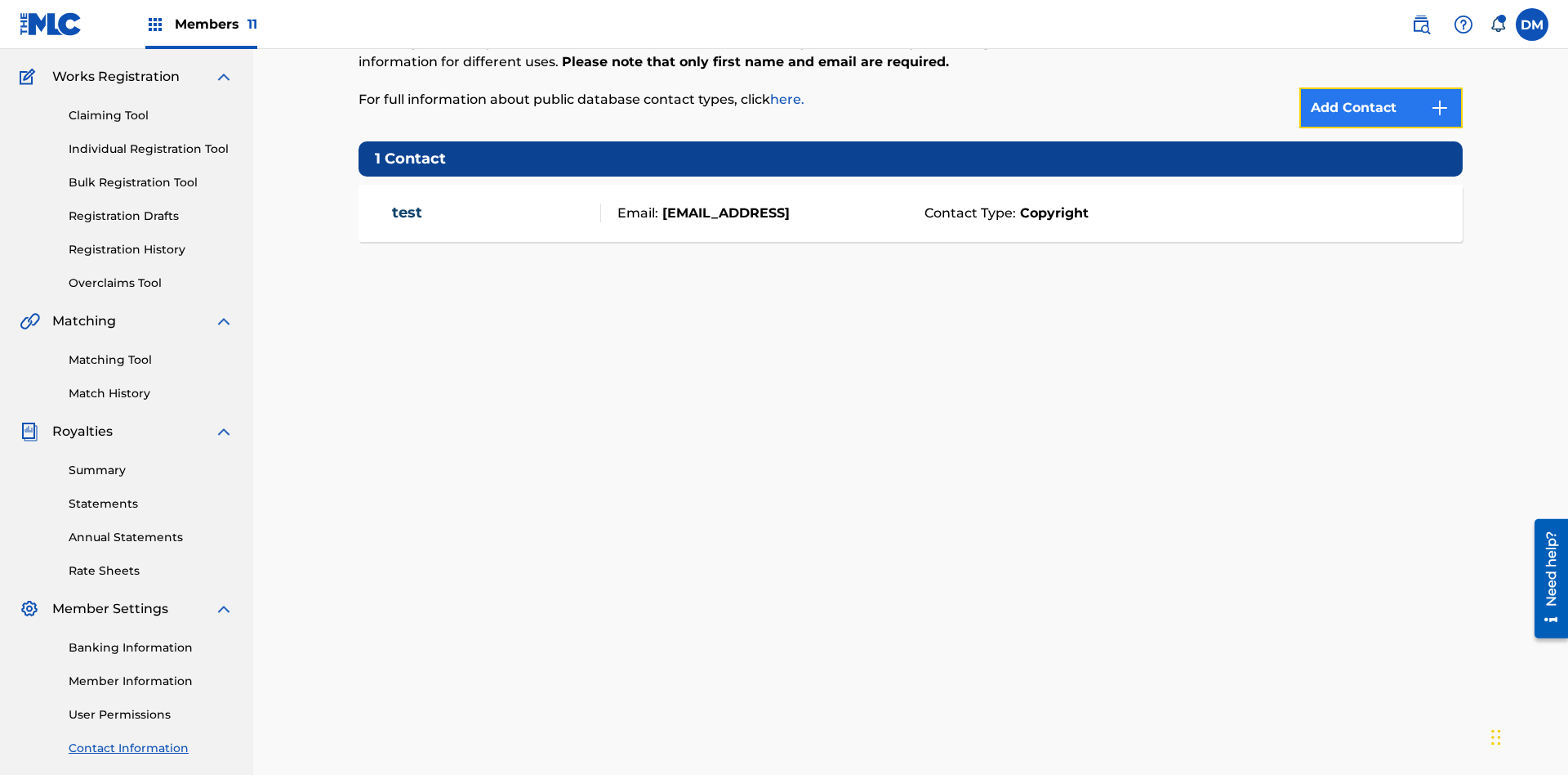
click at [1440, 108] on img at bounding box center [1440, 108] width 20 height 20
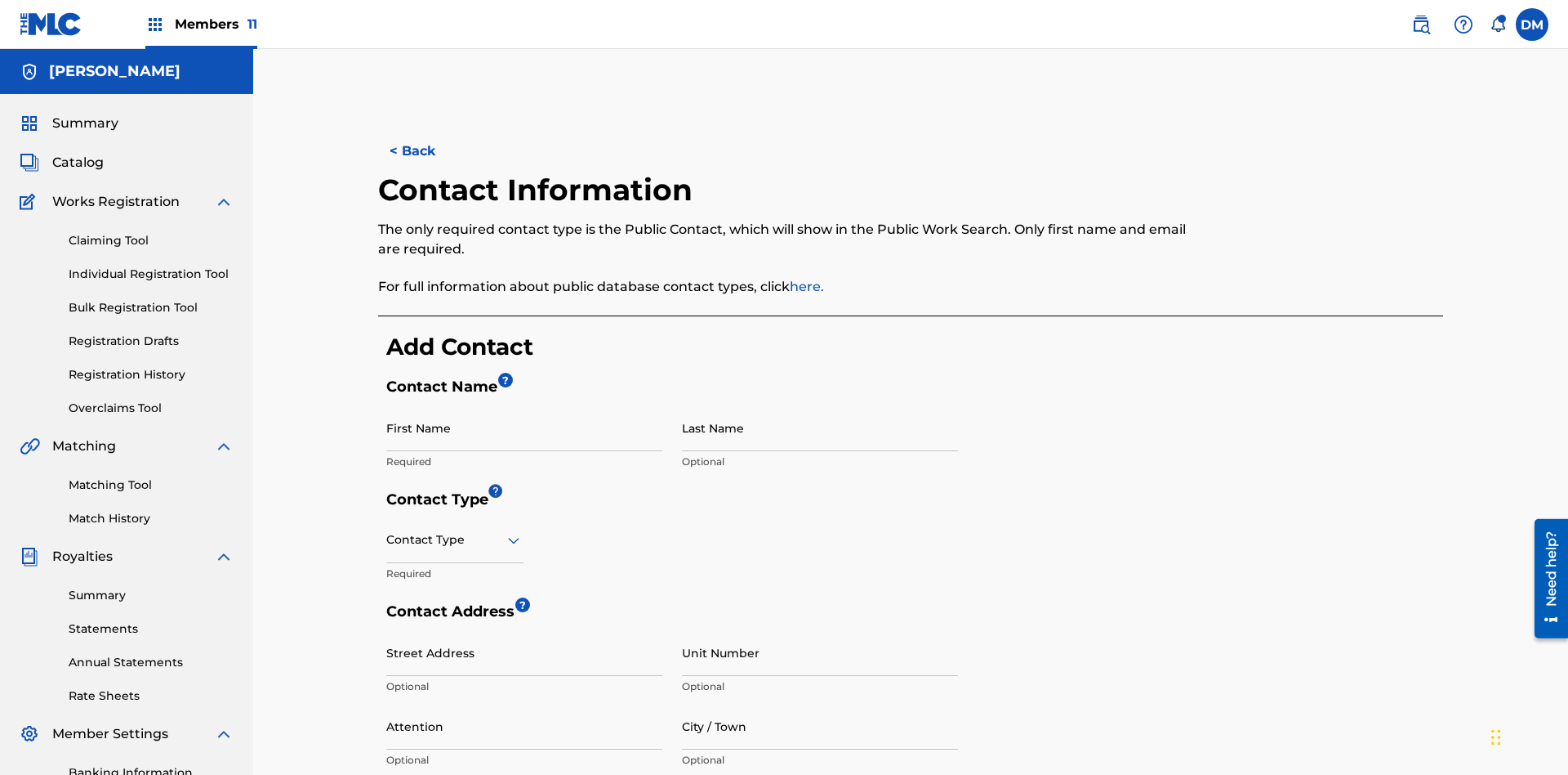
scroll to position [306, 0]
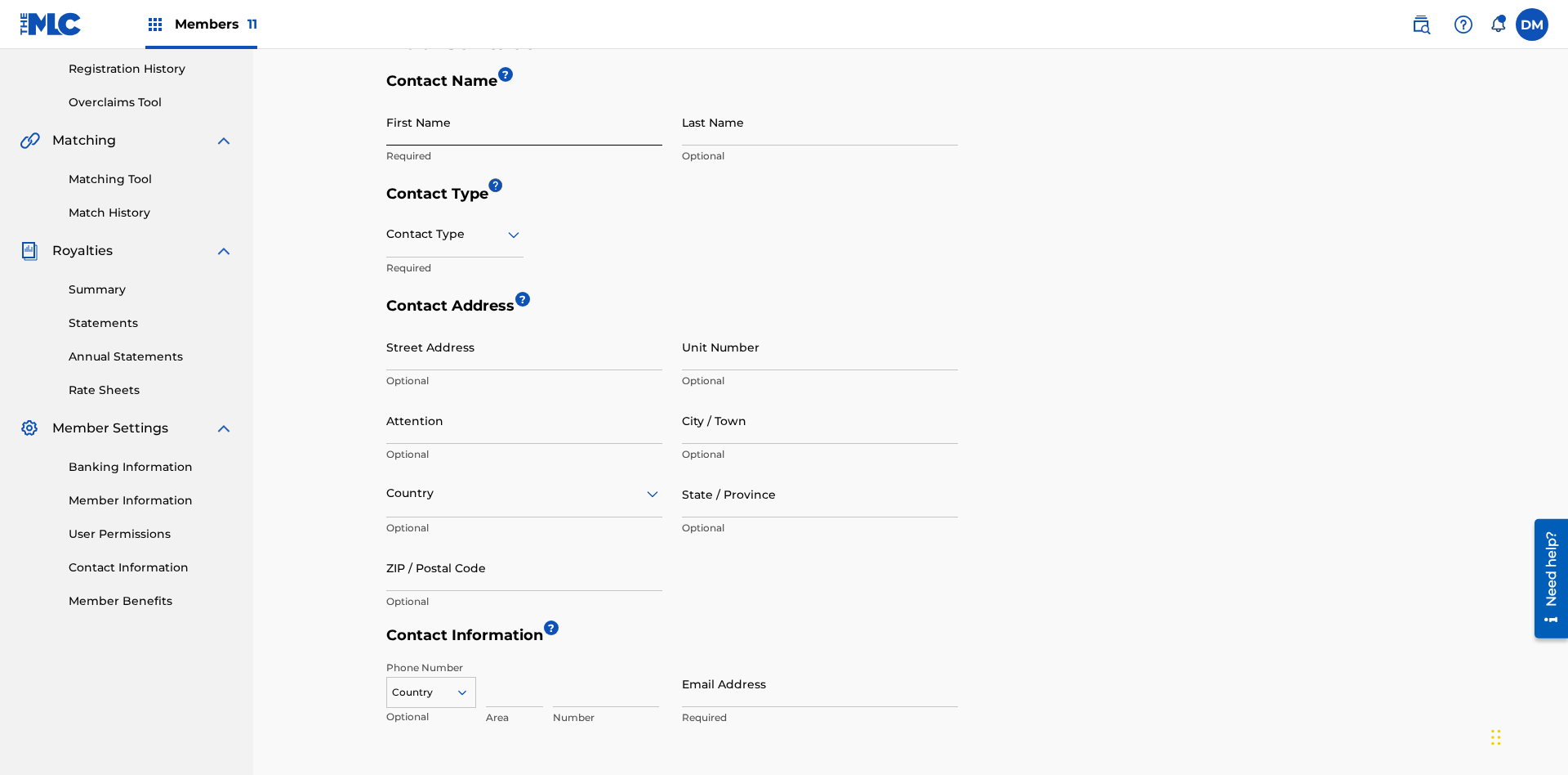
click at [525, 122] on input "First Name" at bounding box center [525, 122] width 276 height 47
type input "2025.09.18.05.24.22"
click at [819, 122] on input "Last Name" at bounding box center [819, 122] width 276 height 47
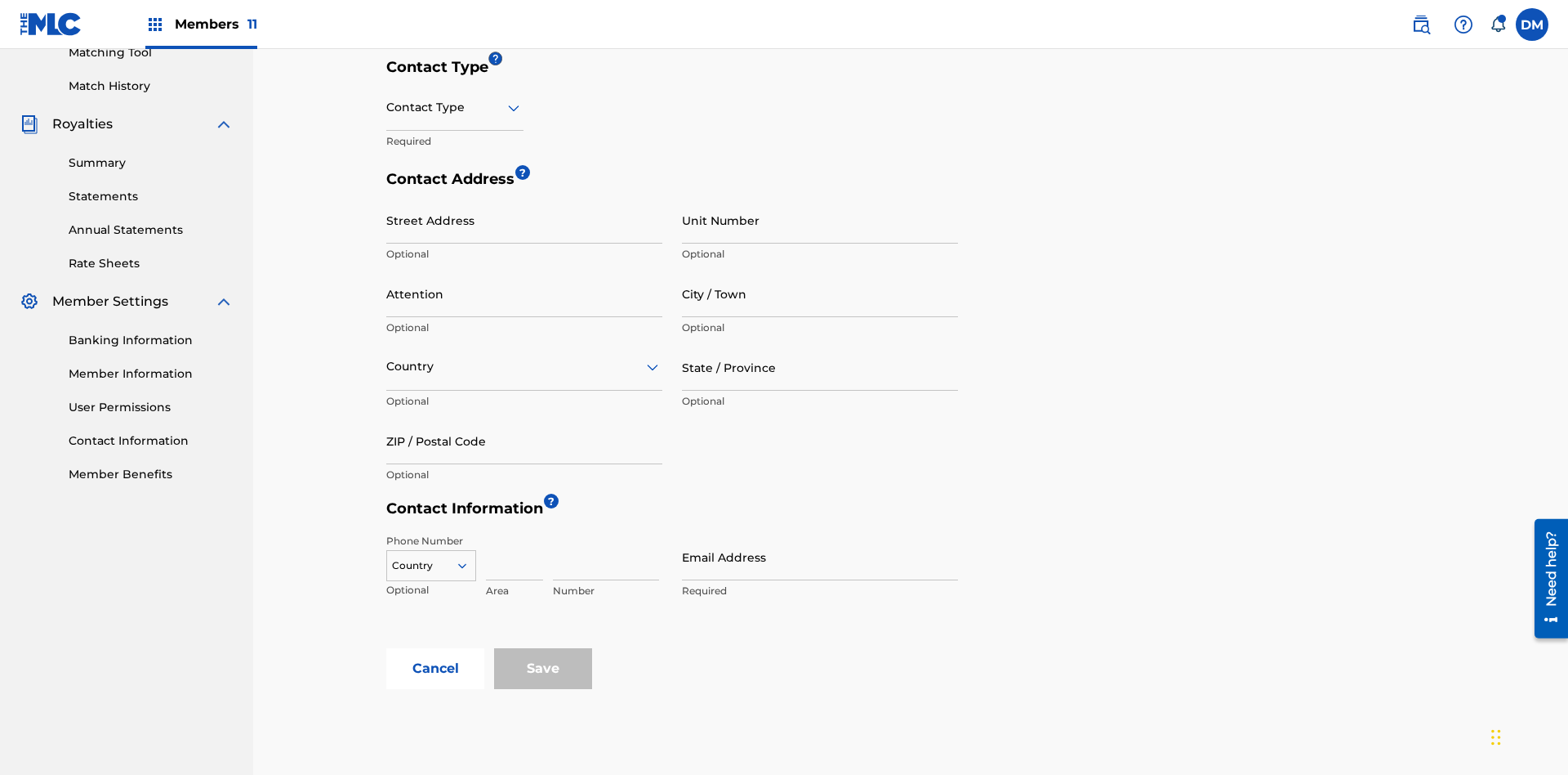
type input "2025.09.18.05.24.22"
click at [387, 107] on input "text" at bounding box center [388, 107] width 3 height 17
click at [455, 149] on div "Public" at bounding box center [455, 149] width 136 height 37
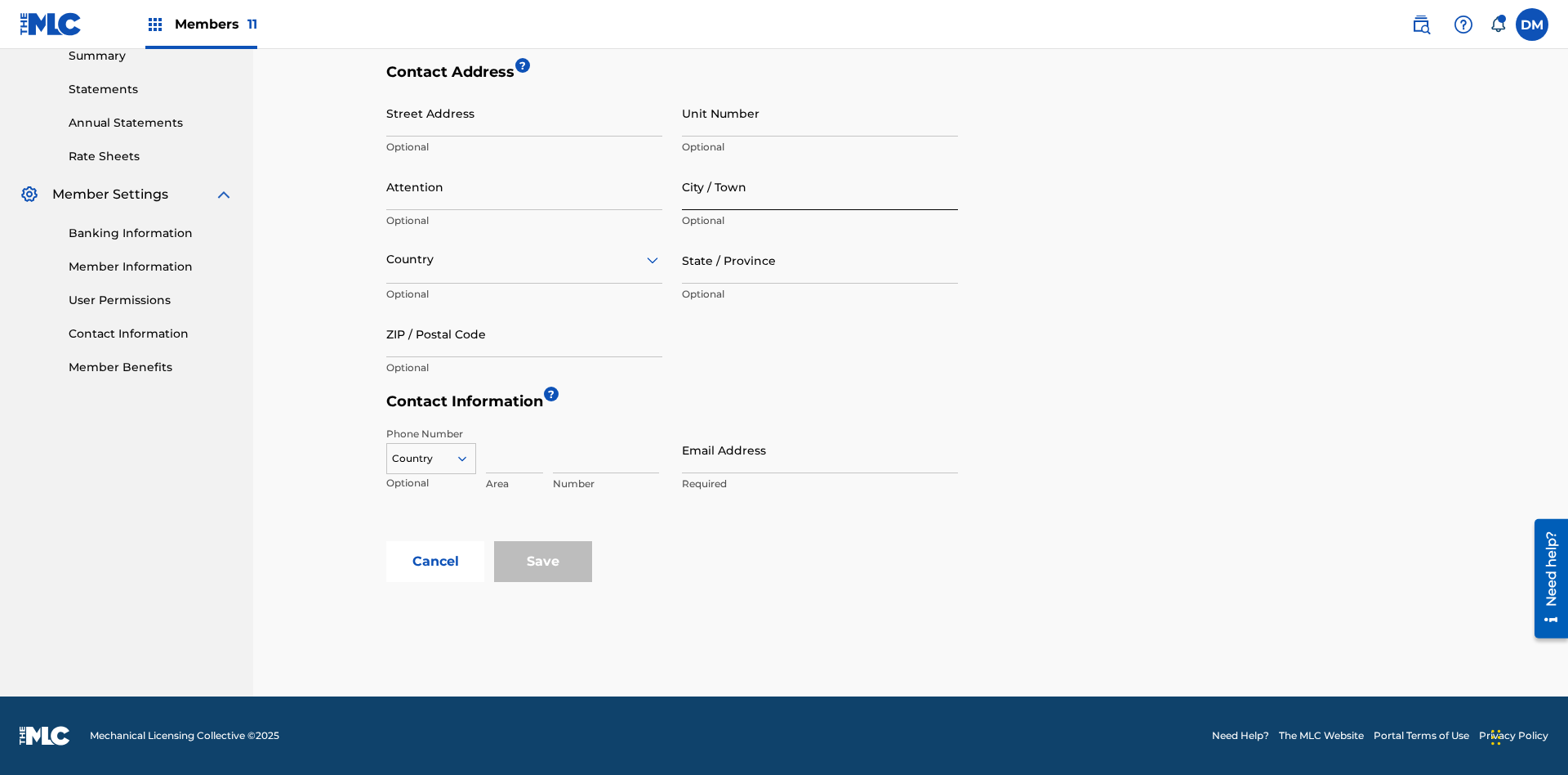
click at [819, 186] on input "City / Town" at bounding box center [819, 186] width 276 height 47
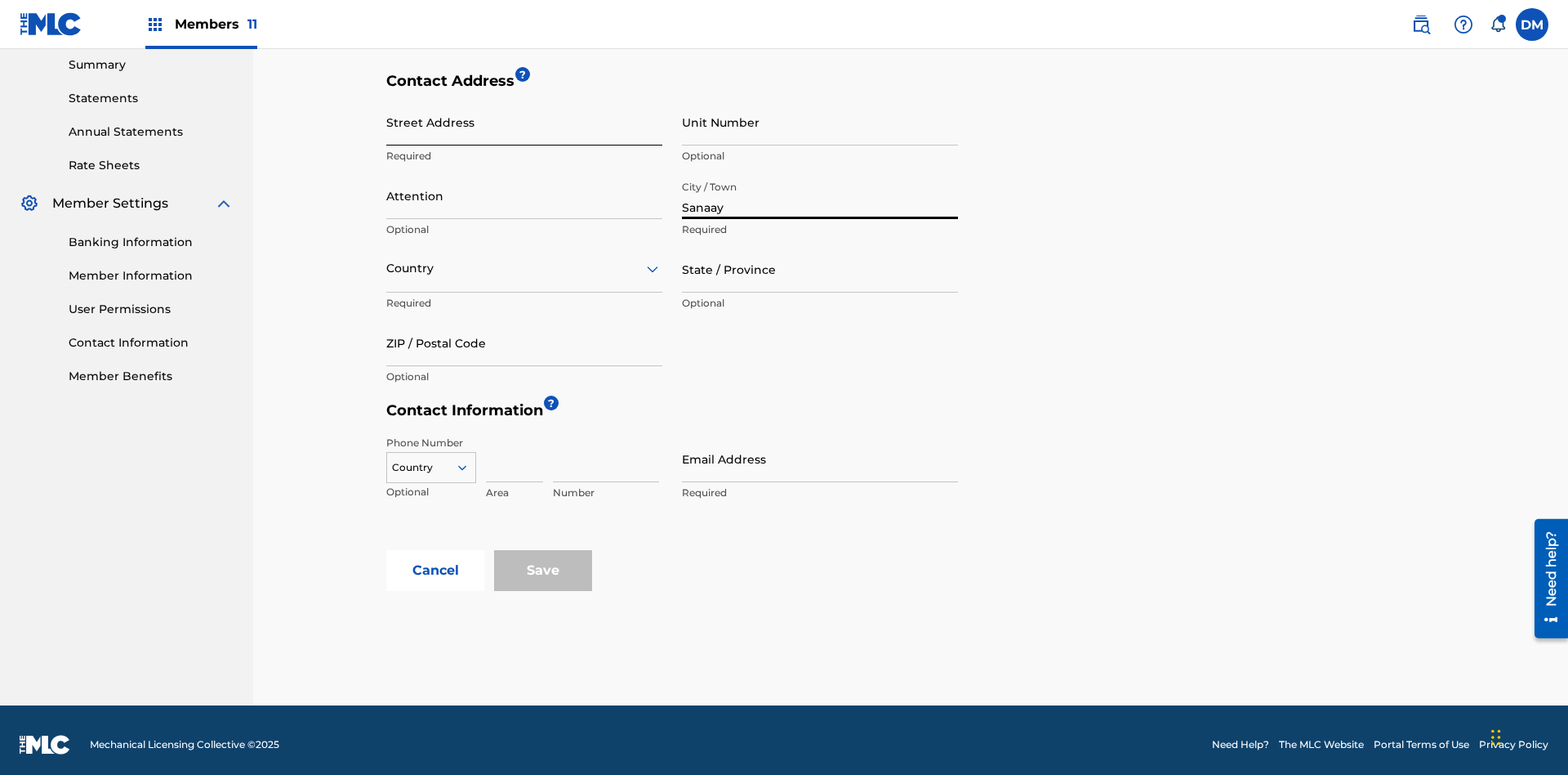
type input "Sanaay"
click at [525, 122] on input "Street Address" at bounding box center [525, 122] width 276 height 47
type input "North Ring Road"
click at [819, 122] on input "Unit Number" at bounding box center [819, 122] width 276 height 47
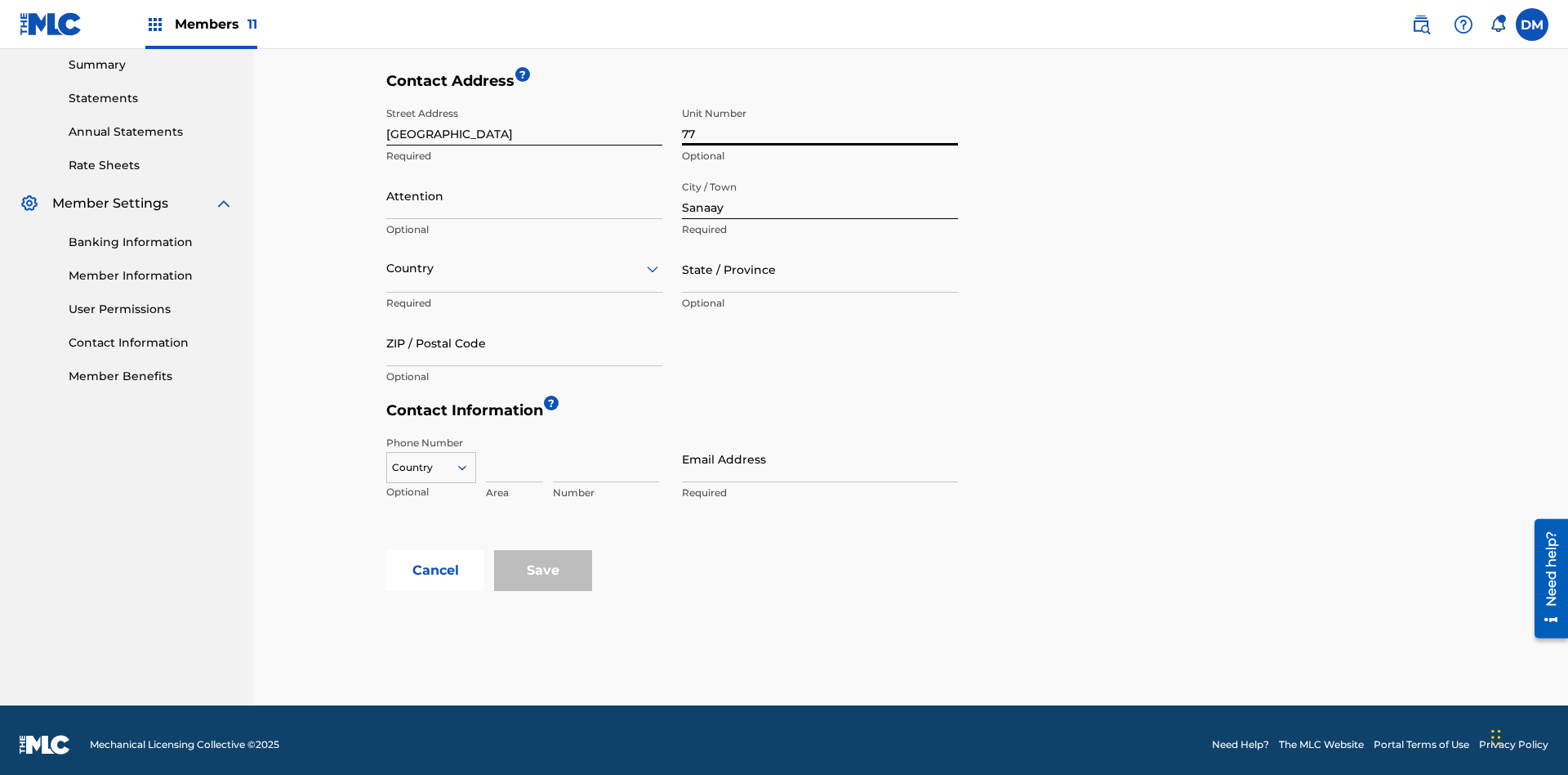
scroll to position [539, 0]
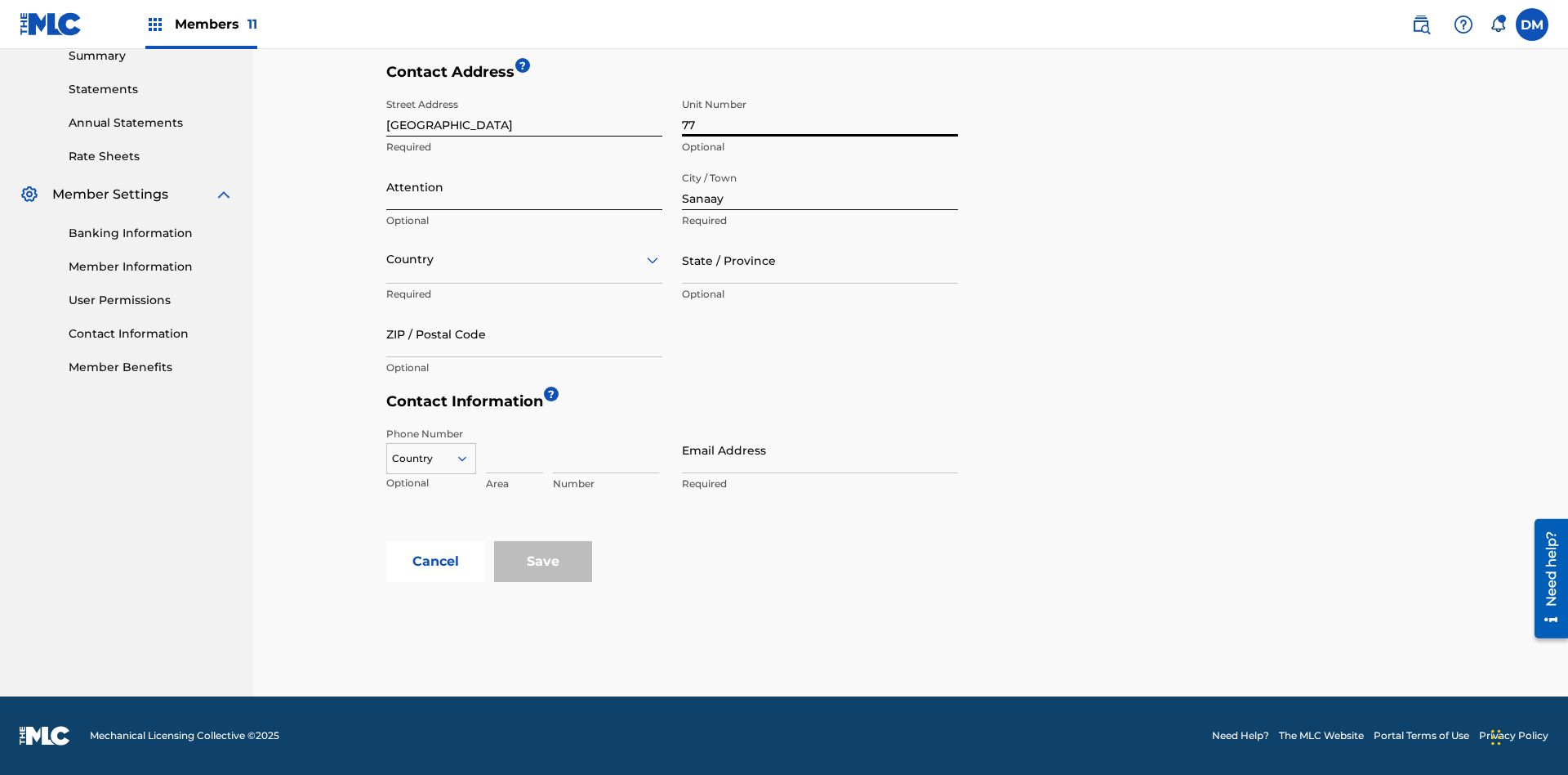
type input "77"
click at [525, 186] on input "Attention" at bounding box center [525, 186] width 276 height 47
type input "Mila"
click at [387, 259] on input "text" at bounding box center [388, 259] width 3 height 17
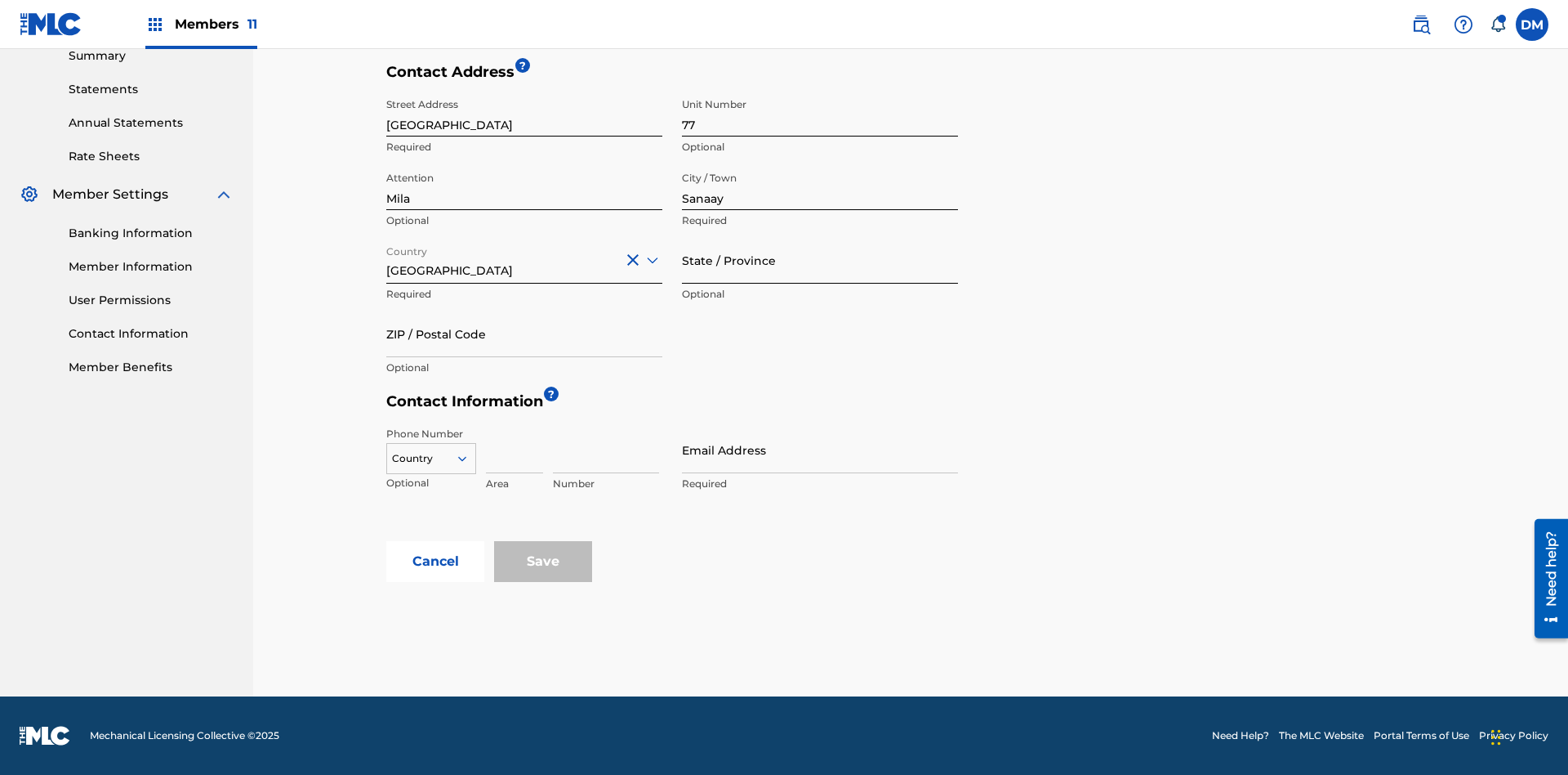
click at [819, 260] on input "State / Province" at bounding box center [819, 260] width 276 height 47
type input "Sanaa"
click at [525, 333] on input "ZIP / Postal Code" at bounding box center [525, 334] width 276 height 47
type input "19238"
click at [469, 458] on icon at bounding box center [462, 458] width 15 height 15
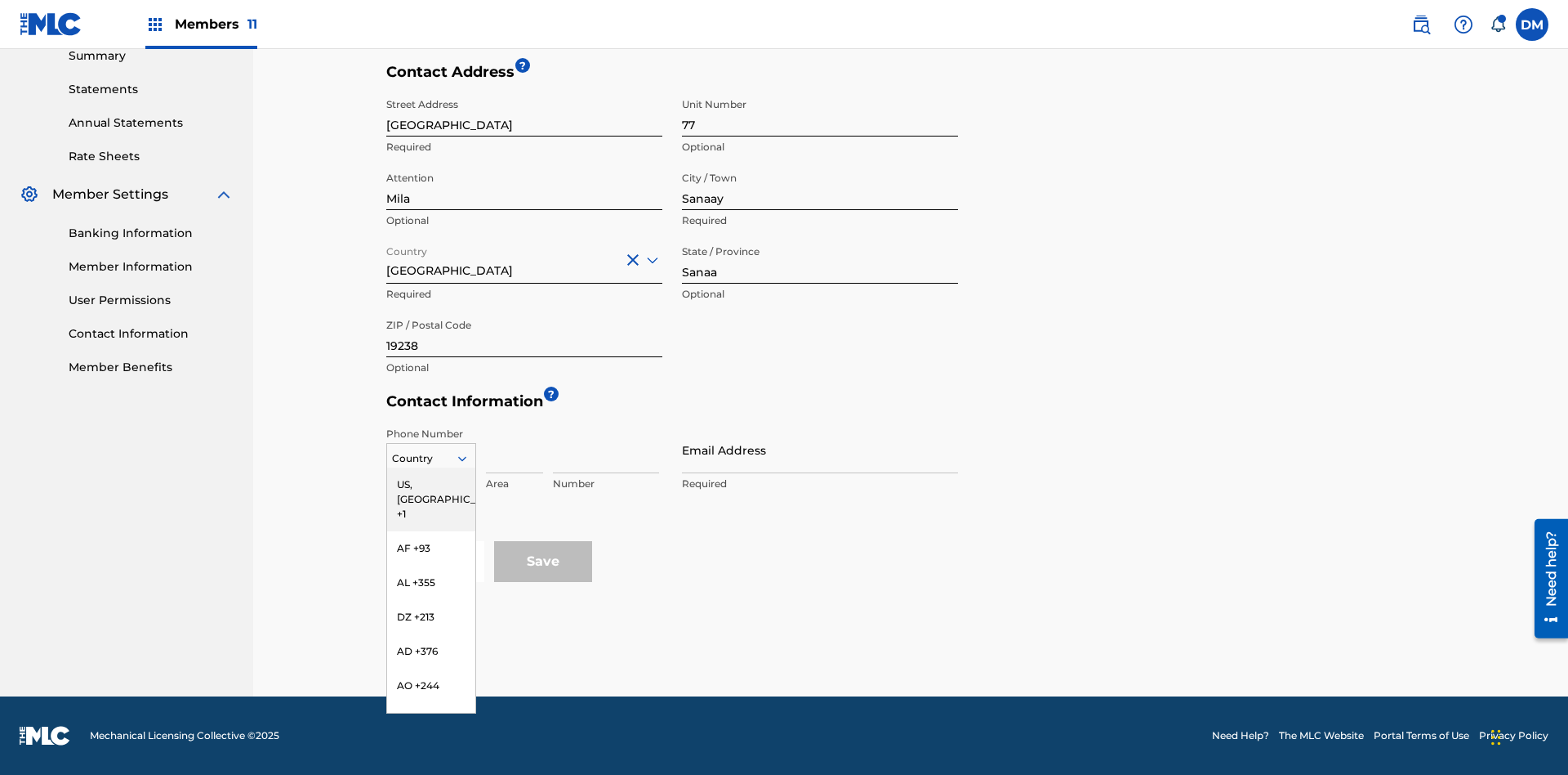
click at [515, 449] on input at bounding box center [514, 450] width 57 height 47
type input "02"
click at [606, 449] on input at bounding box center [606, 450] width 106 height 47
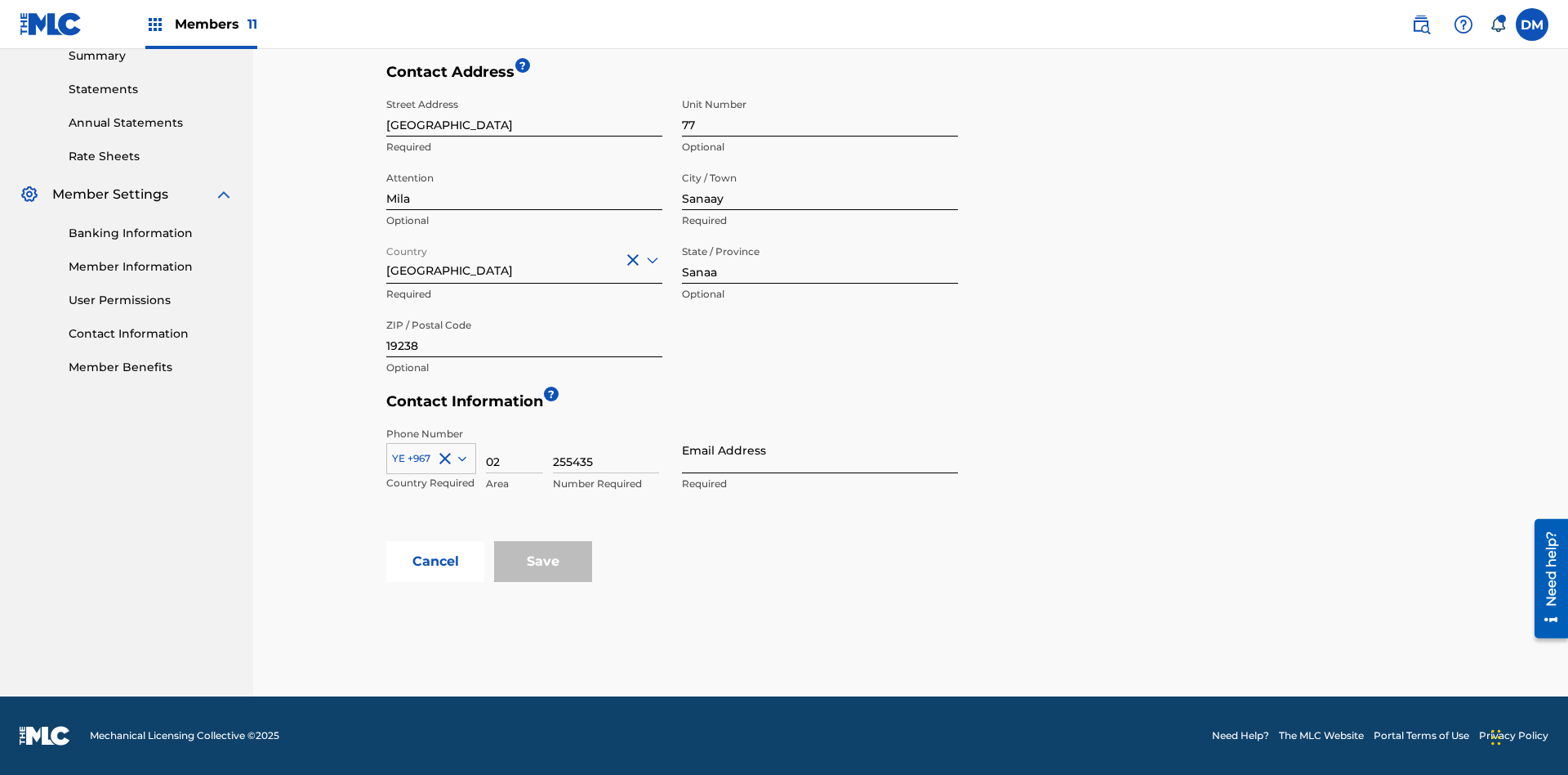
type input "255435"
click at [819, 449] on input "Email Address" at bounding box center [819, 450] width 276 height 47
type input "arabic_email@email.com"
click at [543, 561] on input "Save" at bounding box center [543, 561] width 98 height 41
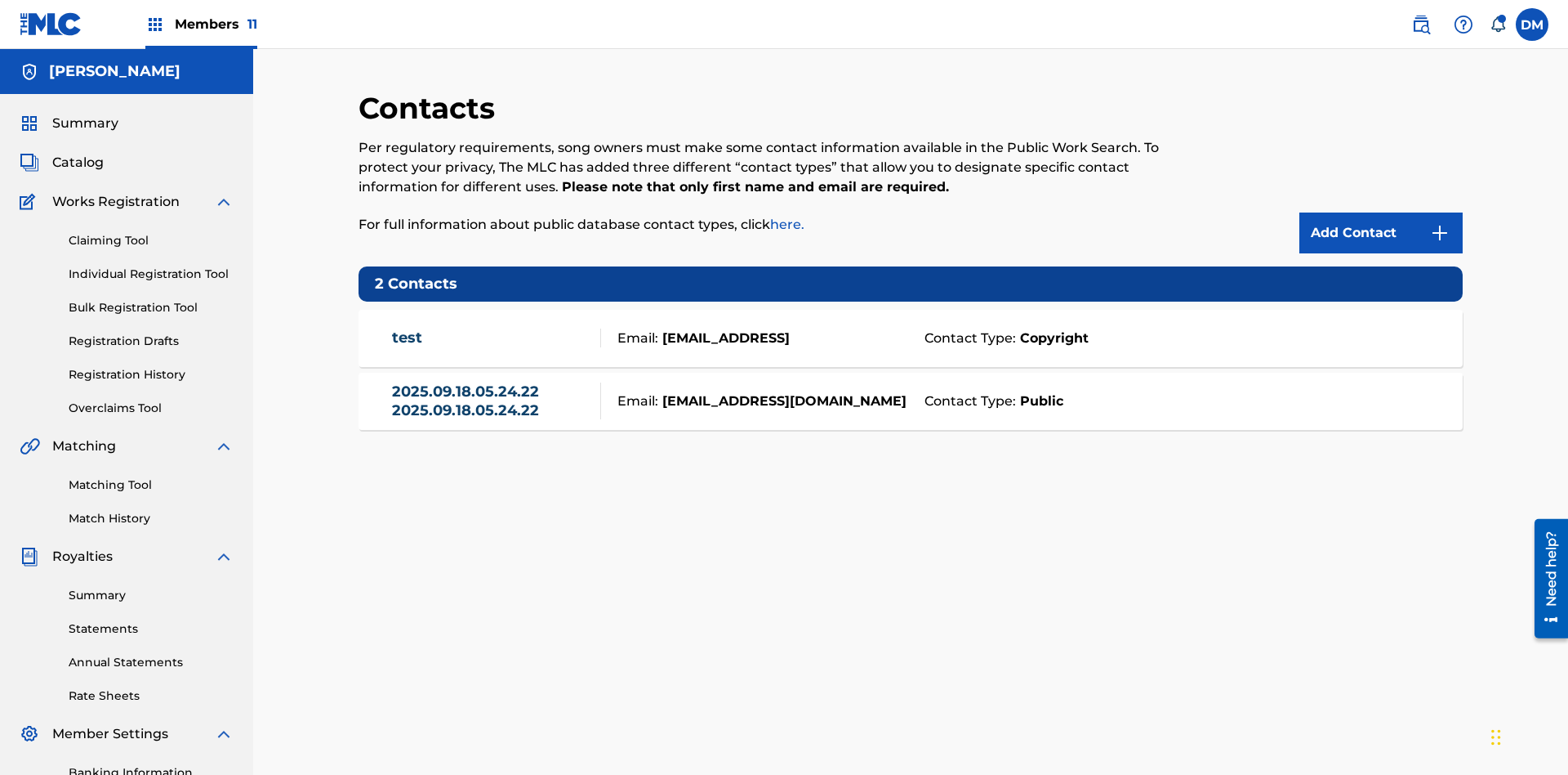
click at [201, 24] on span "Members 11" at bounding box center [216, 24] width 83 height 19
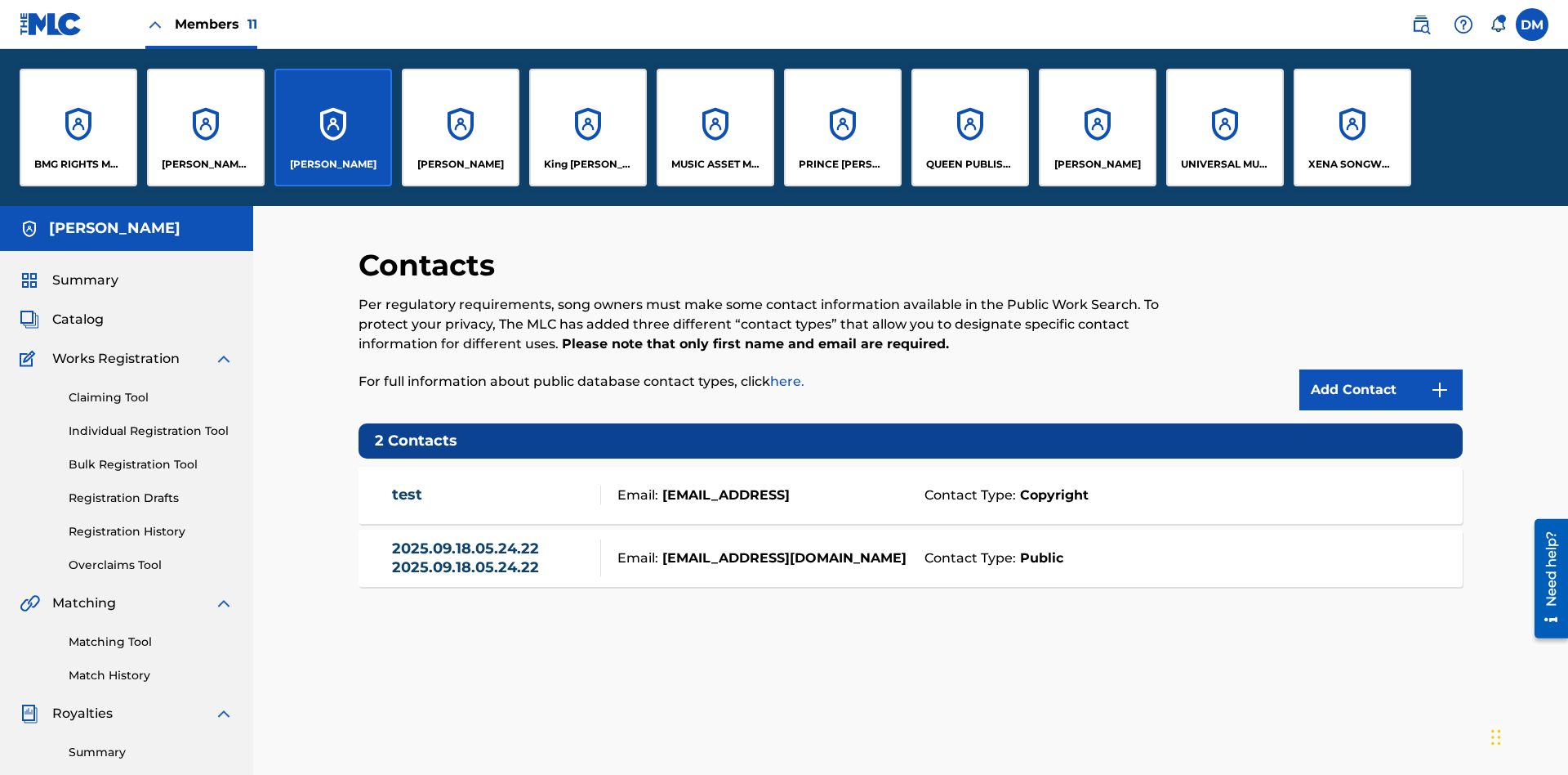
scroll to position [59, 0]
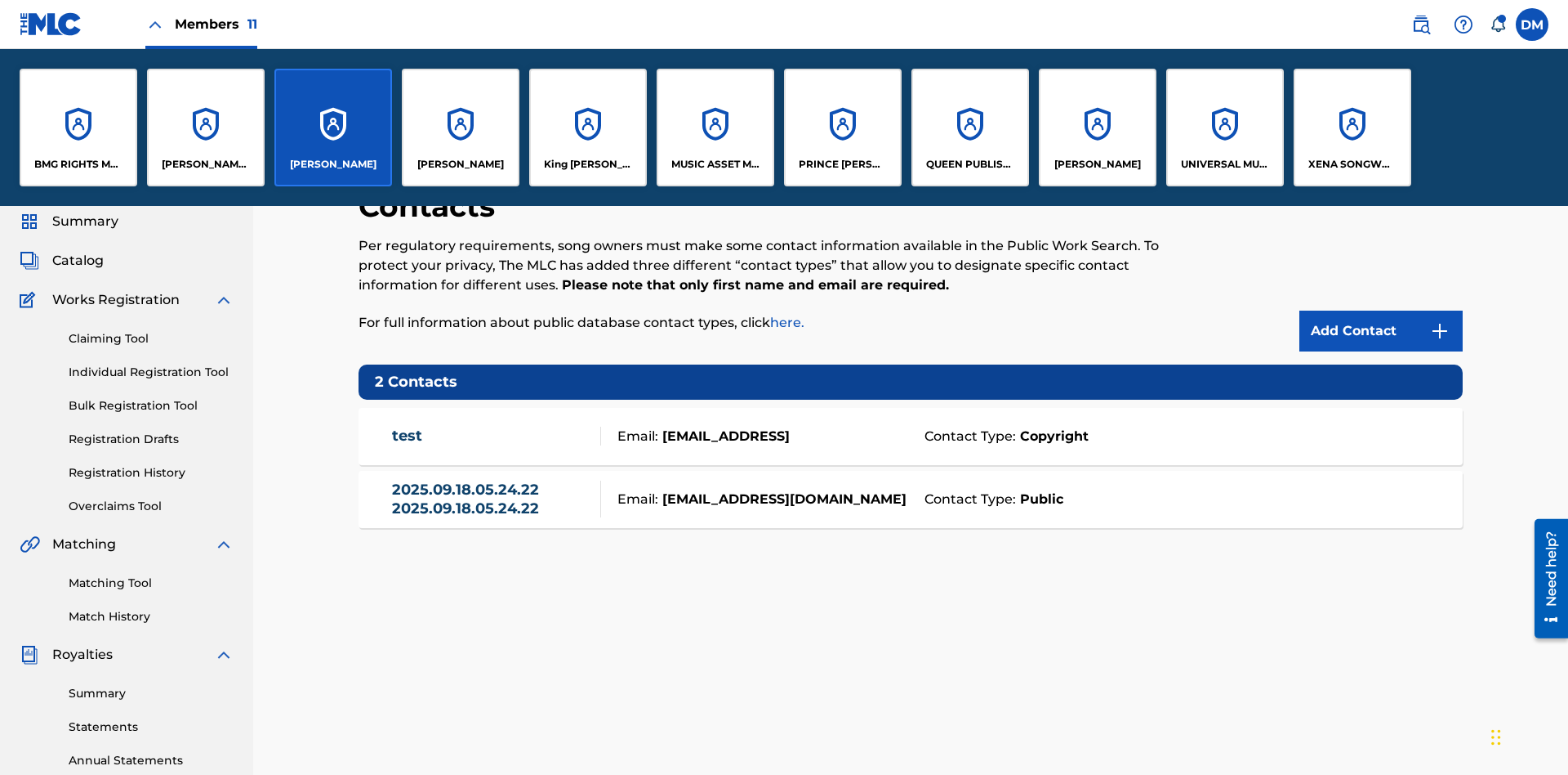
click at [333, 164] on p "ELVIS COSTELLO" at bounding box center [333, 164] width 87 height 15
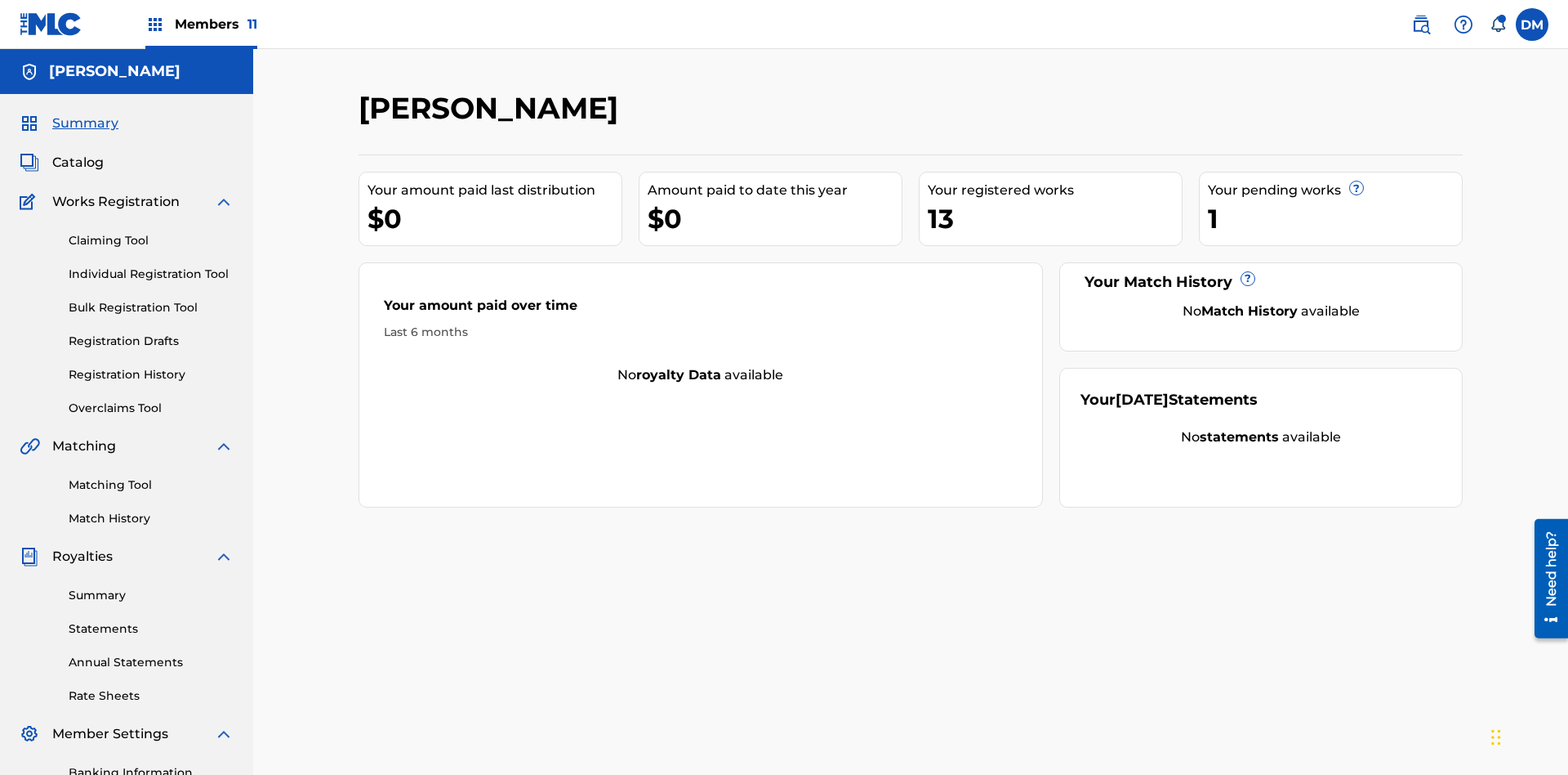
scroll to position [55, 0]
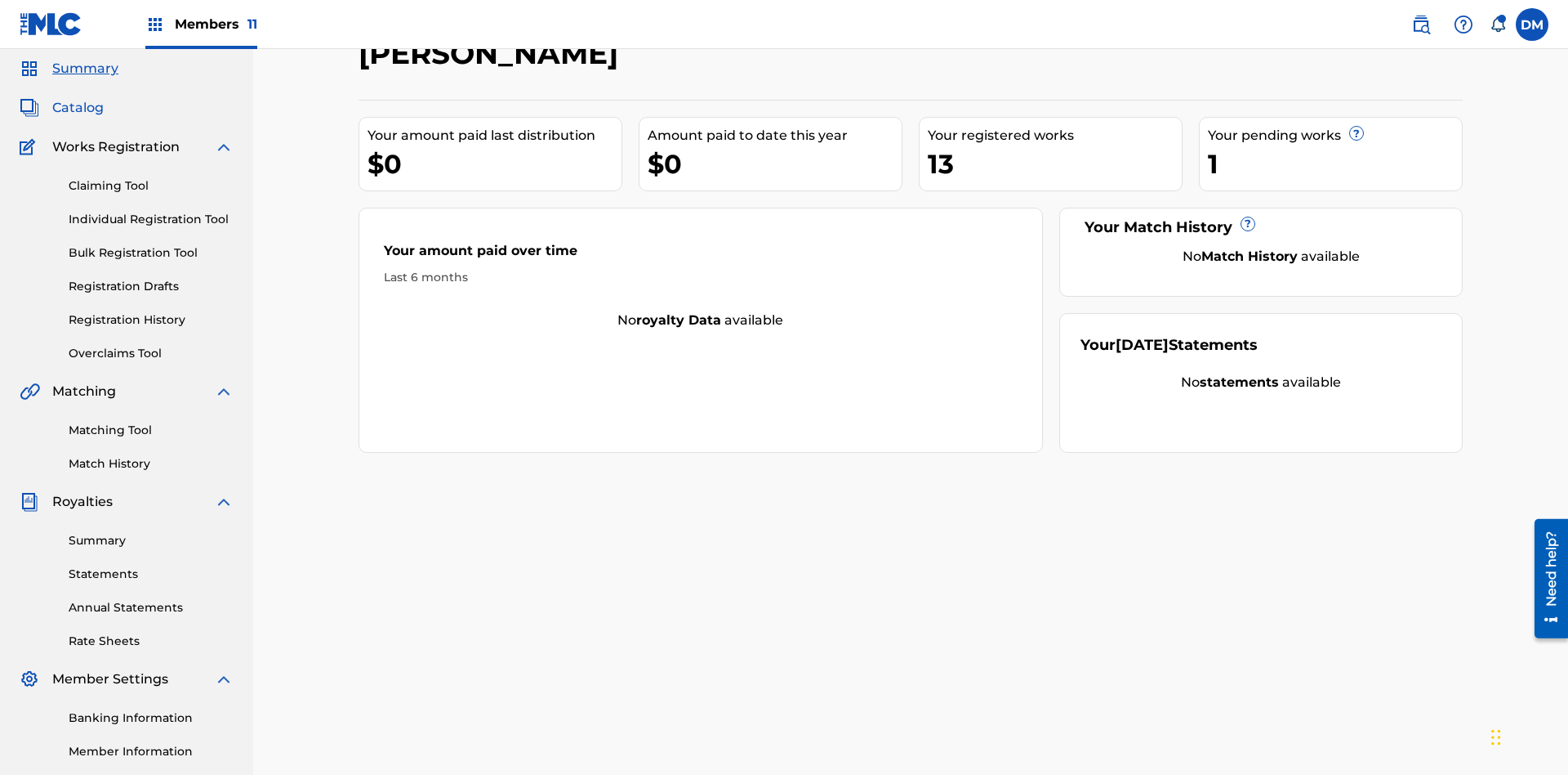
click at [78, 108] on span "Catalog" at bounding box center [77, 108] width 51 height 20
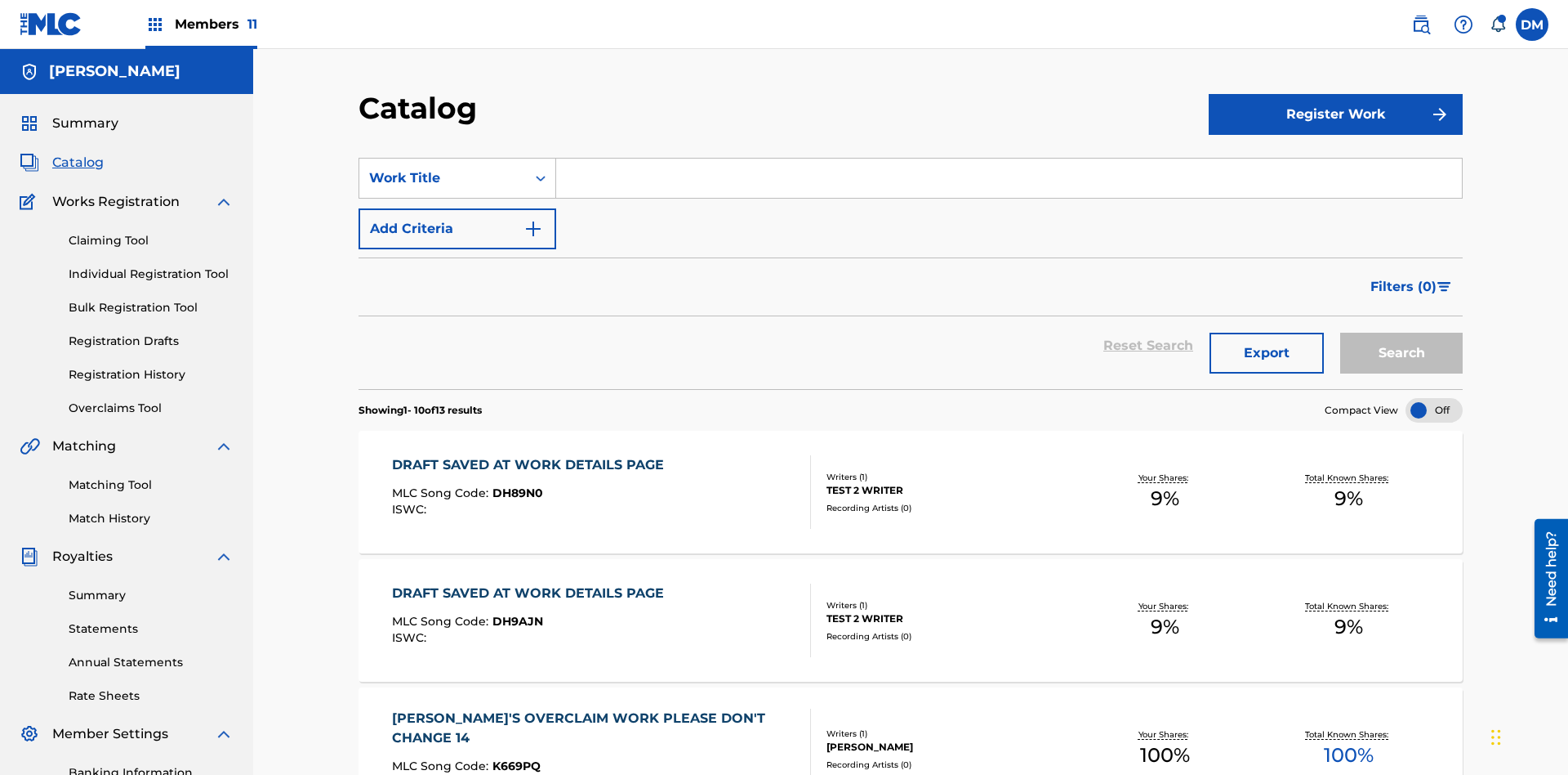
scroll to position [60, 0]
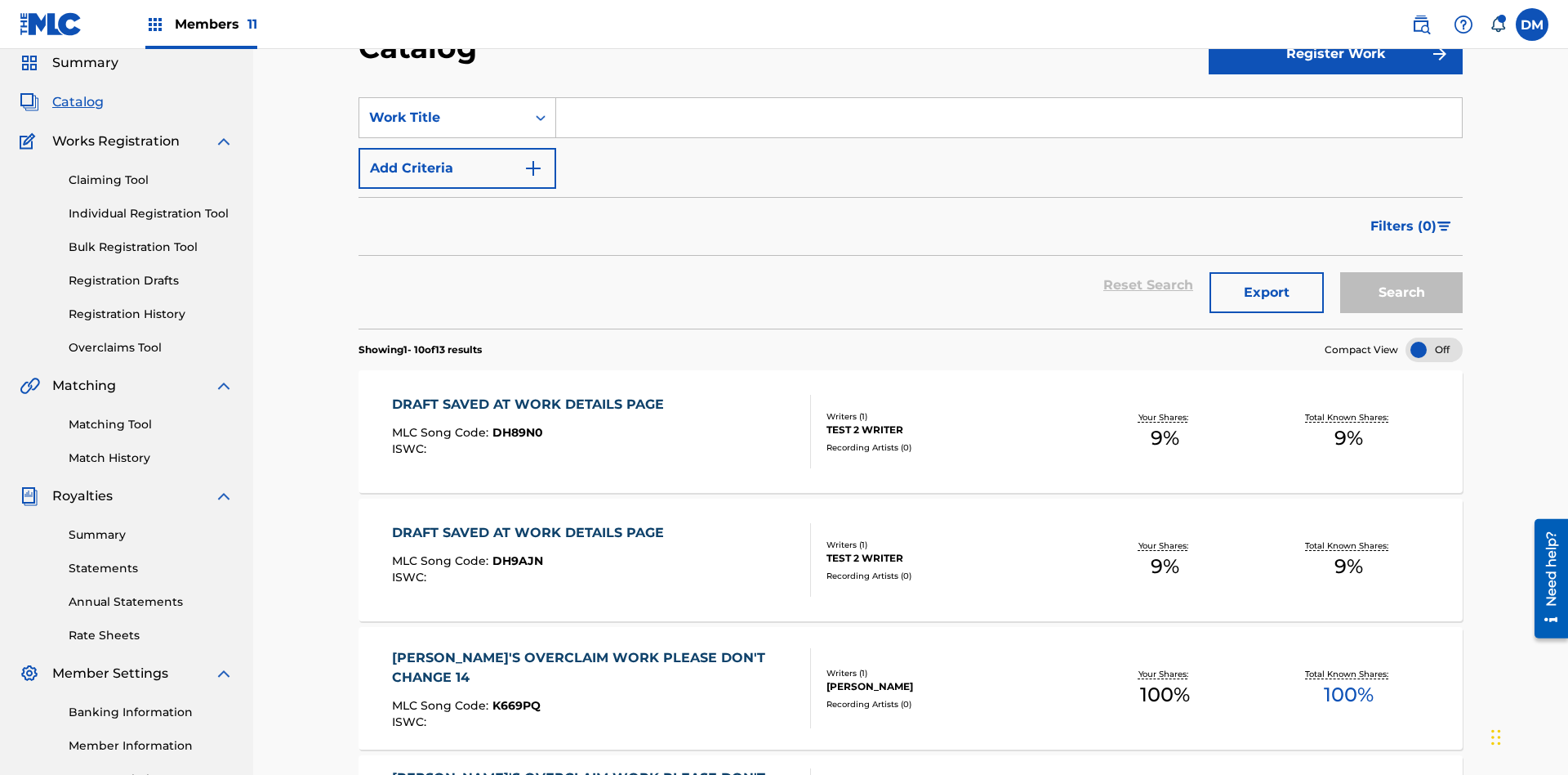
click at [1008, 118] on input "Search Form" at bounding box center [1009, 117] width 905 height 39
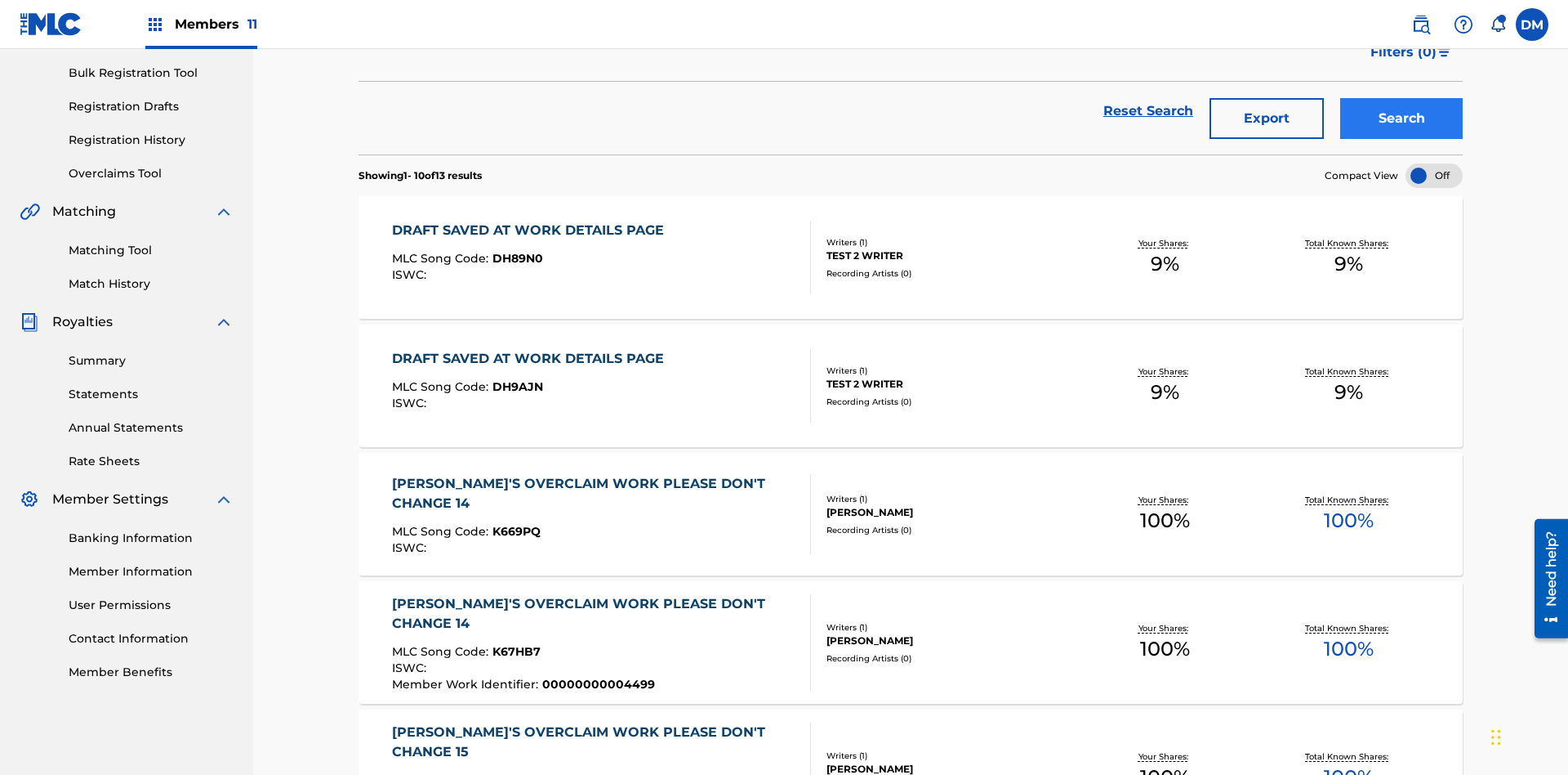
type input "MULTIPLE PUBLISHERS NO ADMINISTRATORS"
click at [1401, 118] on button "Search" at bounding box center [1401, 118] width 123 height 41
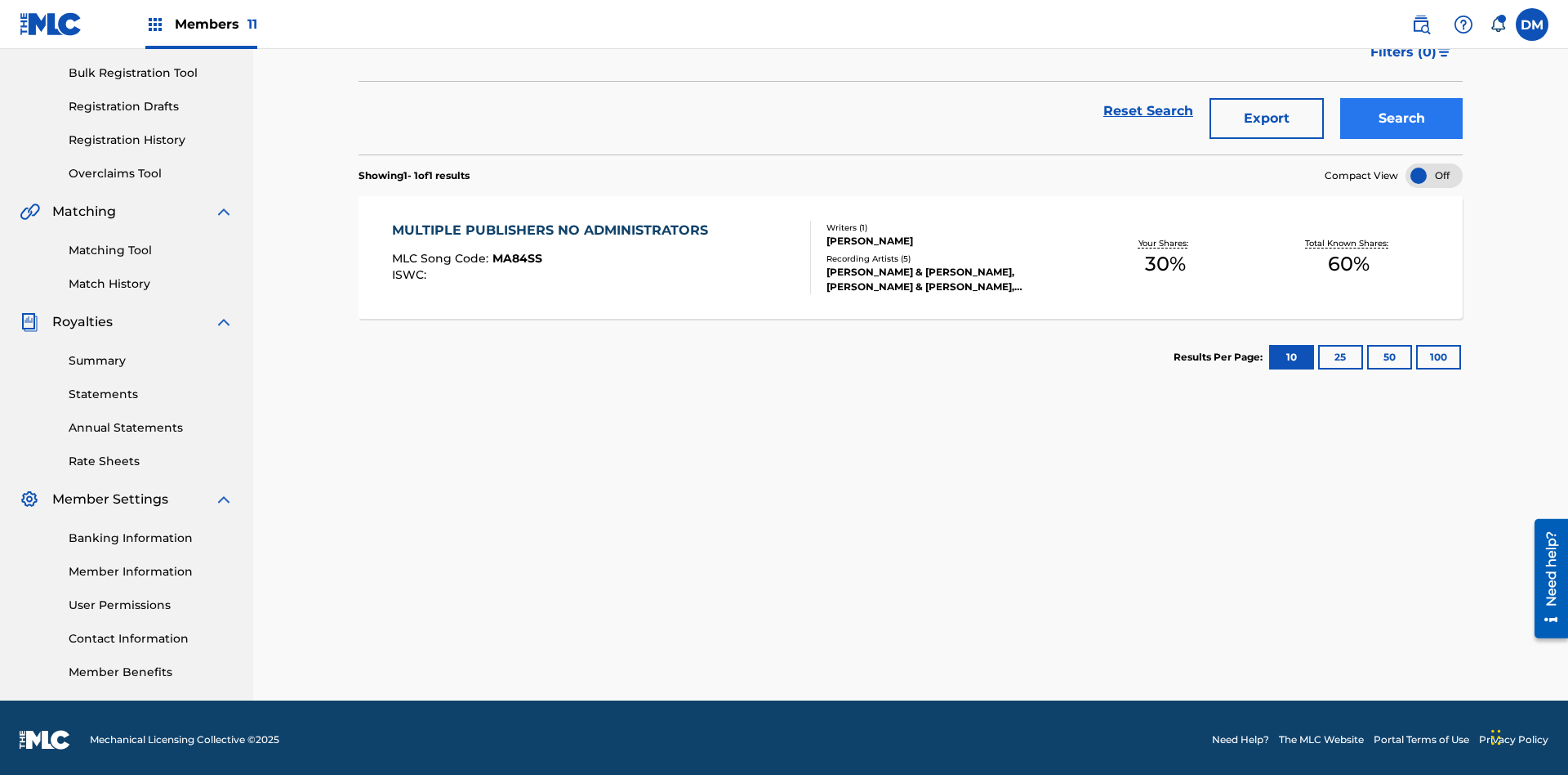
scroll to position [239, 0]
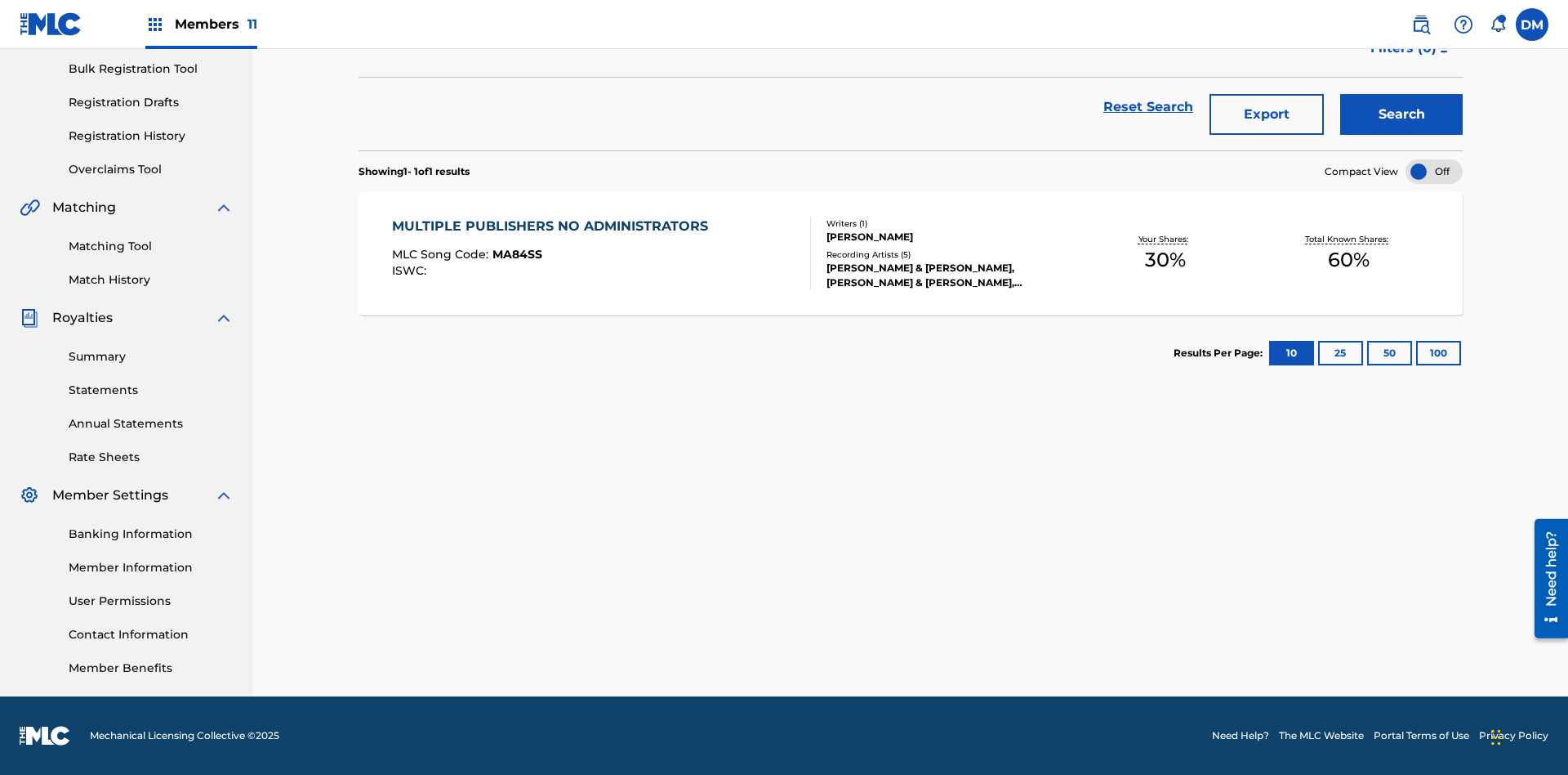
click at [515, 254] on span "MA84SS" at bounding box center [518, 254] width 50 height 15
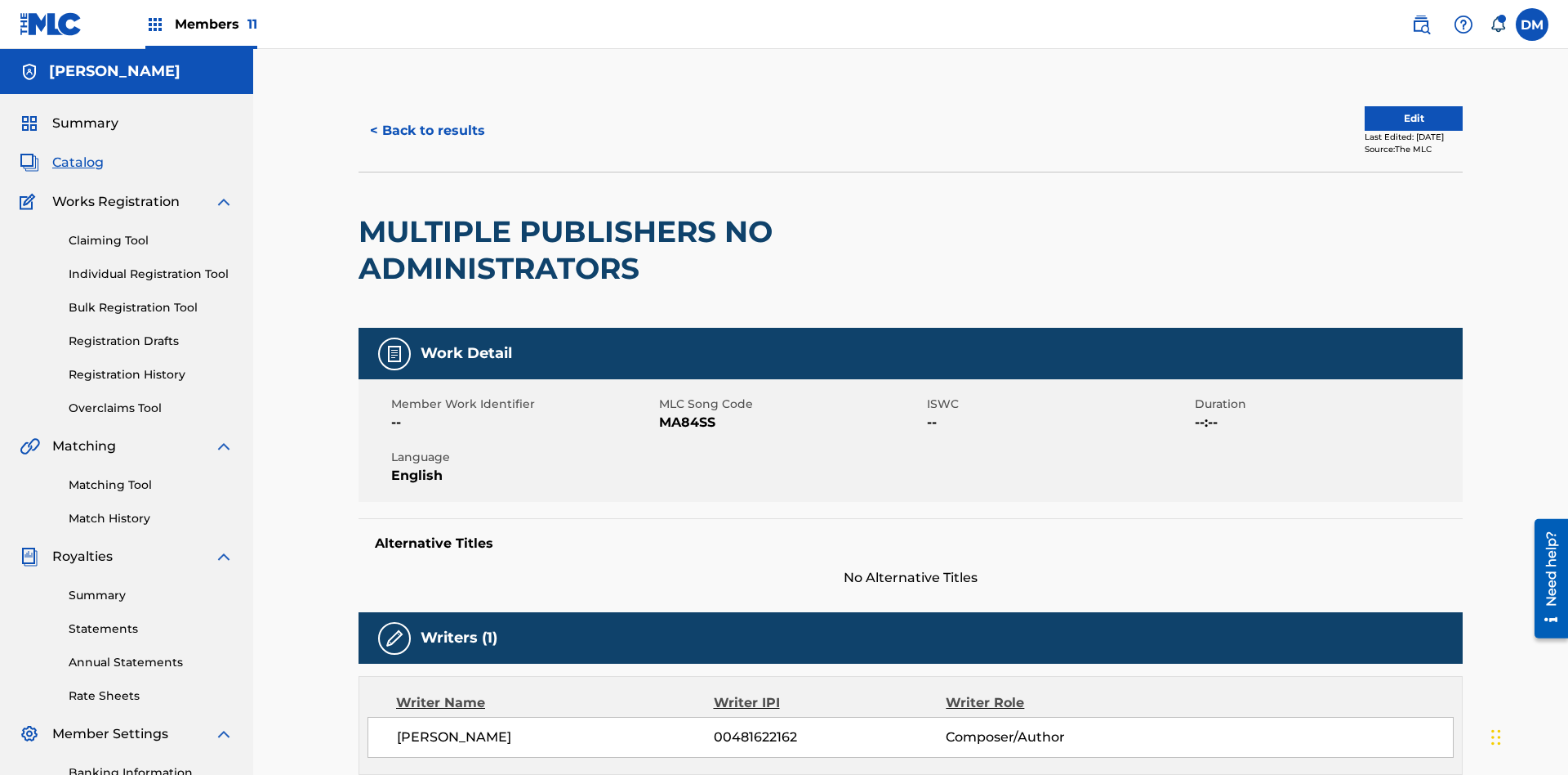
scroll to position [819, 0]
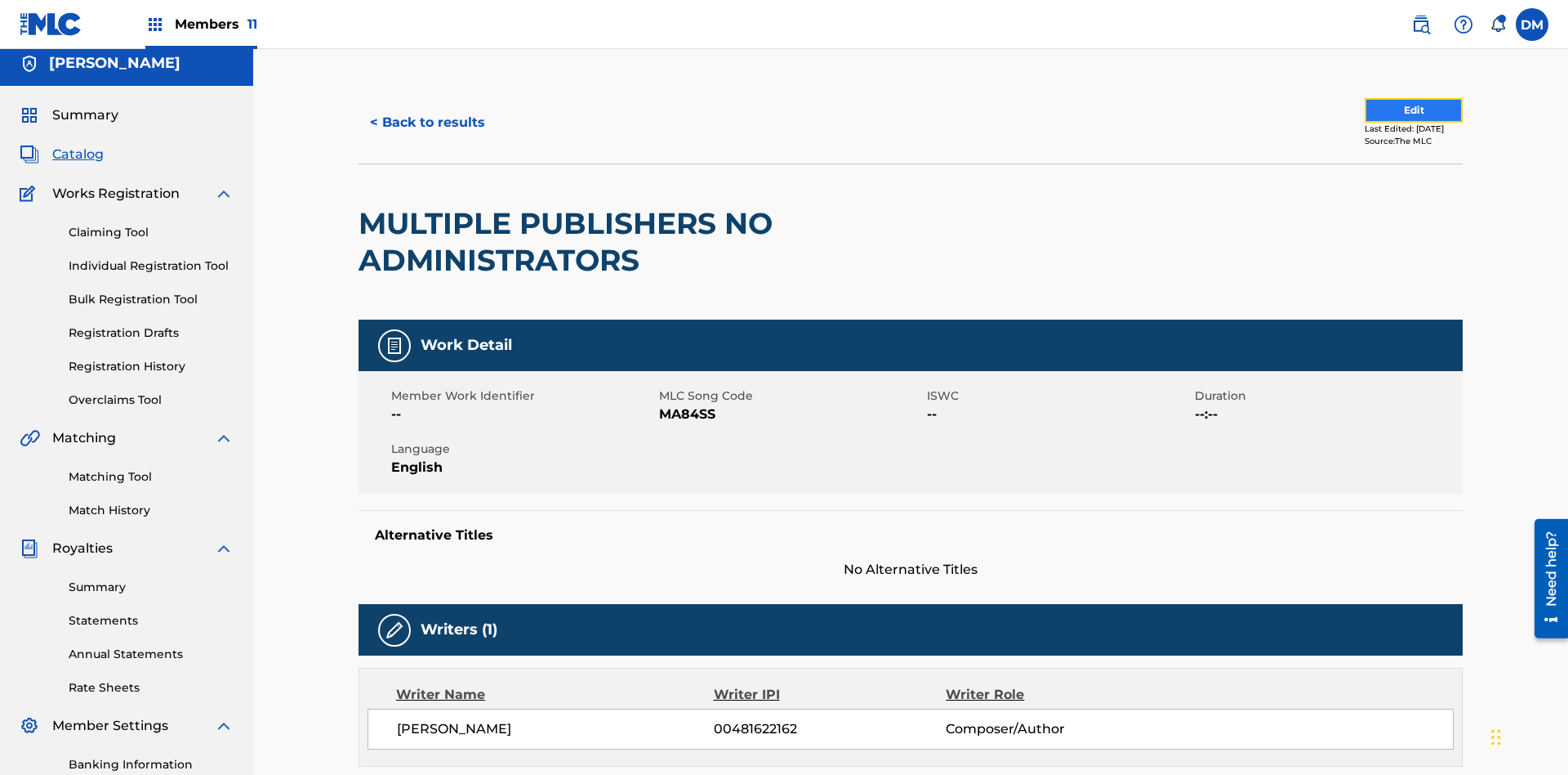
click at [1395, 110] on button "Edit" at bounding box center [1414, 110] width 98 height 25
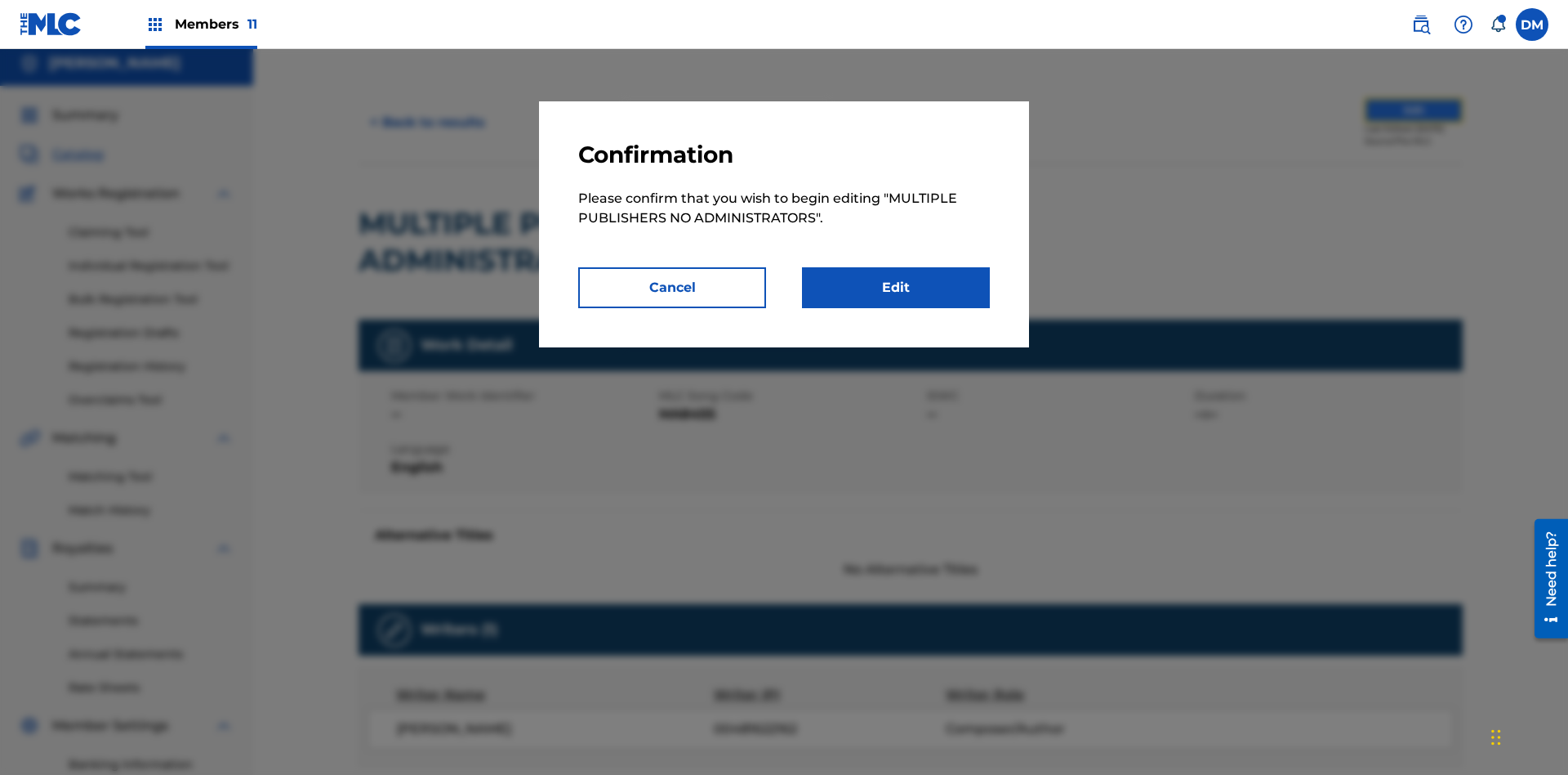
scroll to position [177, 0]
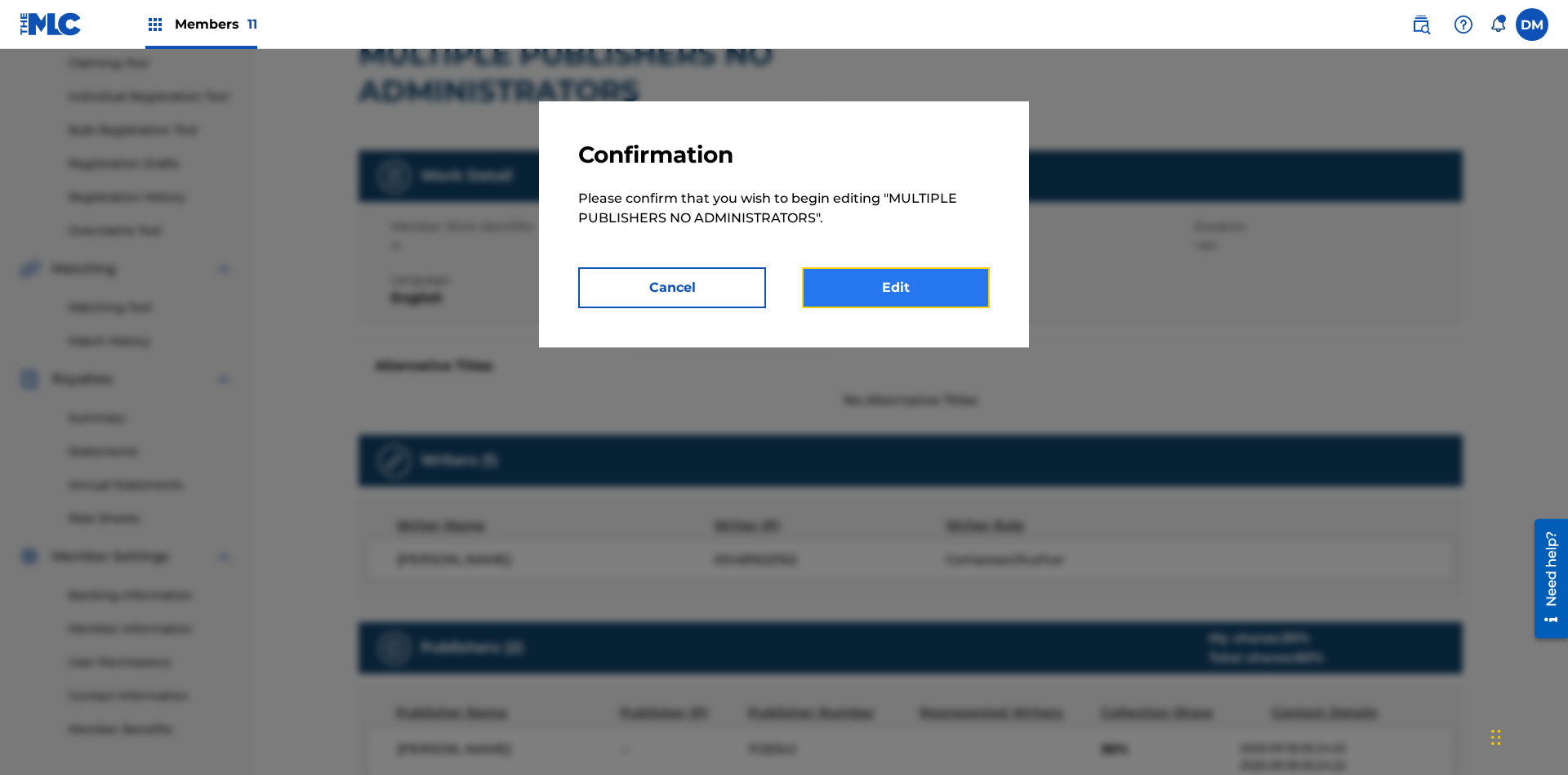
click at [895, 288] on link "Edit" at bounding box center [896, 287] width 188 height 41
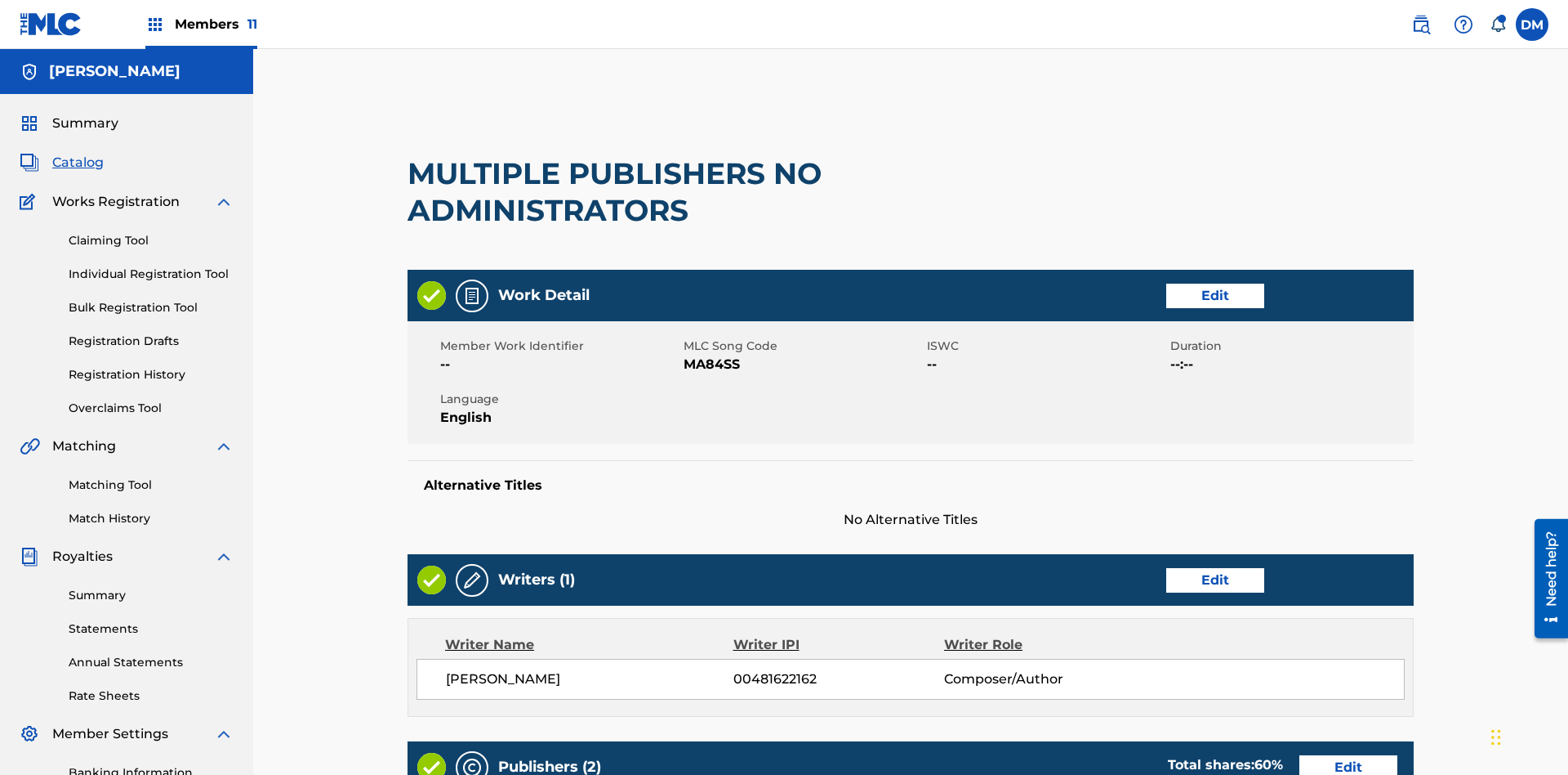
scroll to position [761, 408]
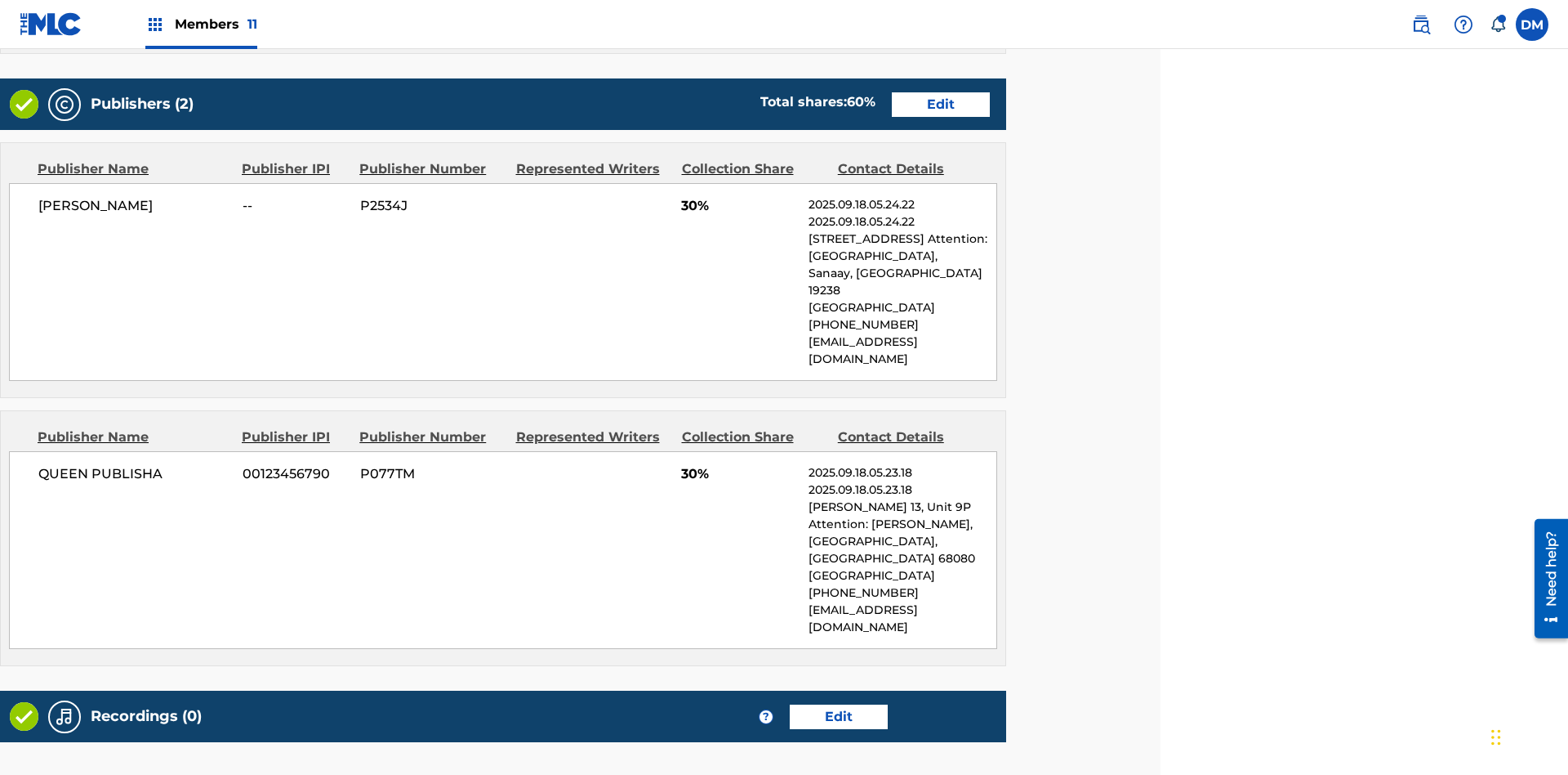
click at [201, 24] on span "Members 11" at bounding box center [216, 24] width 83 height 19
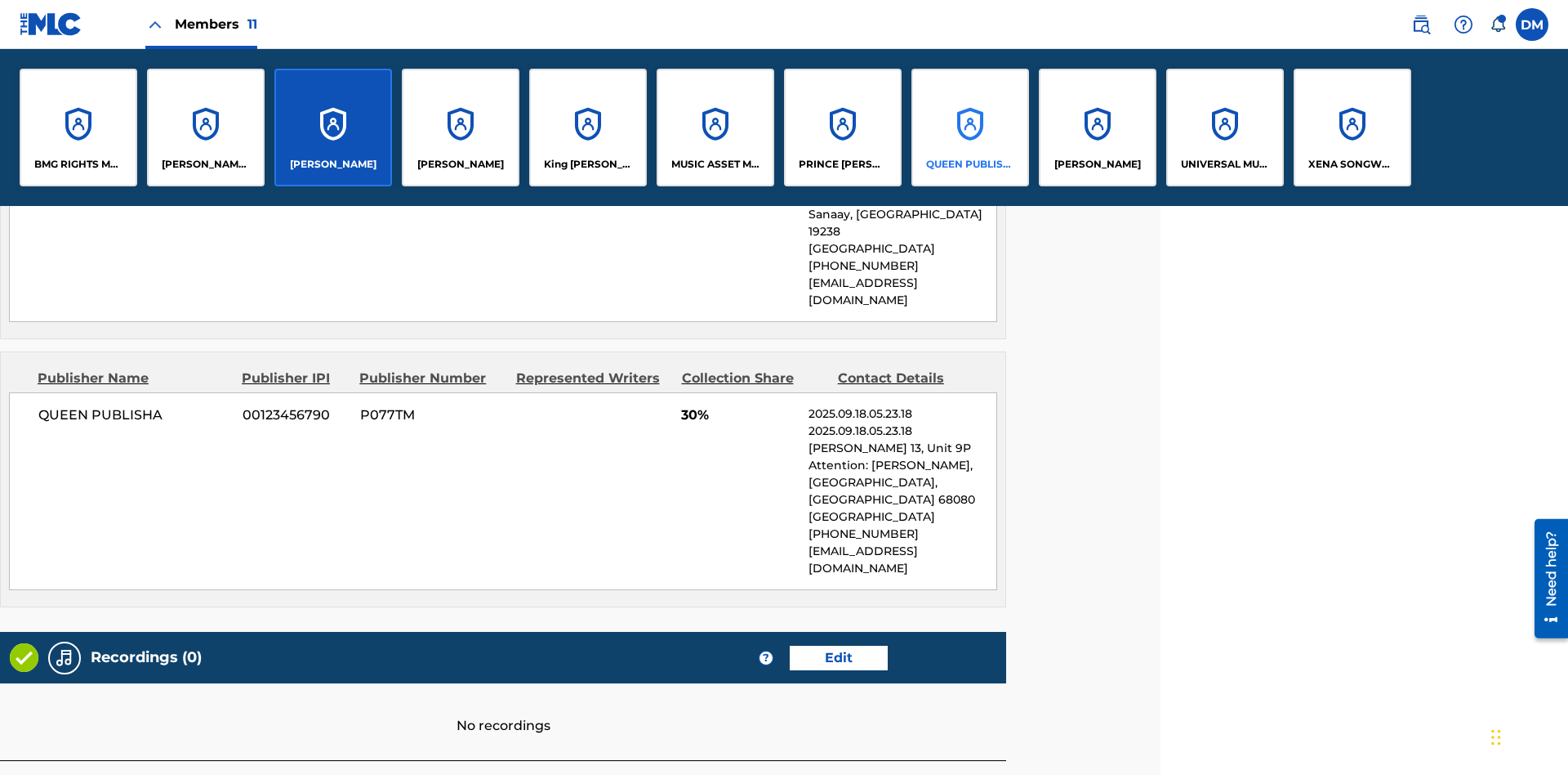
click at [969, 164] on p "QUEEN PUBLISHA" at bounding box center [970, 164] width 89 height 15
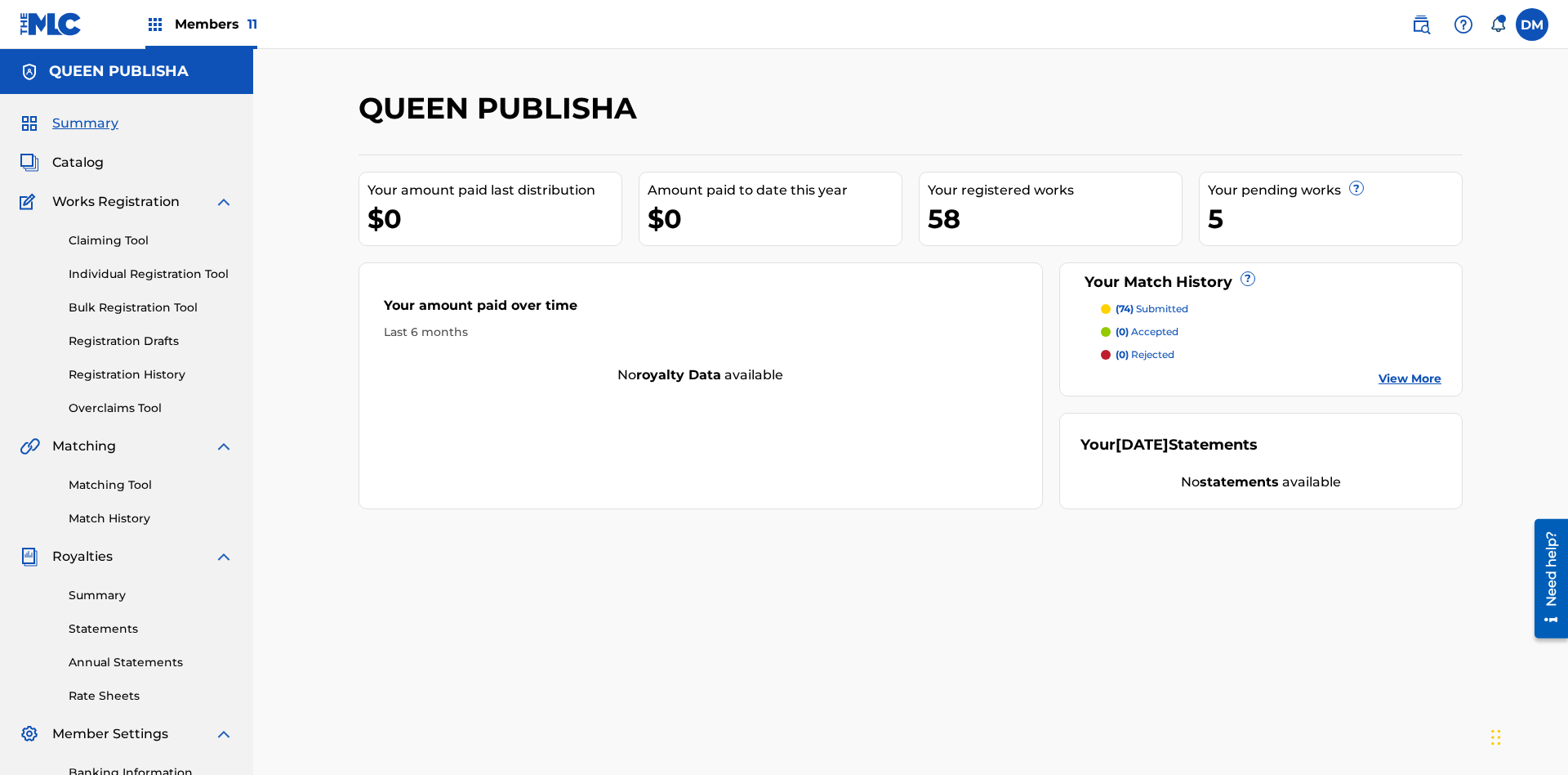
scroll to position [55, 0]
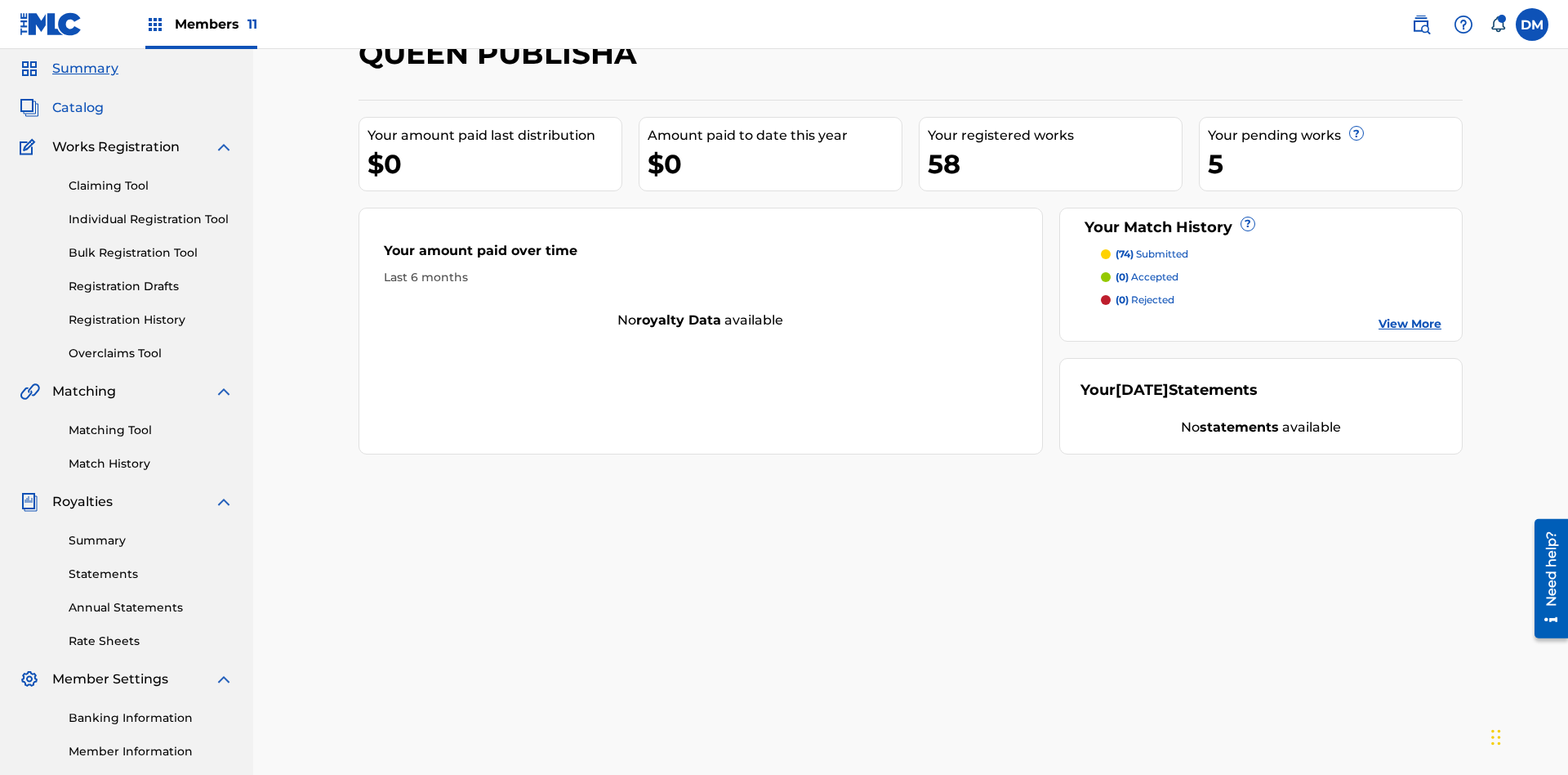
click at [78, 108] on span "Catalog" at bounding box center [77, 108] width 51 height 20
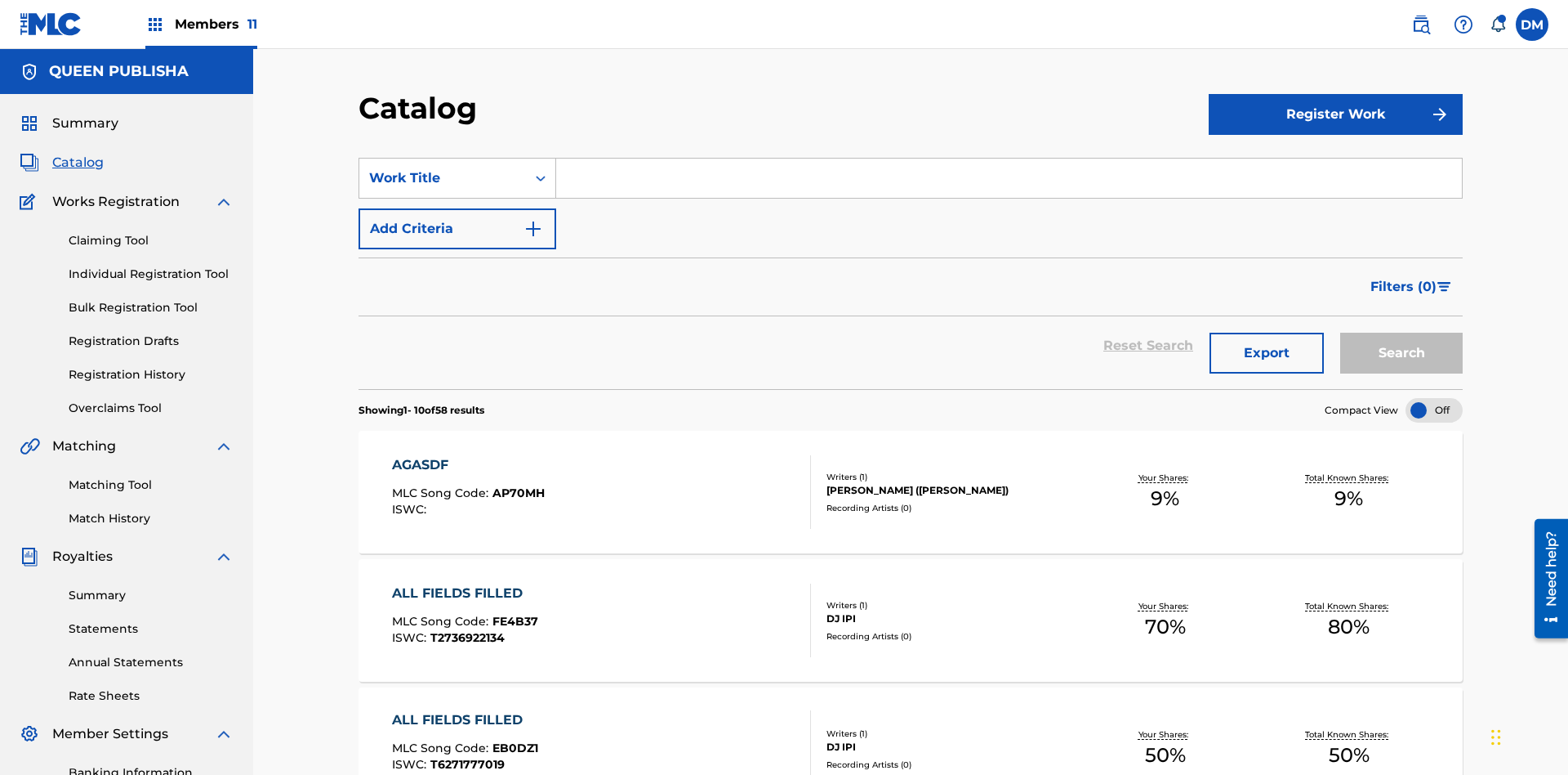
scroll to position [60, 0]
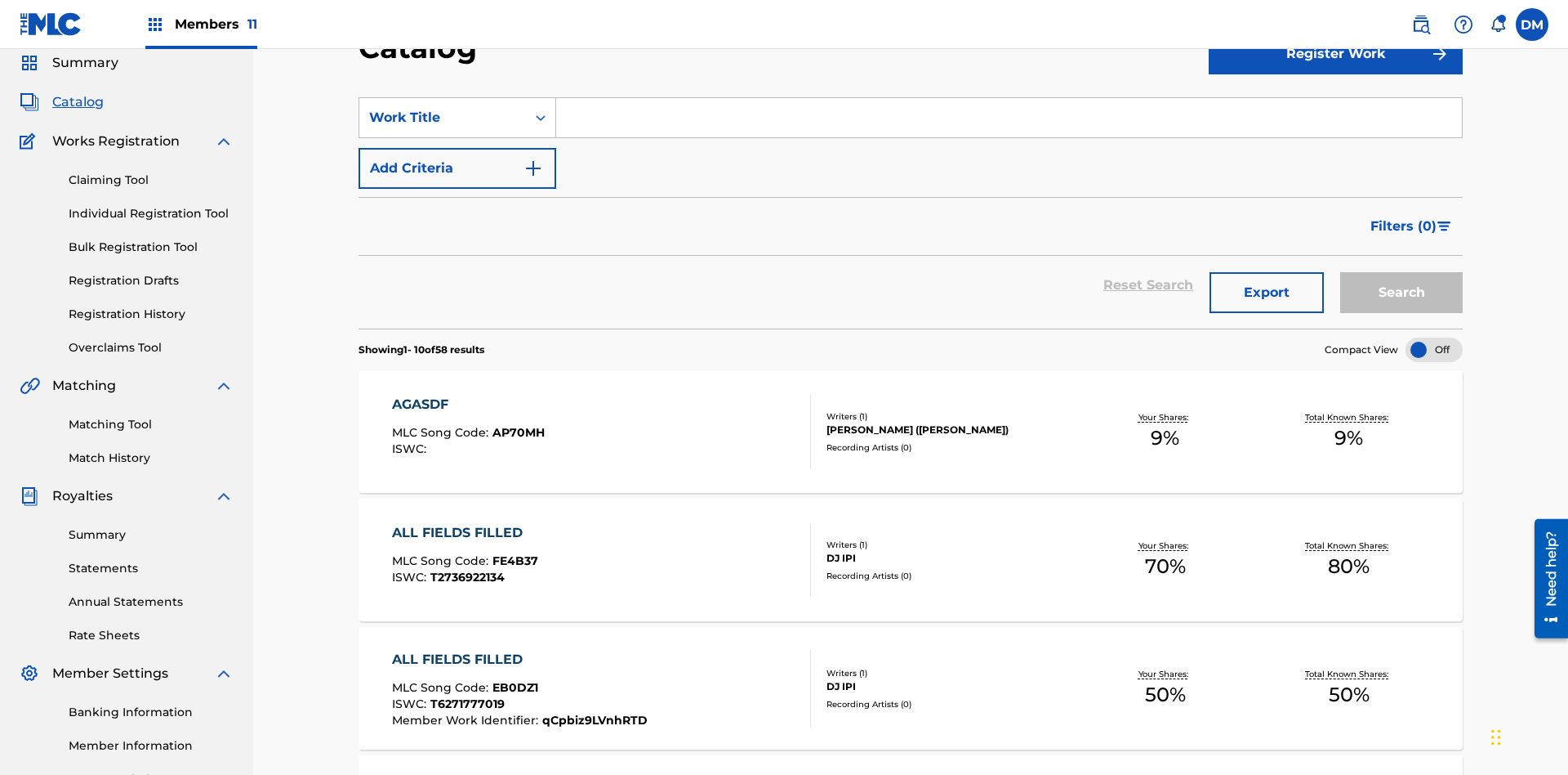
click at [1008, 118] on input "Search Form" at bounding box center [1009, 117] width 905 height 39
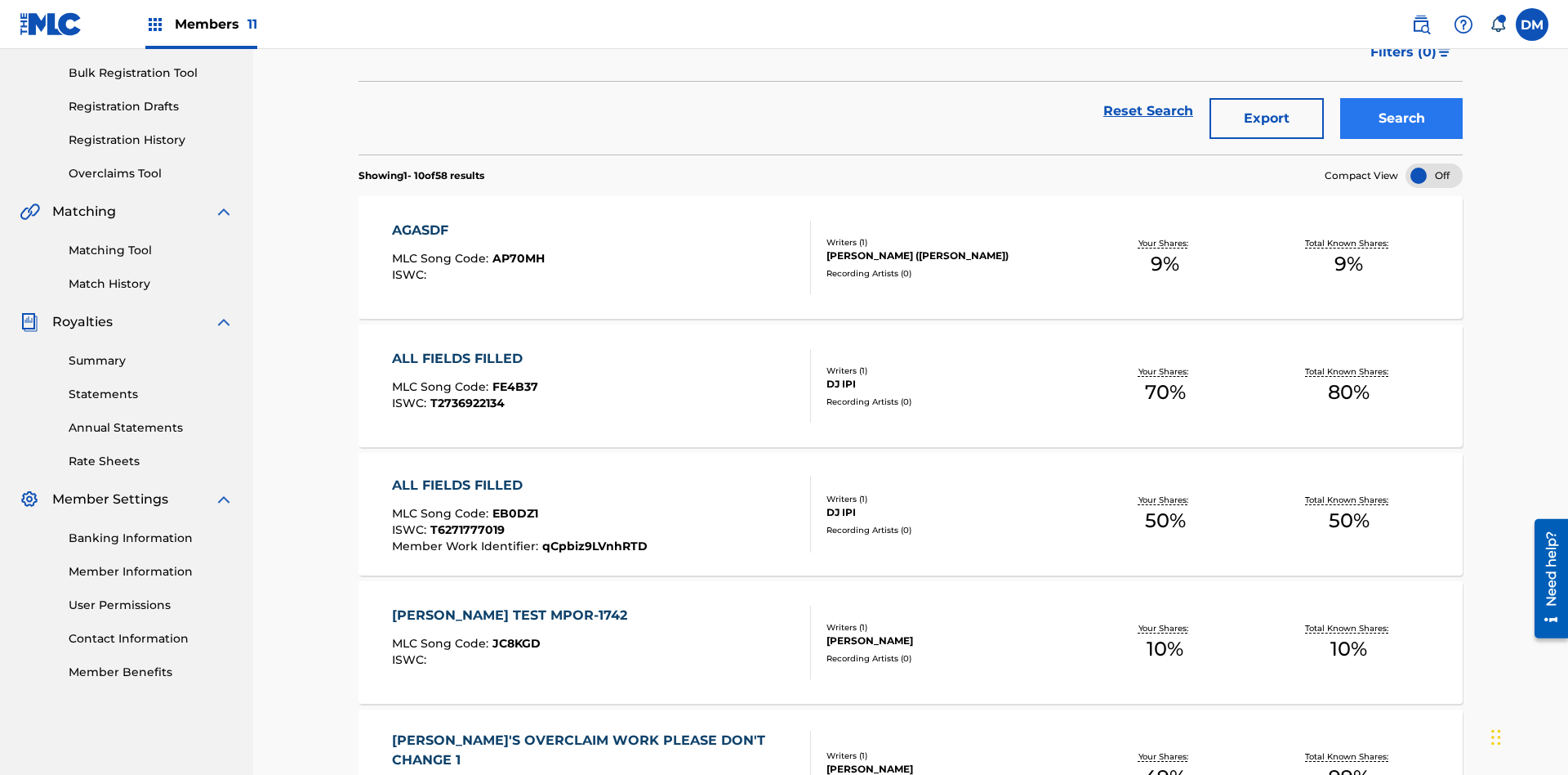
type input "MULTIPLE PUBLISHERS DUPLICATED ADMINISTRATOR"
click at [1401, 118] on button "Search" at bounding box center [1401, 118] width 123 height 41
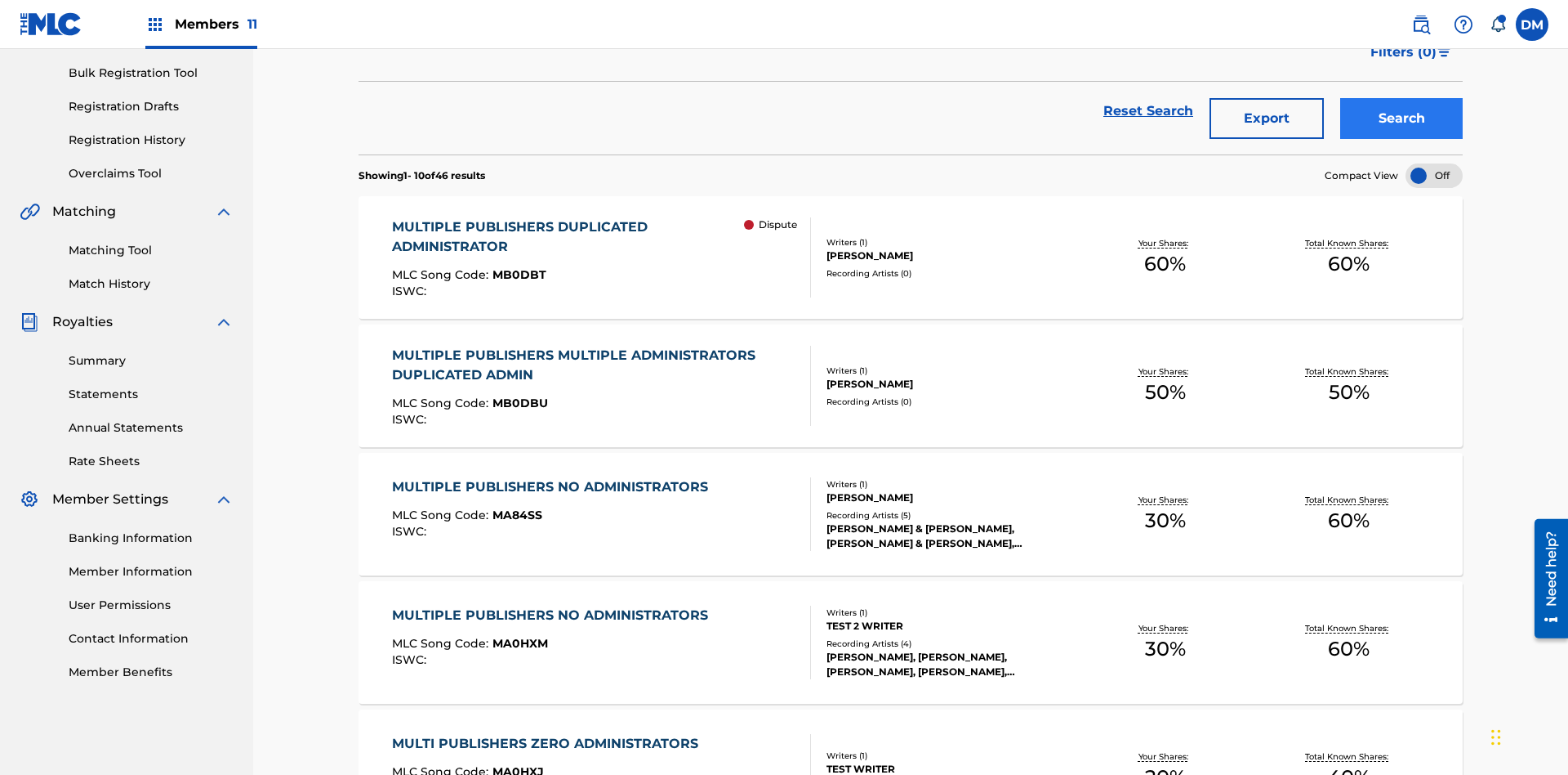
scroll to position [404, 0]
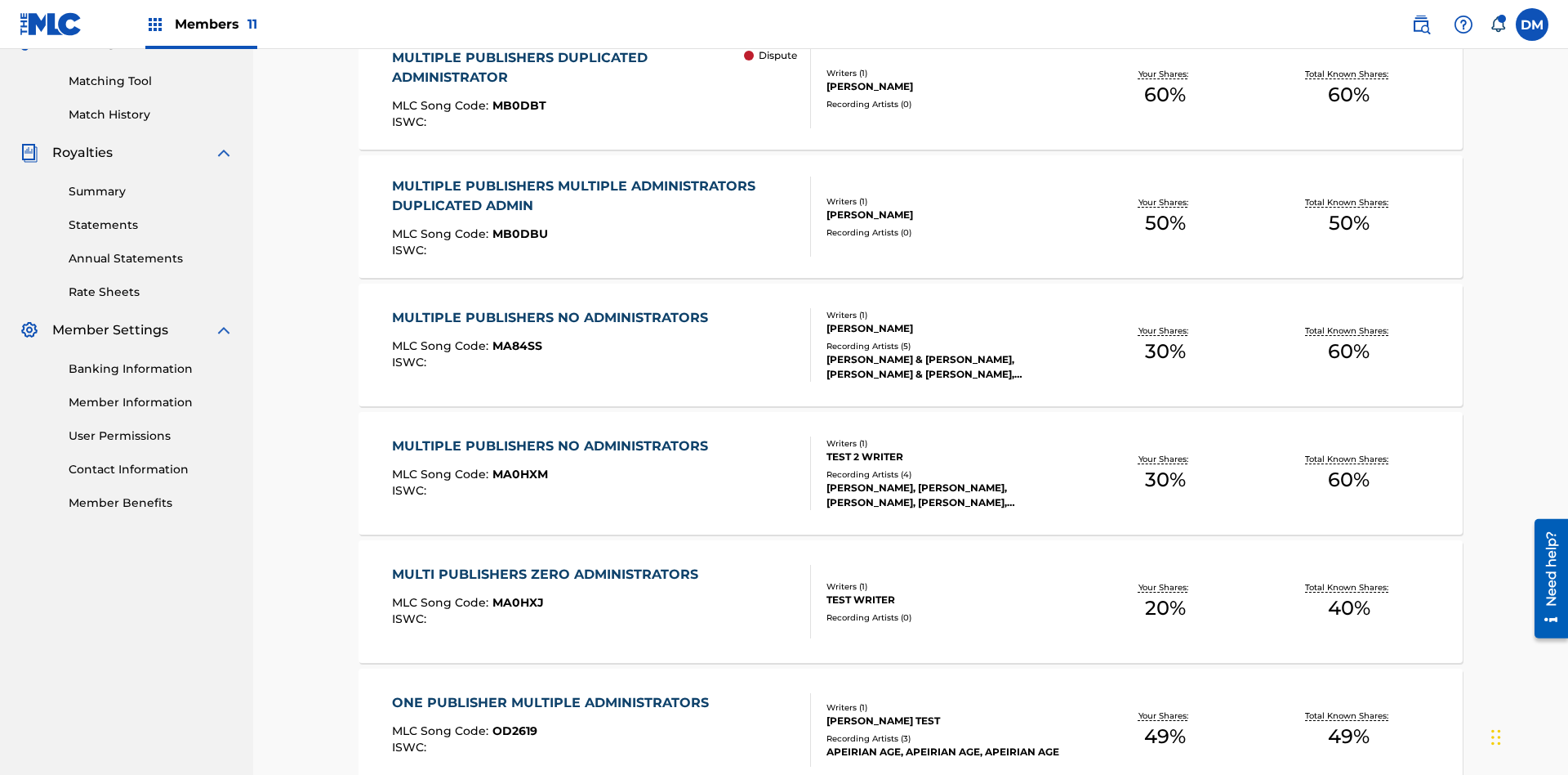
click at [516, 105] on span "MB0DBT" at bounding box center [520, 105] width 54 height 15
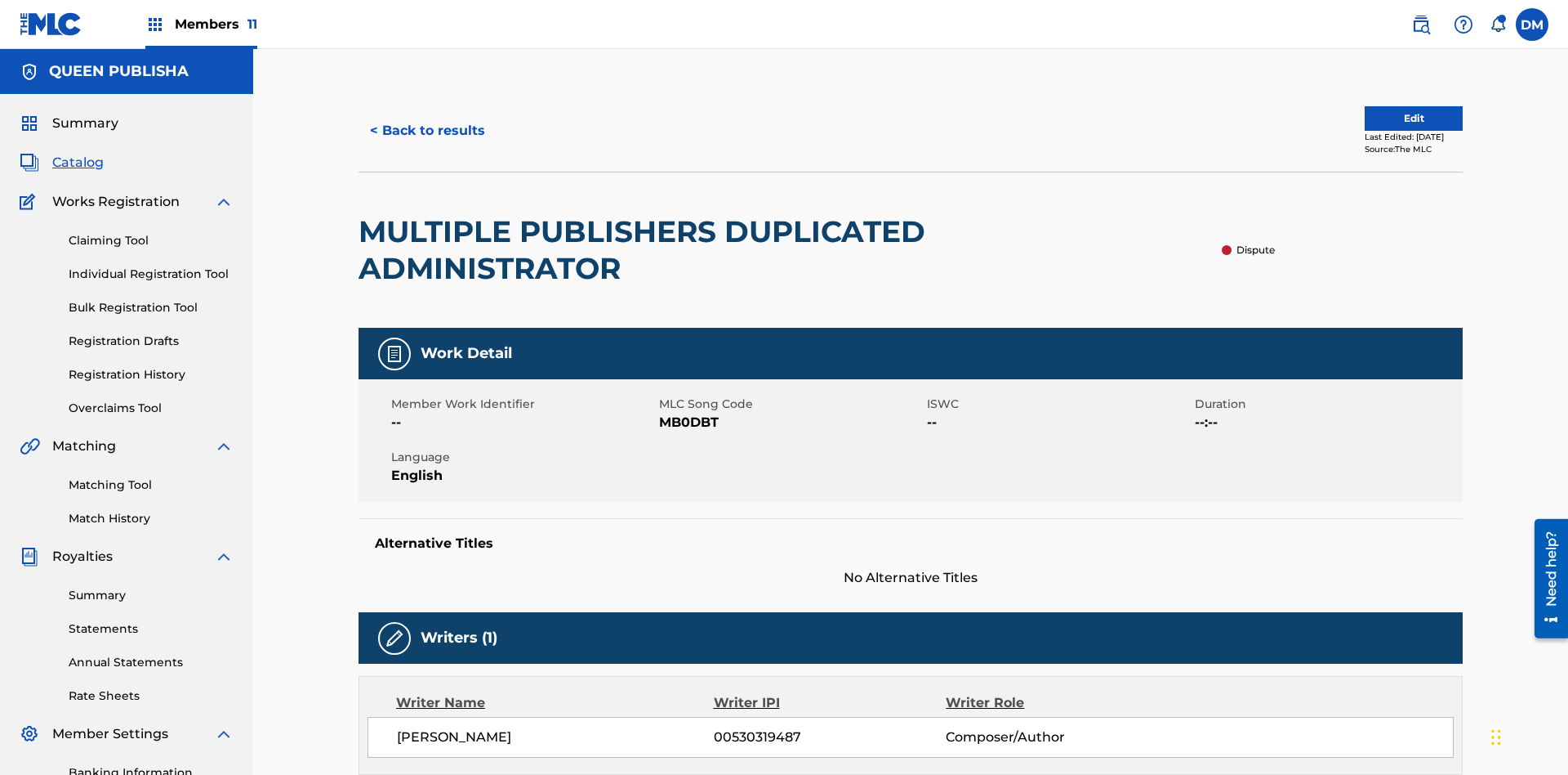
scroll to position [838, 0]
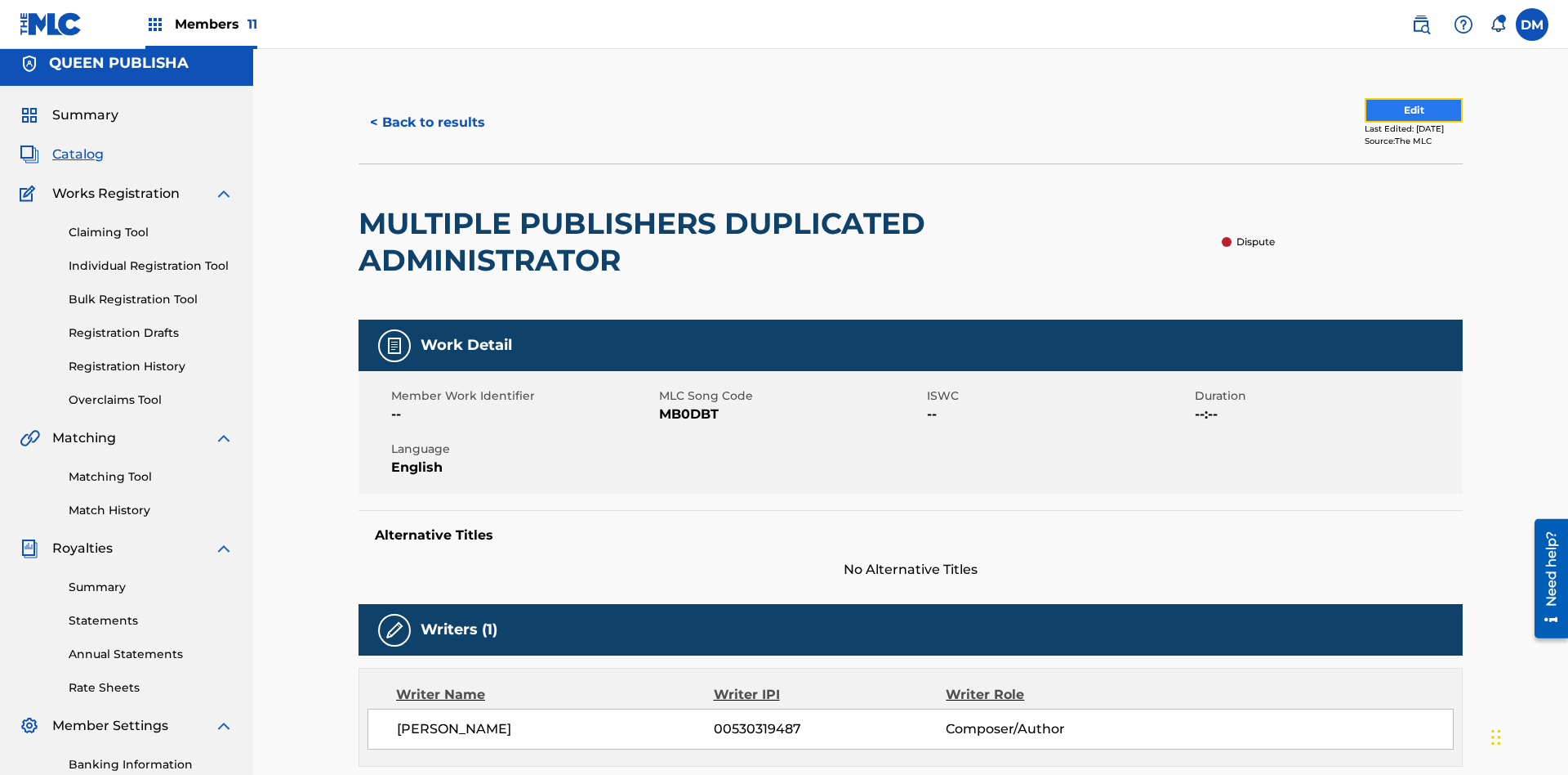
click at [1380, 110] on button "Edit" at bounding box center [1414, 110] width 98 height 25
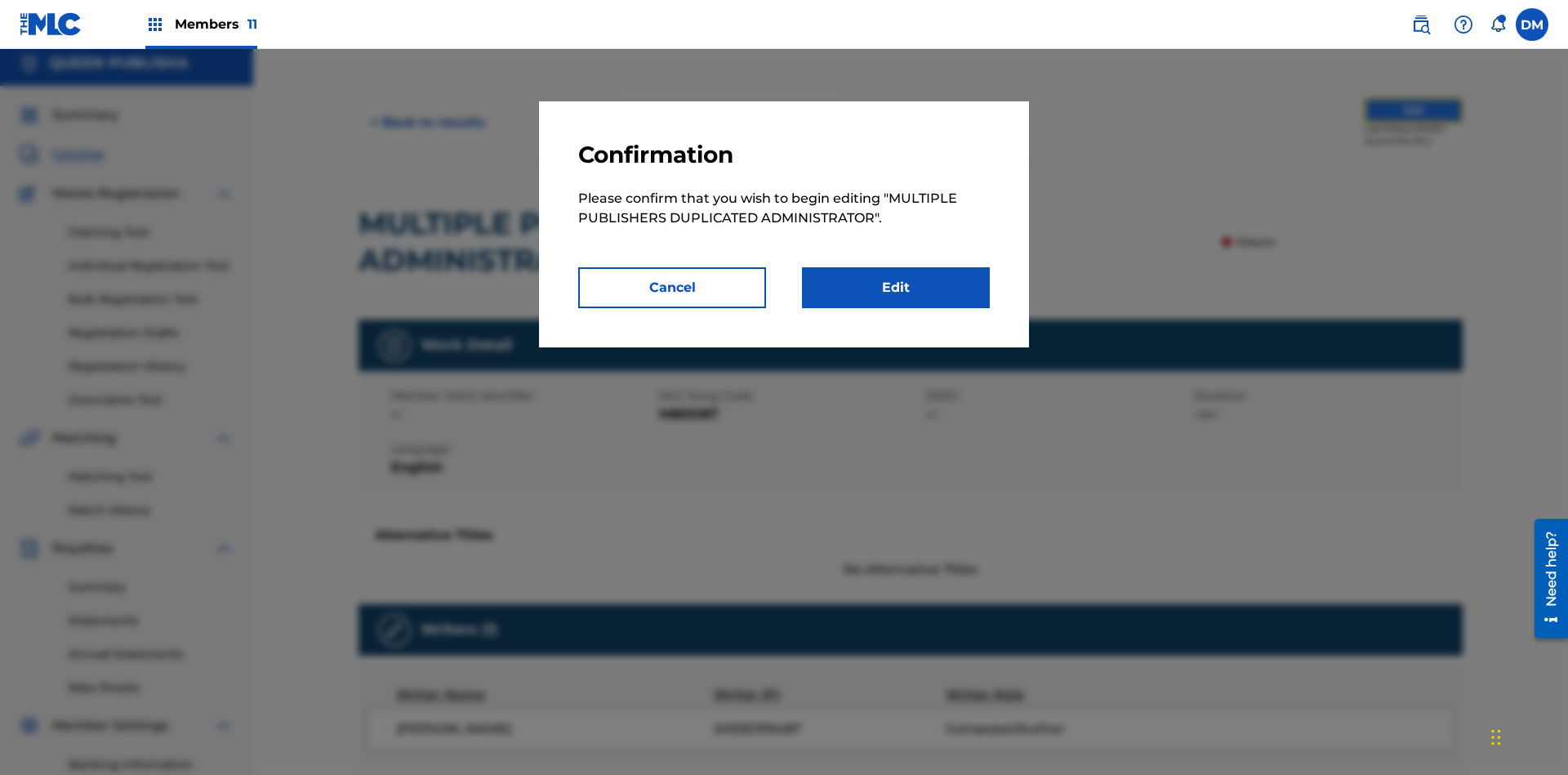
scroll to position [177, 0]
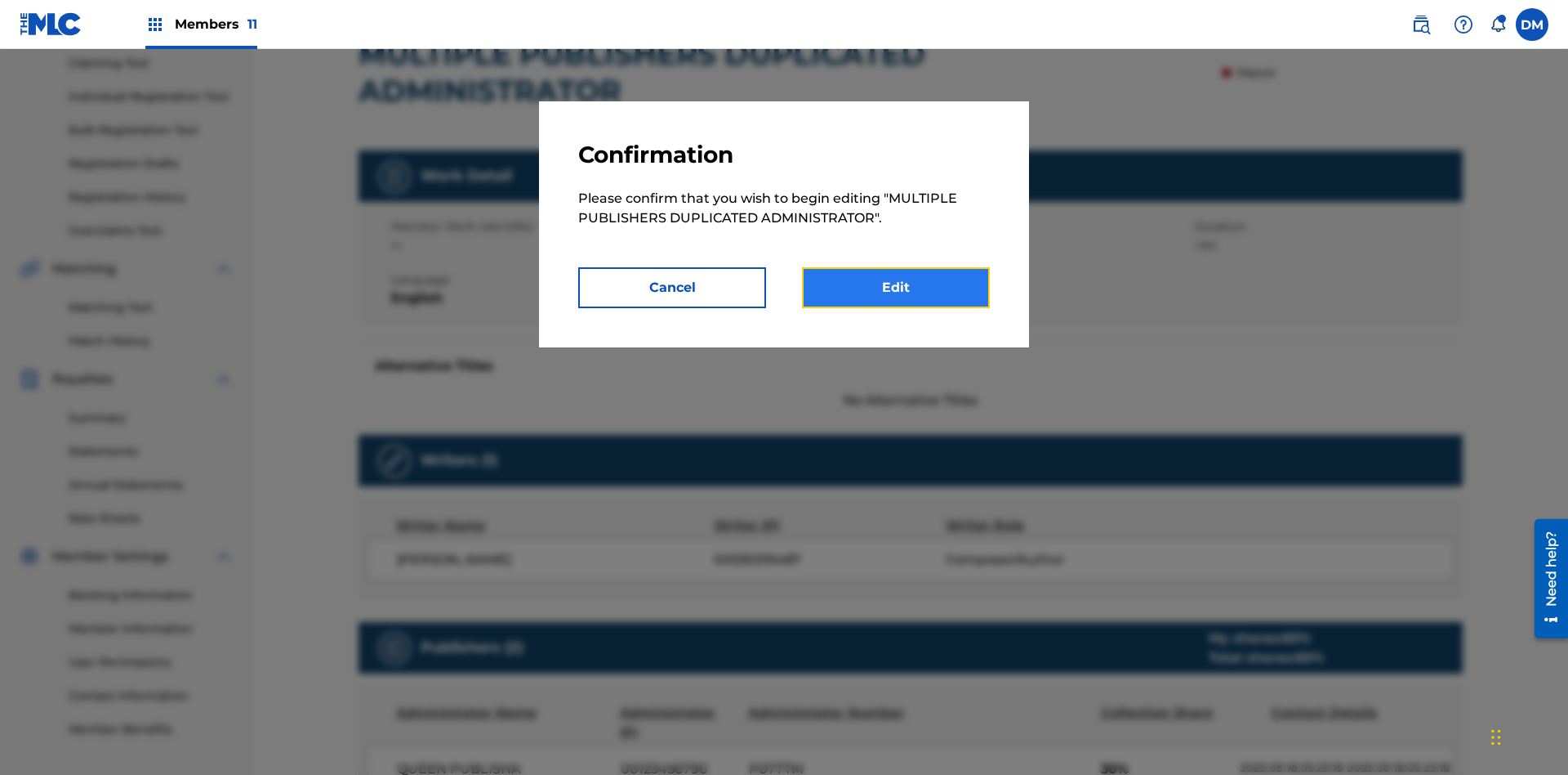
click at [895, 288] on link "Edit" at bounding box center [896, 287] width 188 height 41
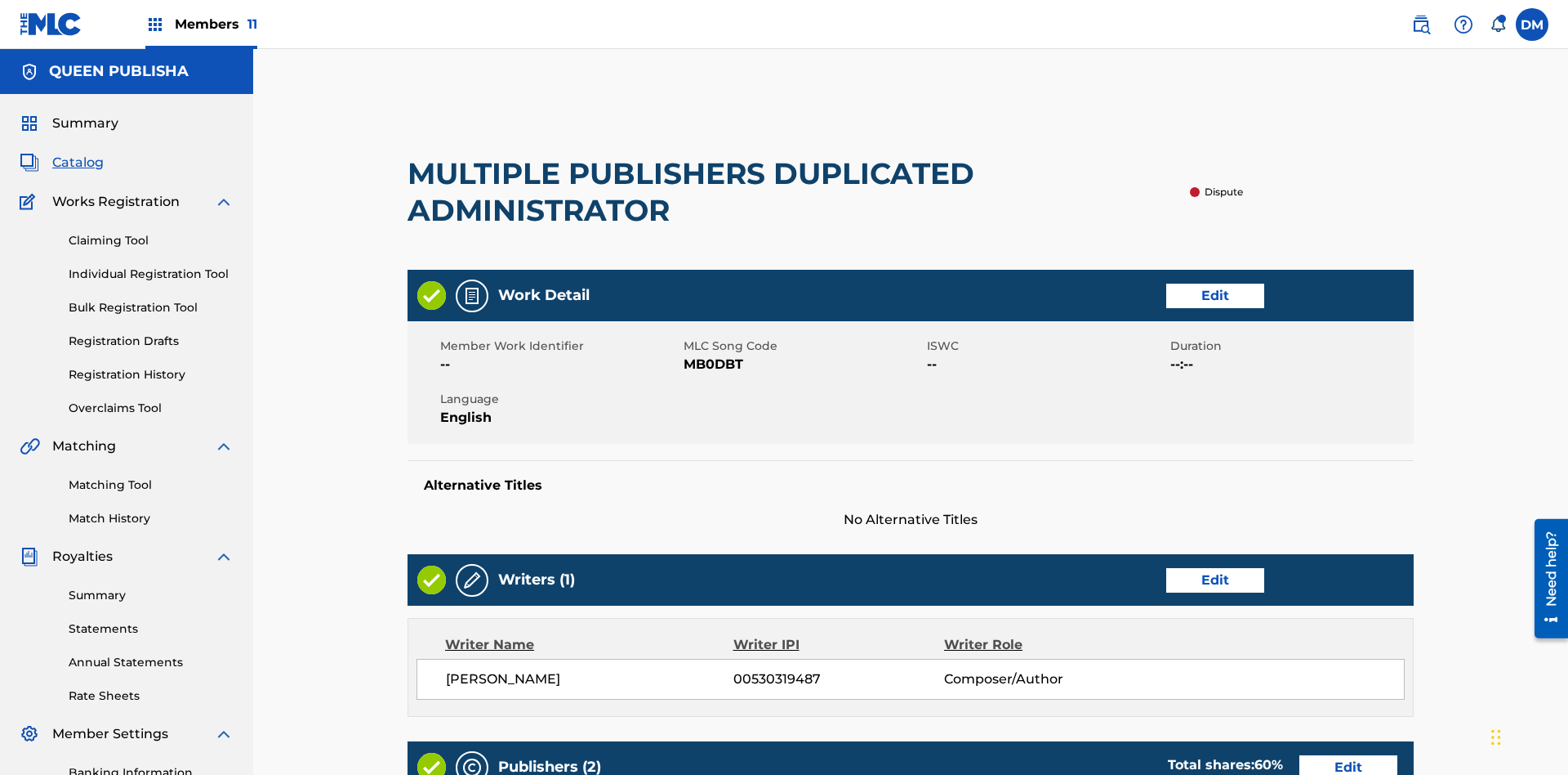
scroll to position [780, 408]
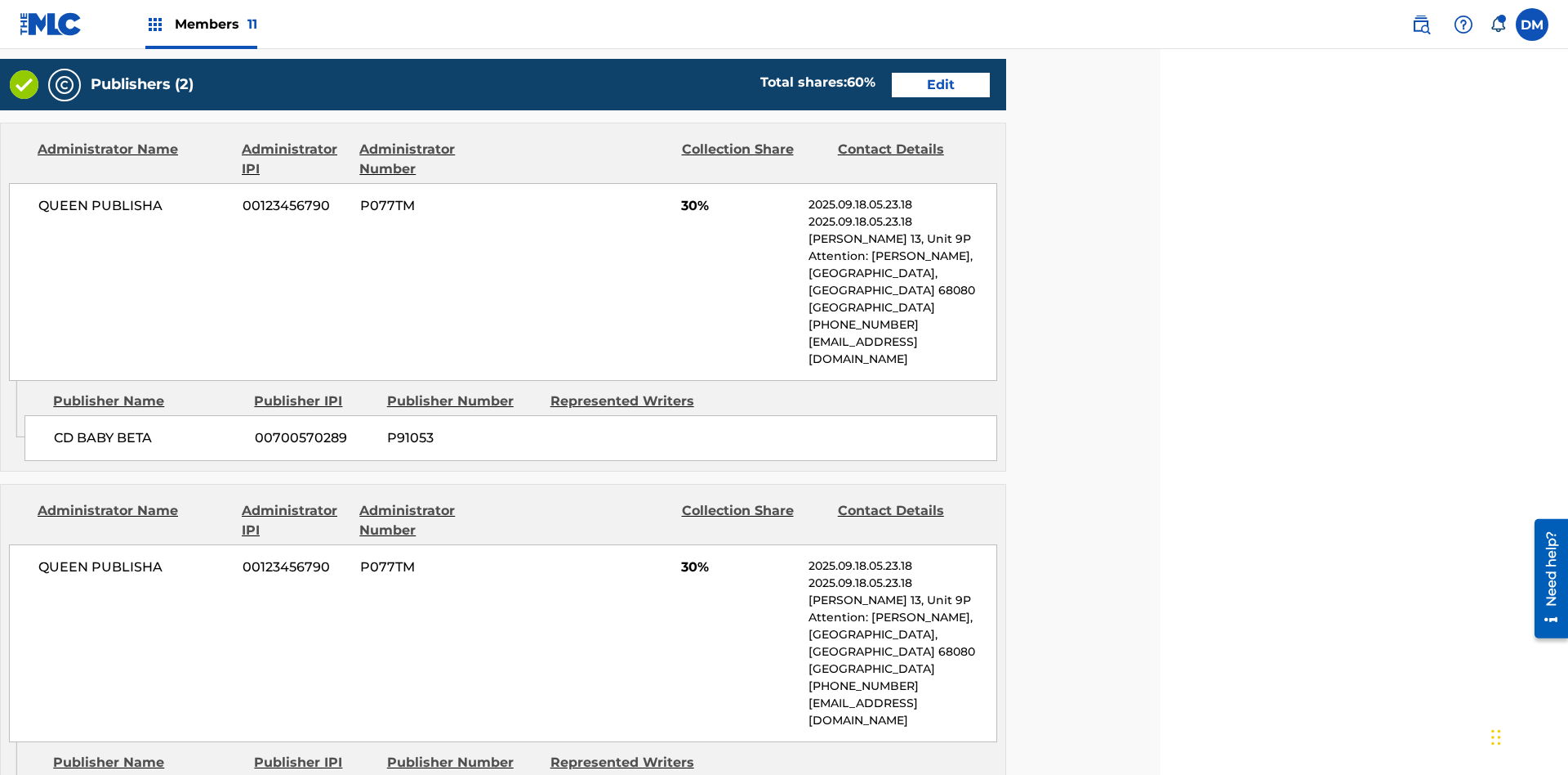
click at [201, 24] on span "Members 11" at bounding box center [216, 24] width 83 height 19
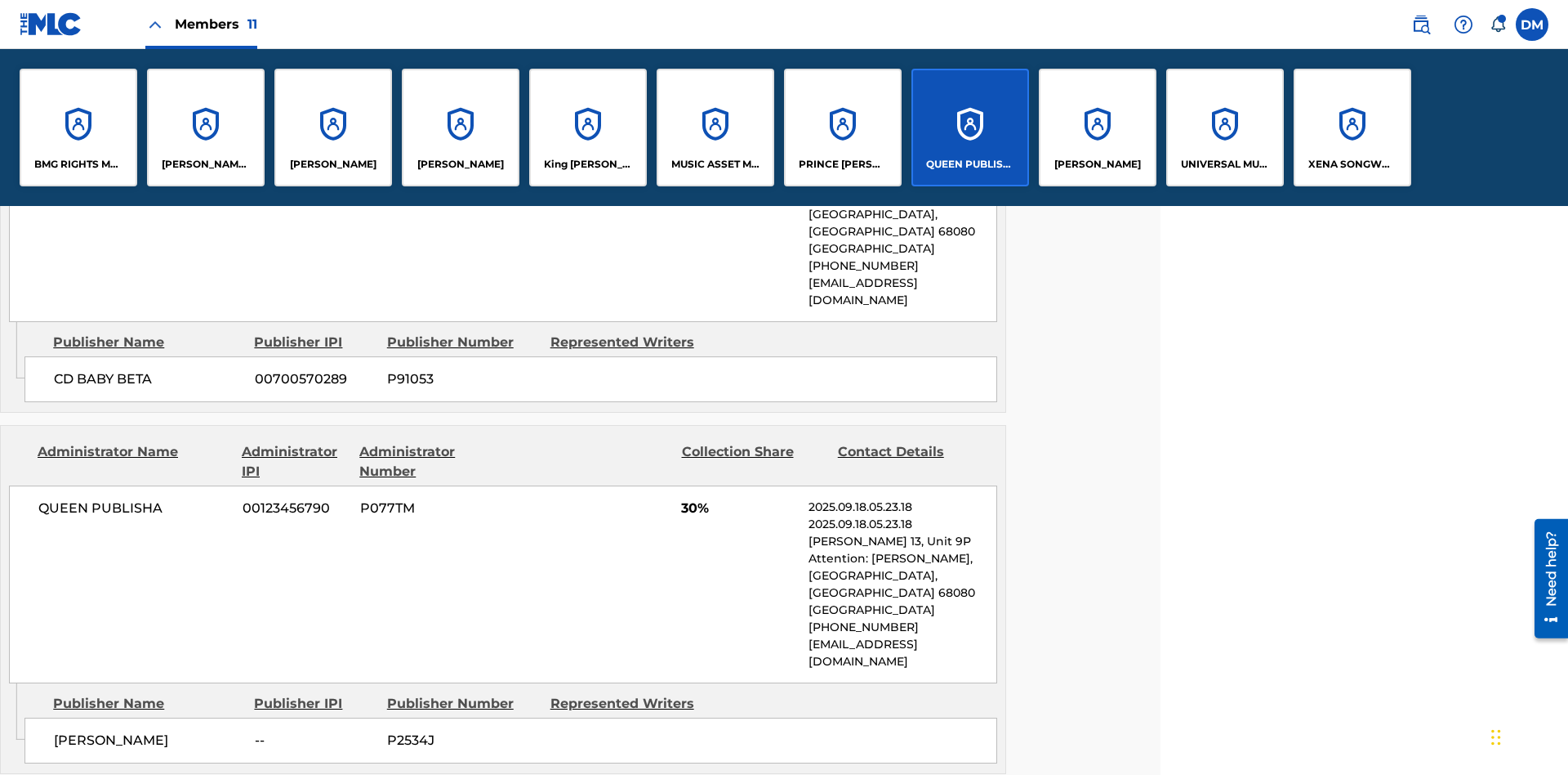
click at [969, 164] on p "QUEEN PUBLISHA" at bounding box center [970, 164] width 89 height 15
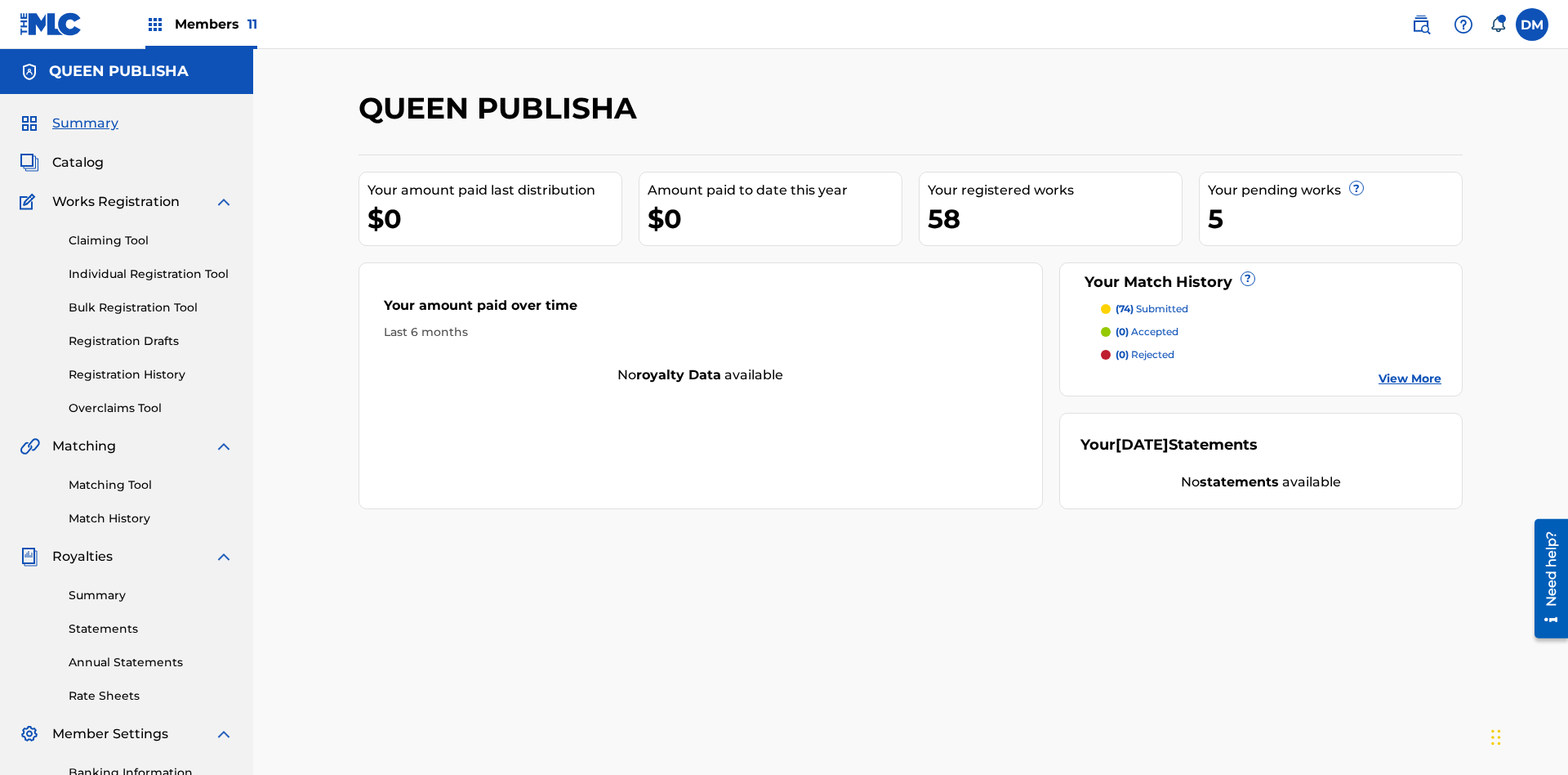
scroll to position [239, 0]
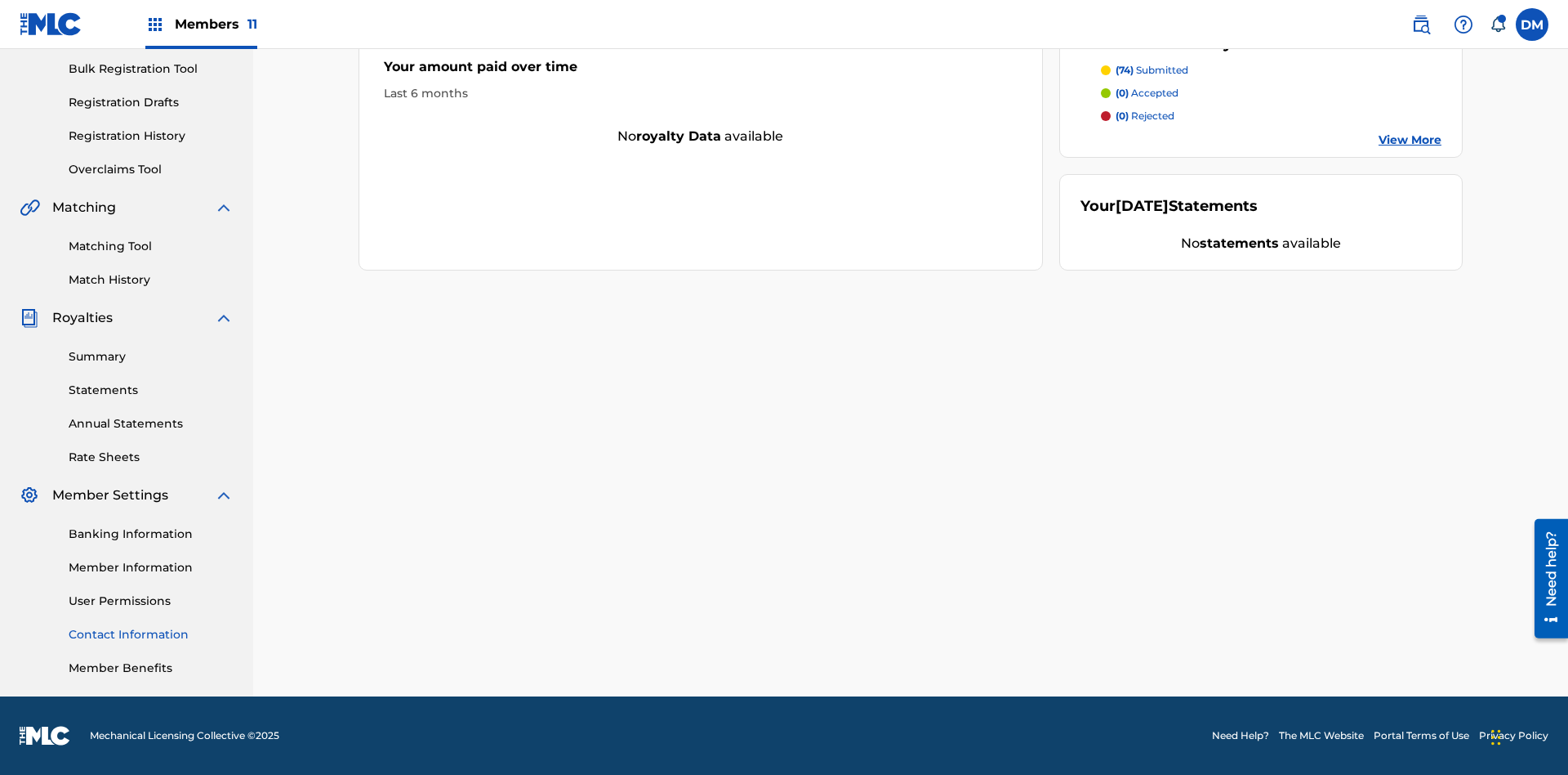
click at [151, 634] on link "Contact Information" at bounding box center [151, 634] width 165 height 17
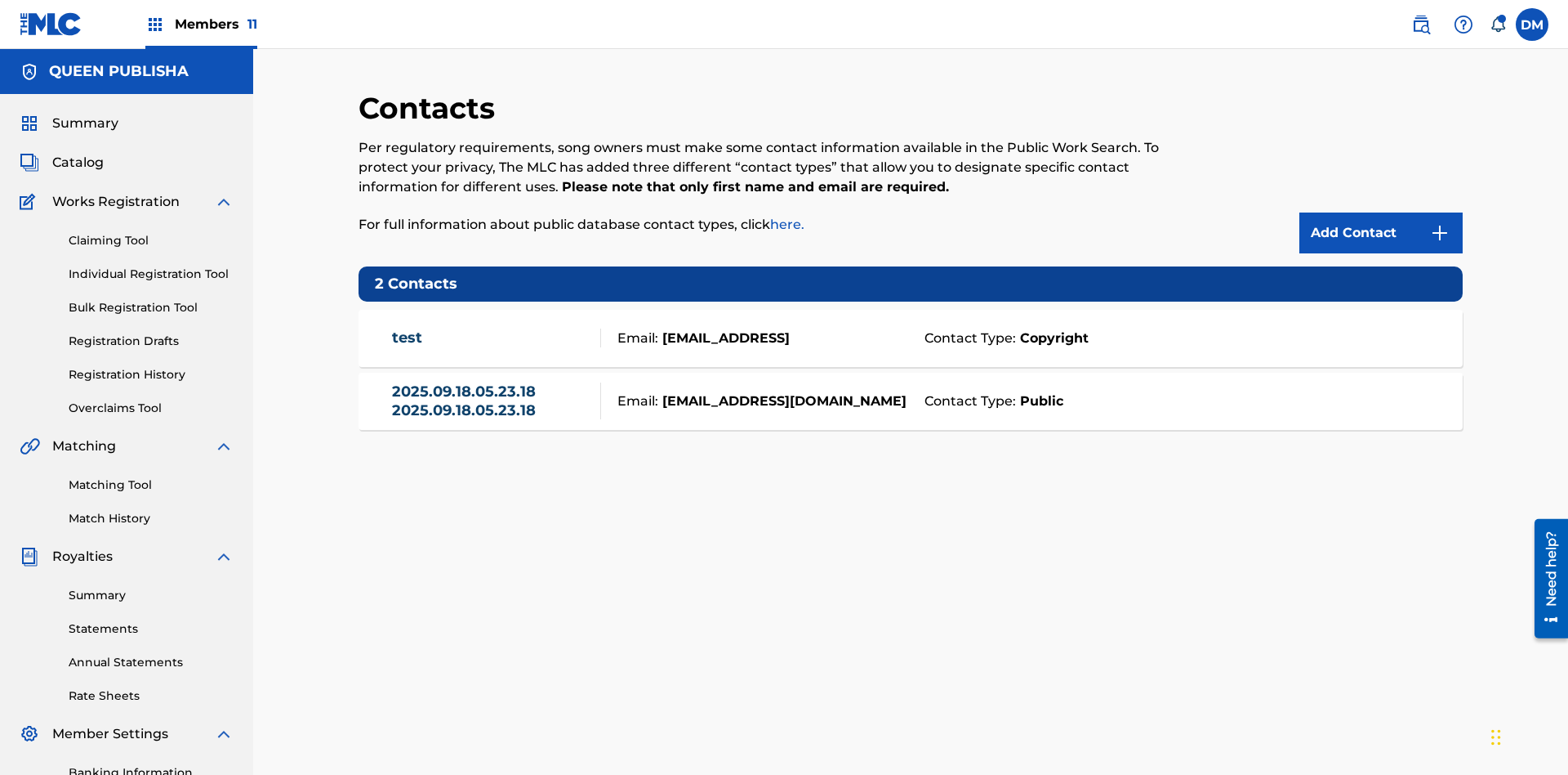
scroll to position [239, 0]
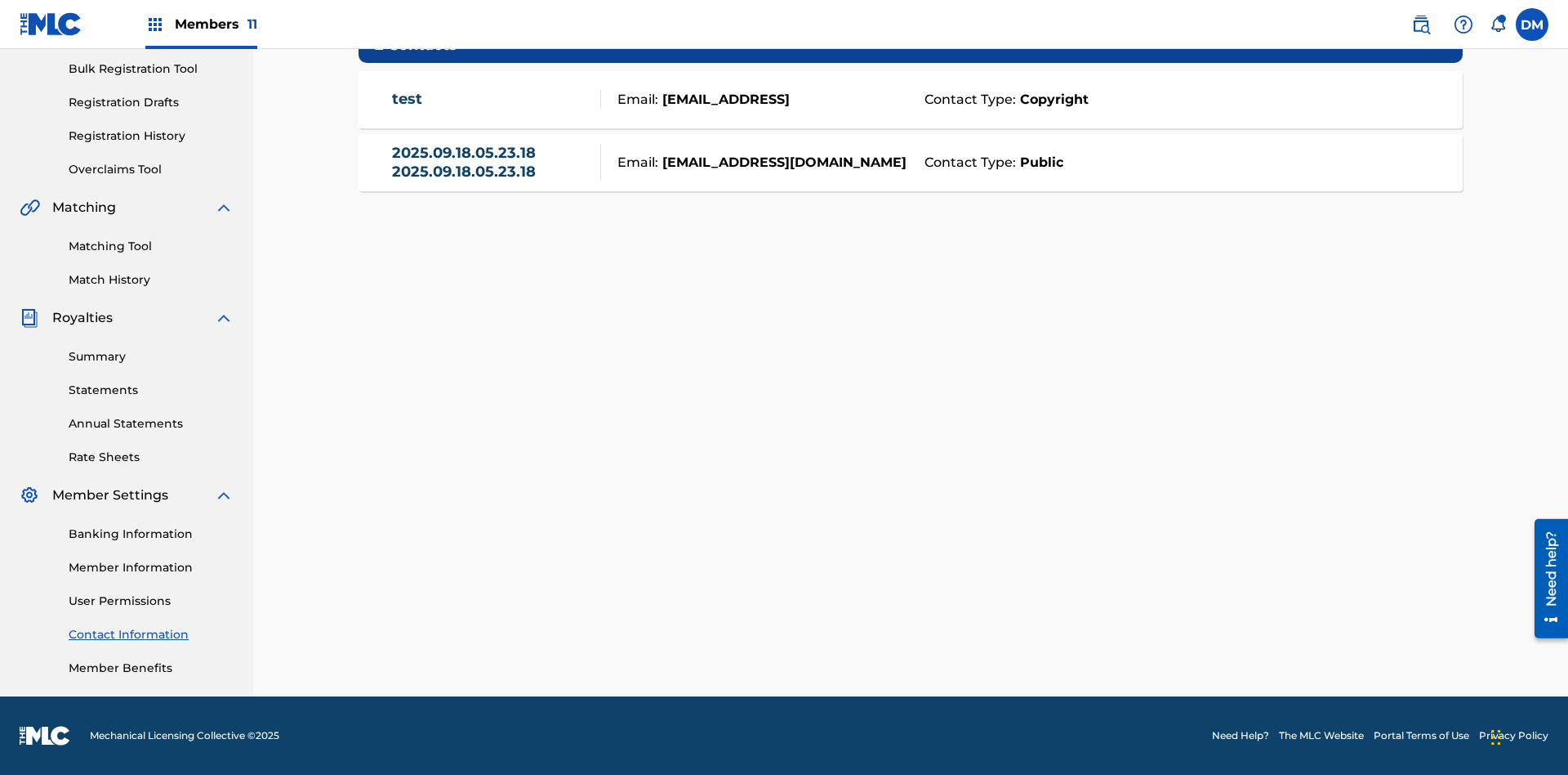
click at [1038, 162] on strong "Public" at bounding box center [1039, 163] width 47 height 20
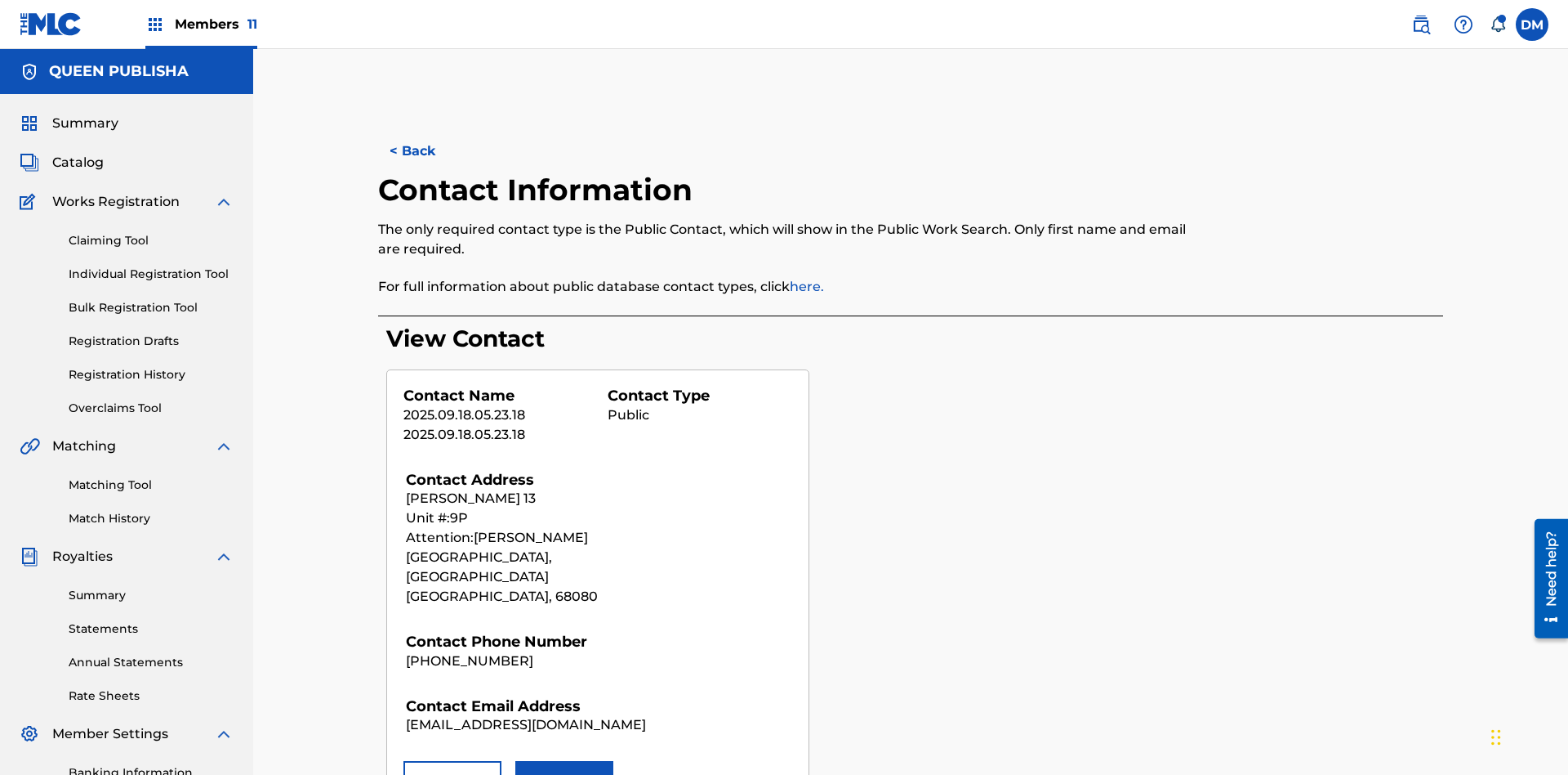
scroll to position [239, 0]
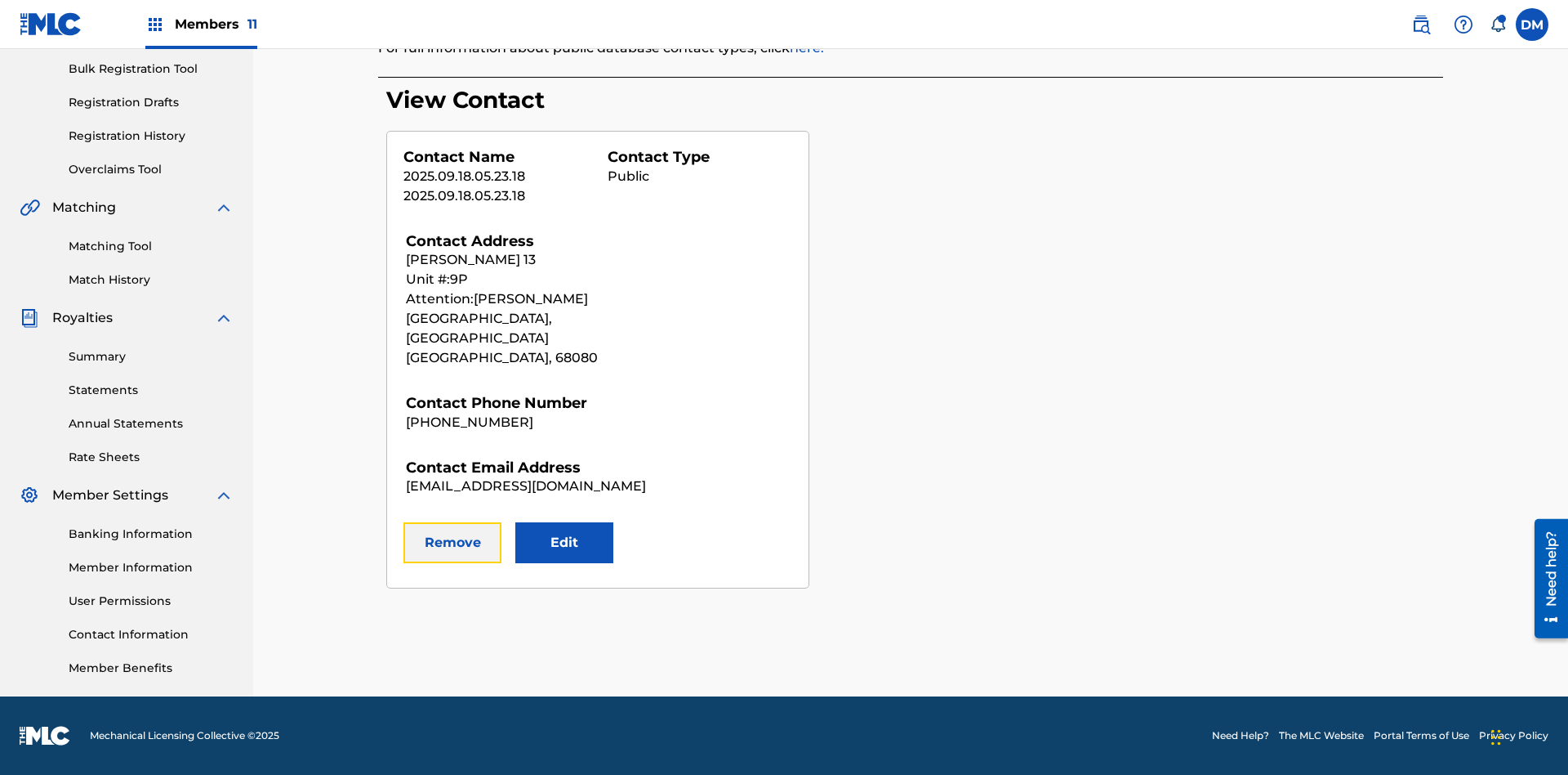
click at [453, 523] on button "Remove" at bounding box center [453, 542] width 98 height 41
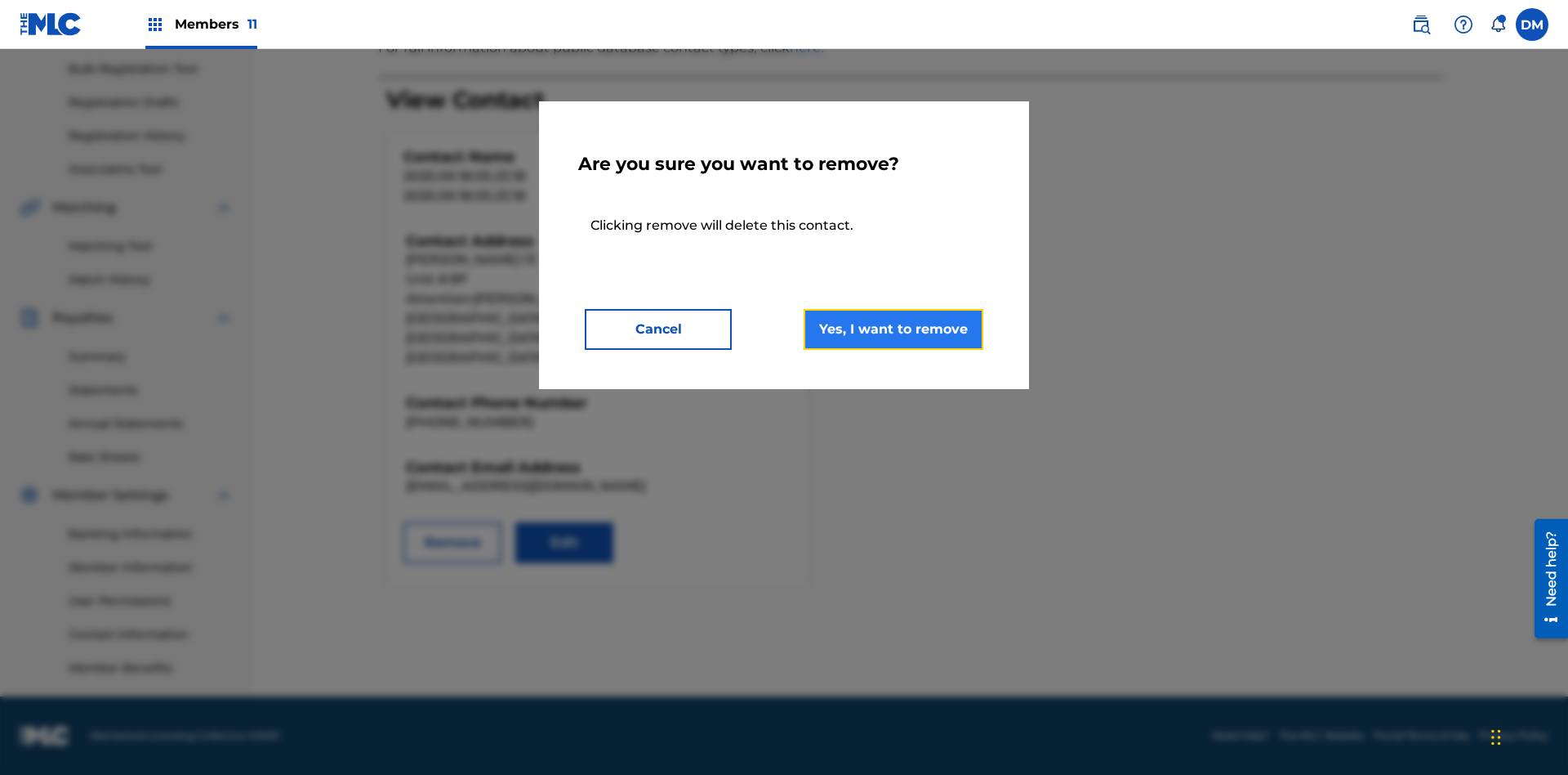
click at [893, 329] on button "Yes, I want to remove" at bounding box center [893, 329] width 180 height 41
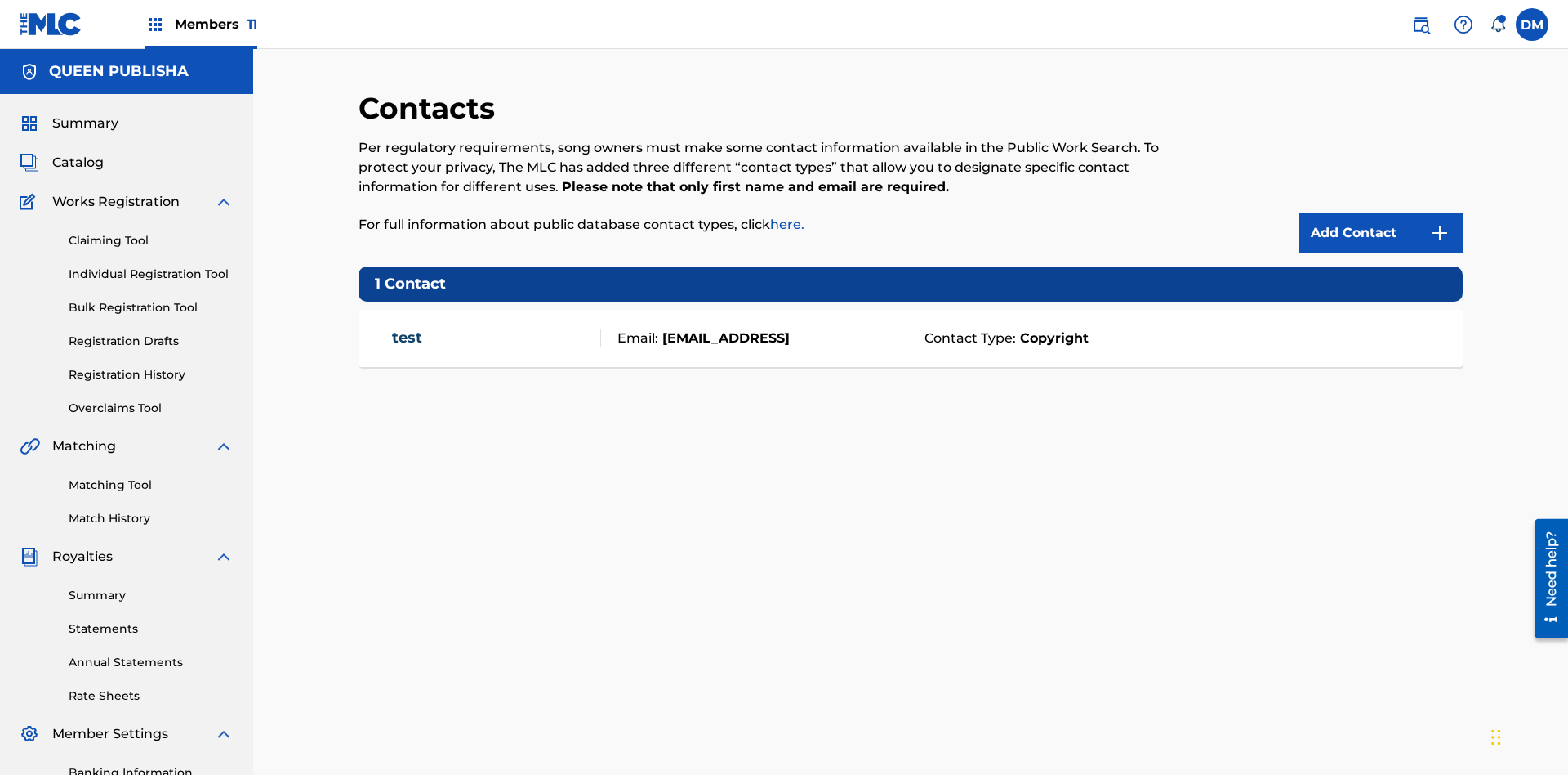
click at [201, 24] on span "Members 11" at bounding box center [216, 24] width 83 height 19
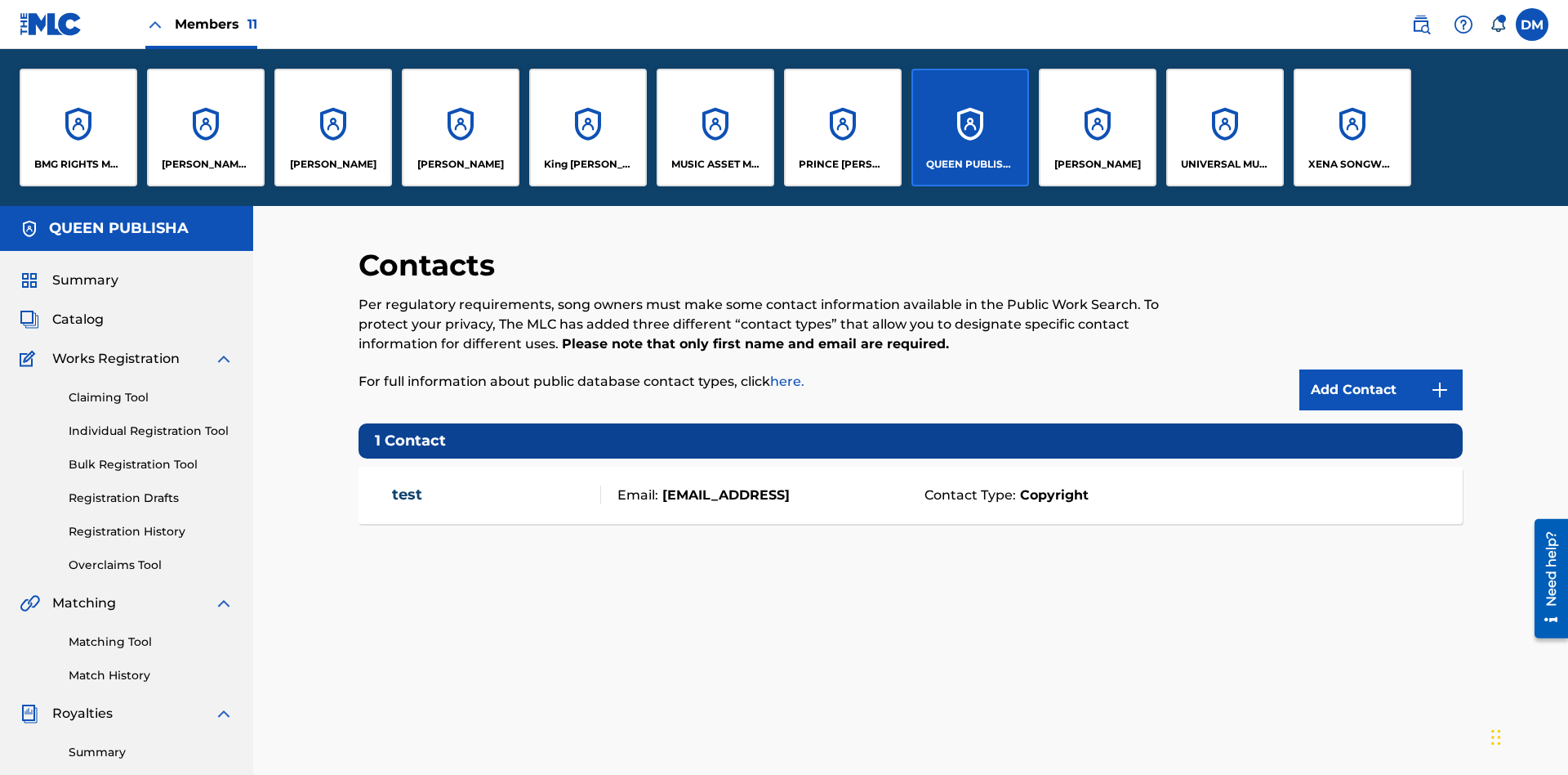
scroll to position [59, 0]
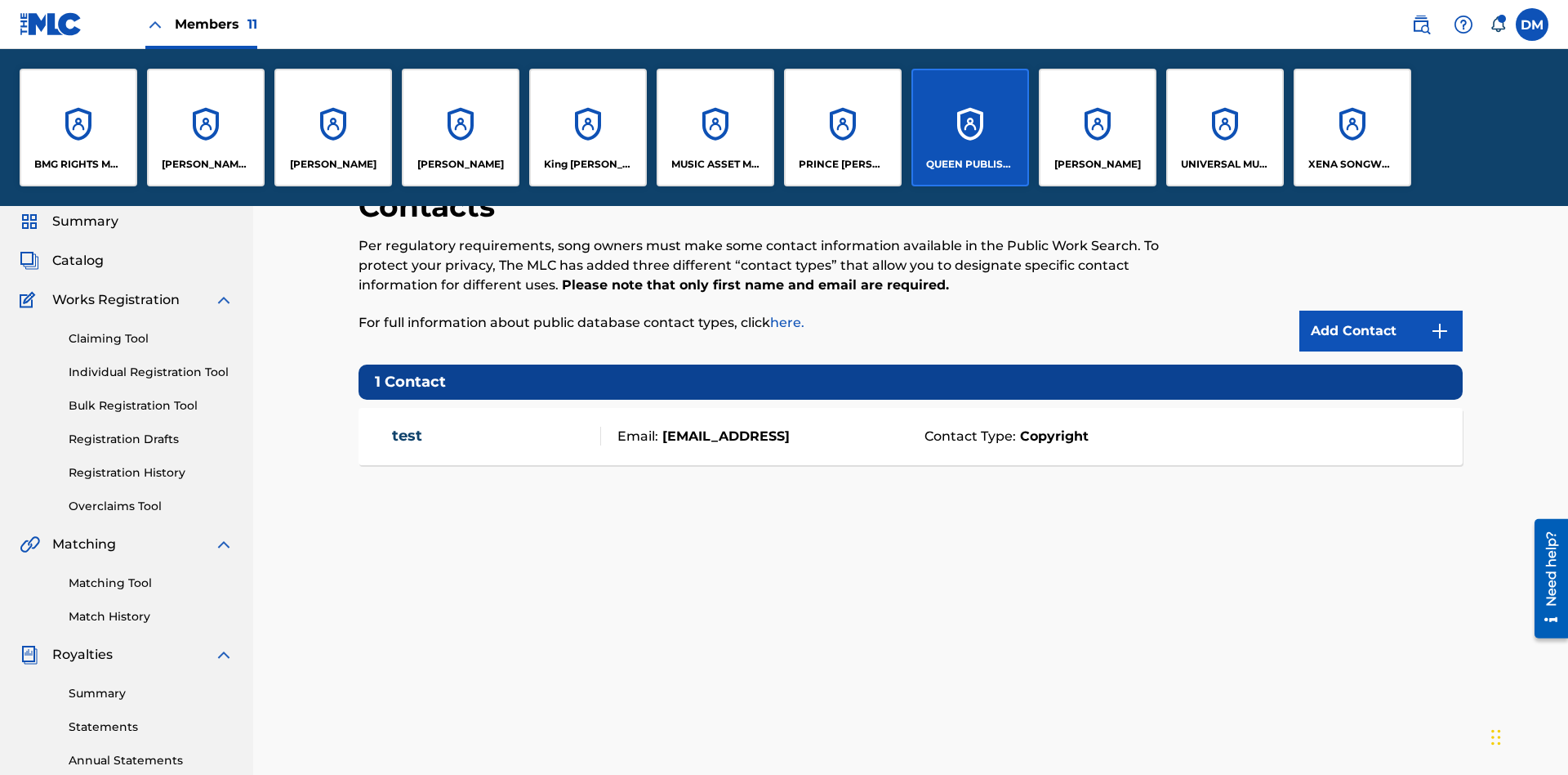
click at [969, 164] on p "QUEEN PUBLISHA" at bounding box center [970, 164] width 89 height 15
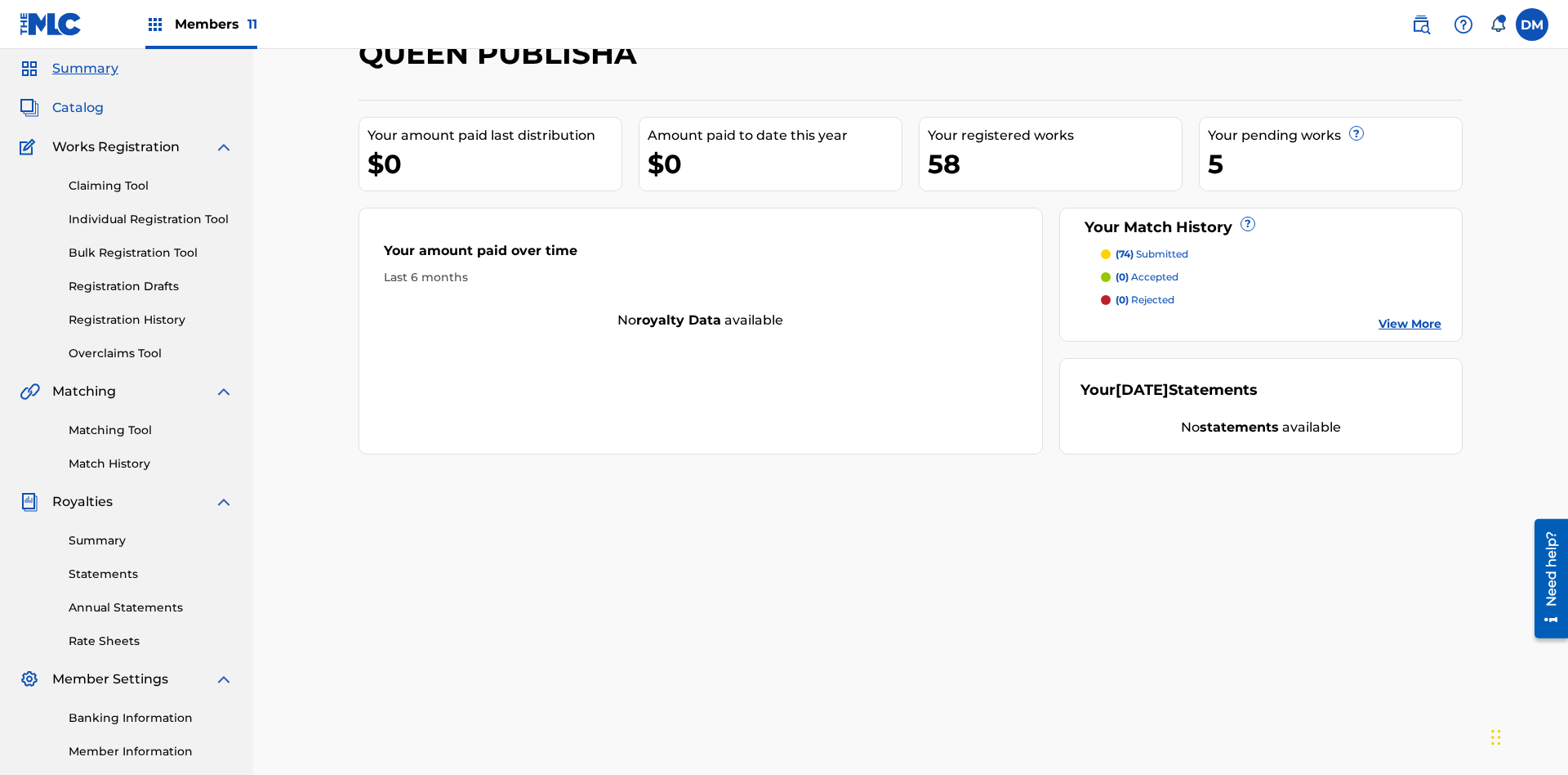
click at [78, 108] on span "Catalog" at bounding box center [77, 108] width 51 height 20
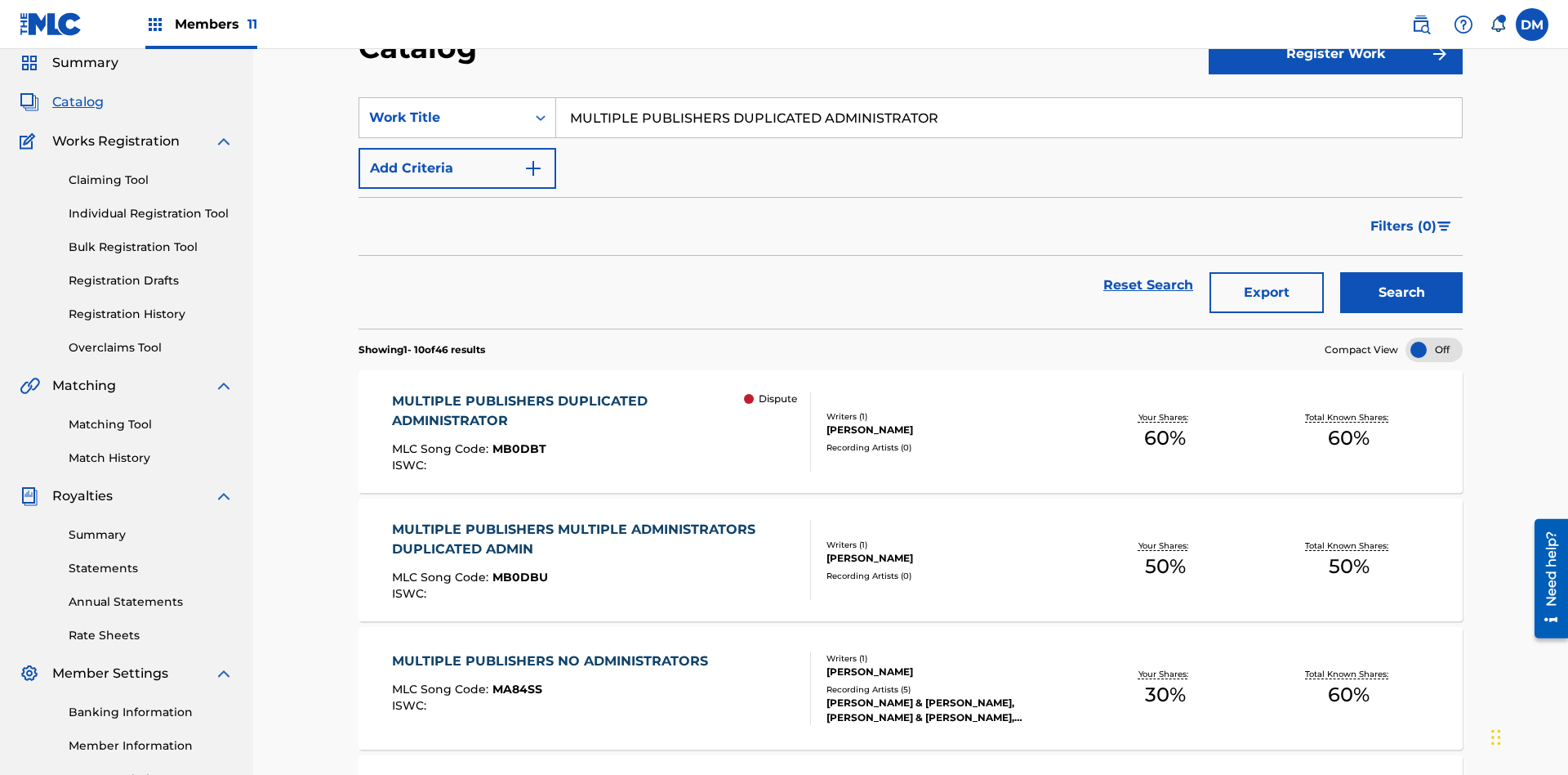
click at [1008, 118] on input "MULTIPLE PUBLISHERS DUPLICATED ADMINISTRATOR" at bounding box center [1009, 117] width 905 height 39
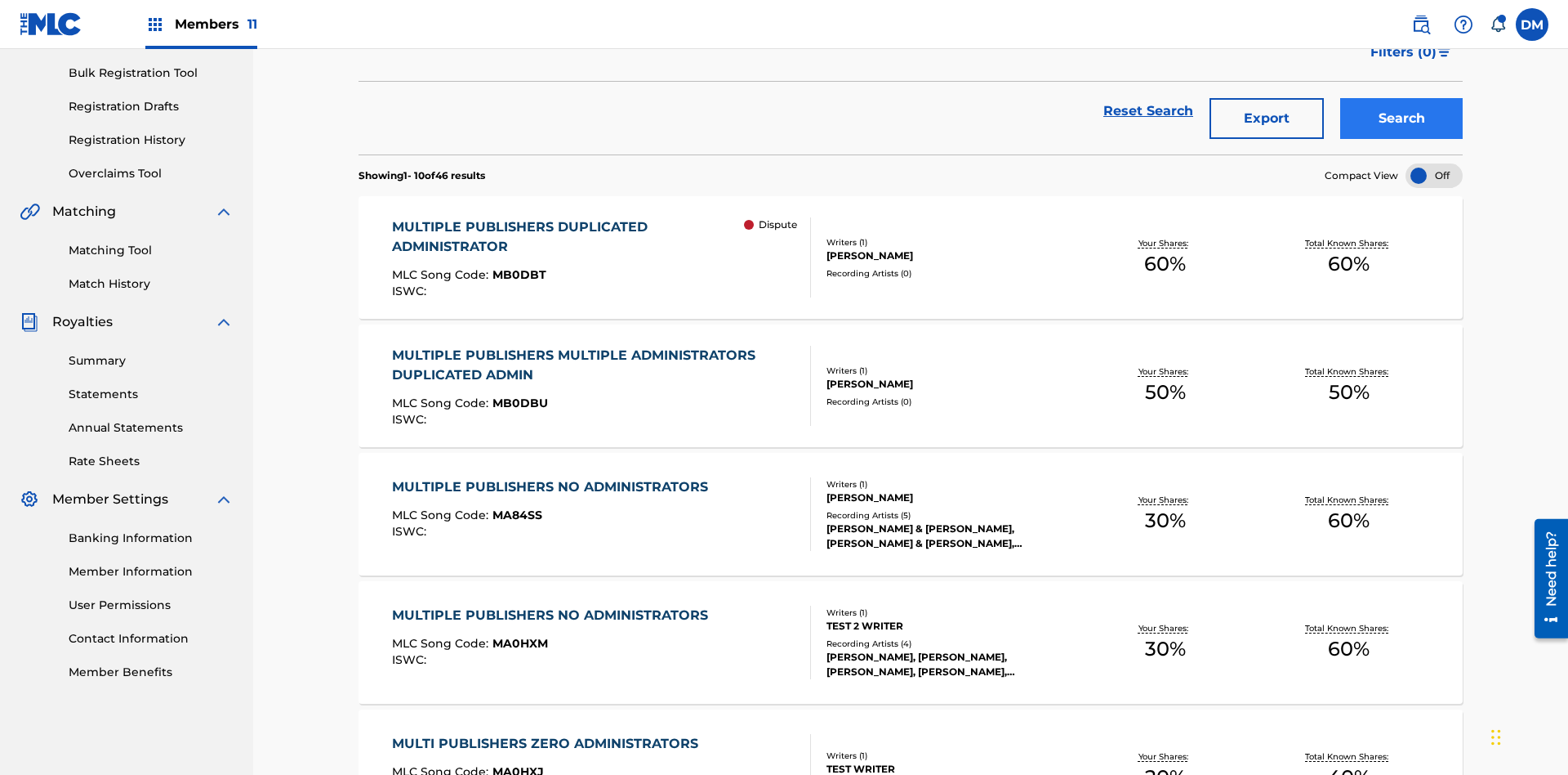
type input "MULTIPLE PUBLISHERS DUPLICATED ADMINISTRATOR"
click at [1401, 118] on button "Search" at bounding box center [1401, 118] width 123 height 41
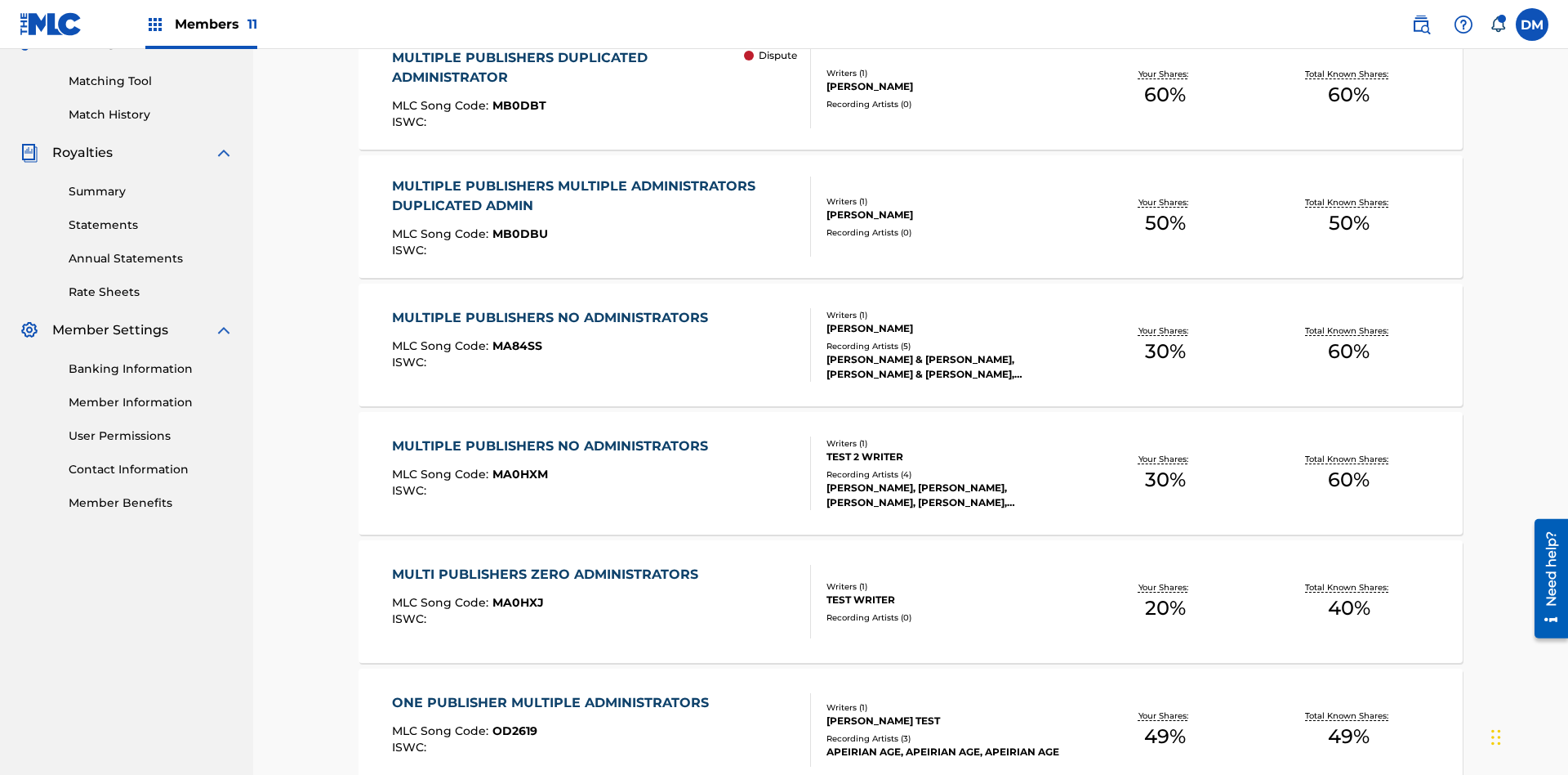
click at [516, 105] on span "MB0DBT" at bounding box center [520, 105] width 54 height 15
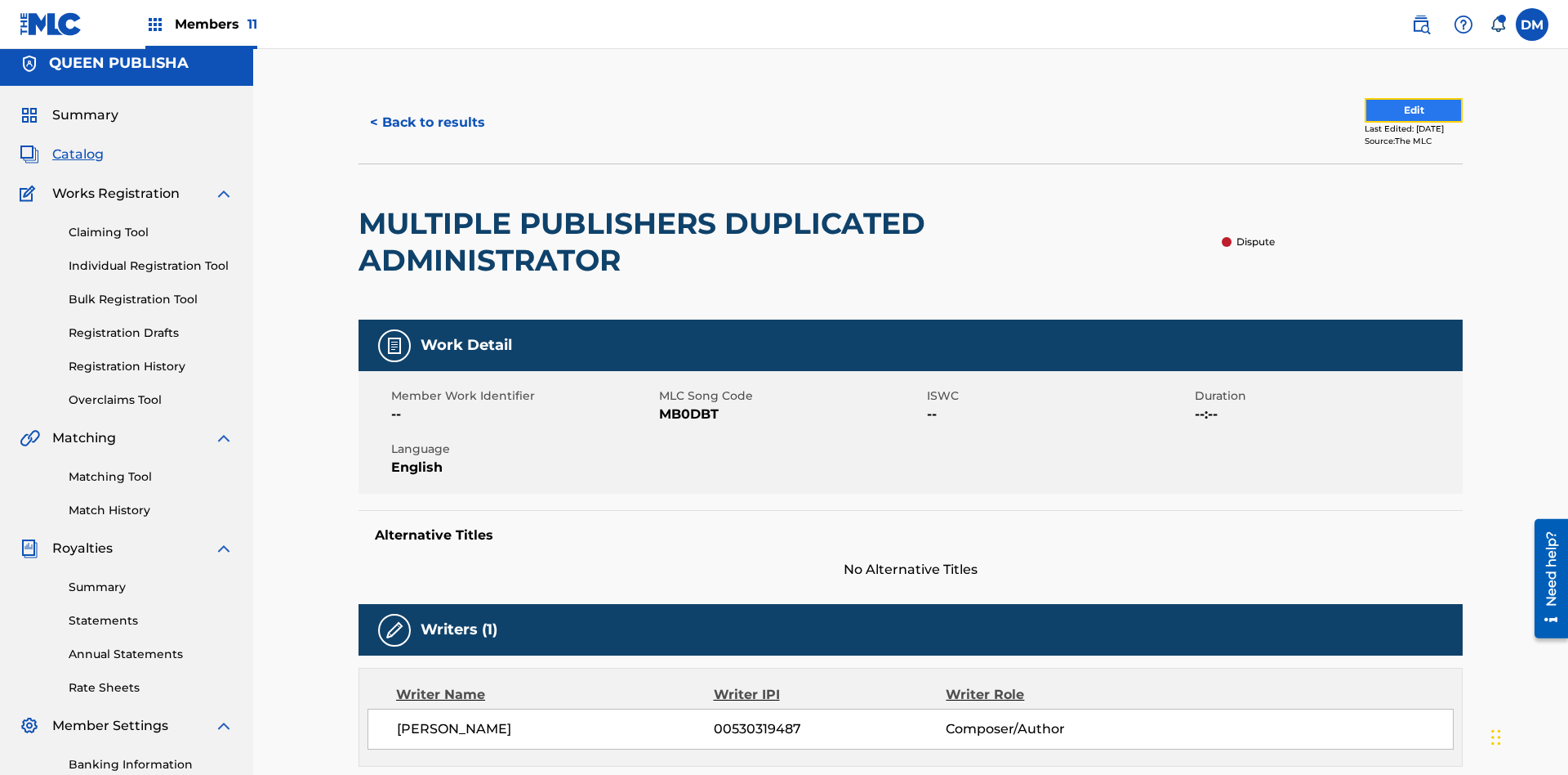
click at [1380, 110] on button "Edit" at bounding box center [1414, 110] width 98 height 25
